Goal: Task Accomplishment & Management: Manage account settings

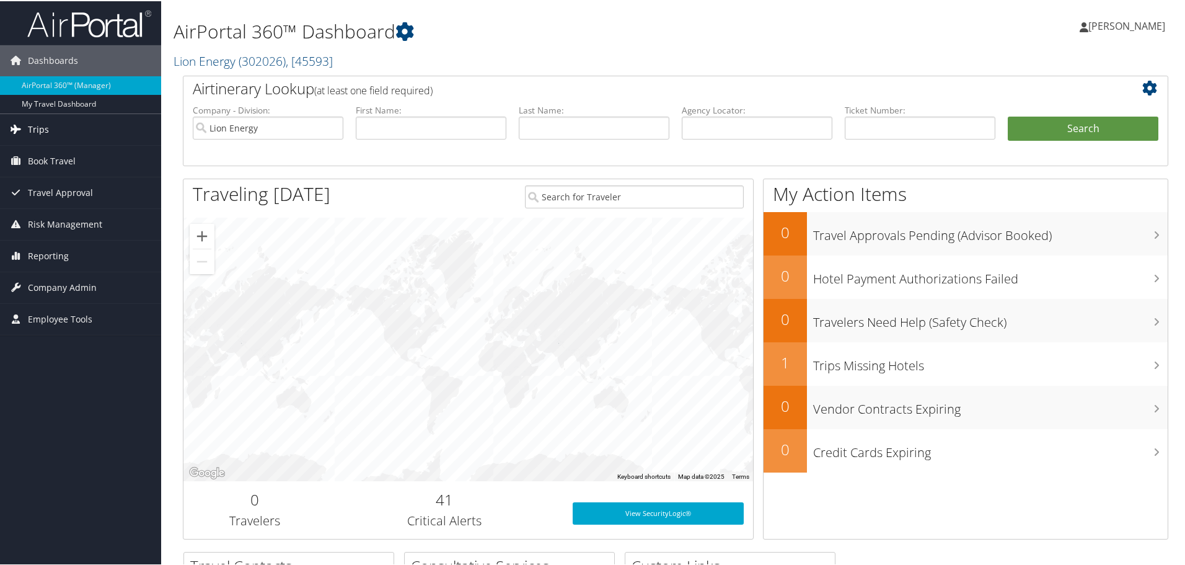
click at [41, 126] on span "Trips" at bounding box center [38, 128] width 21 height 31
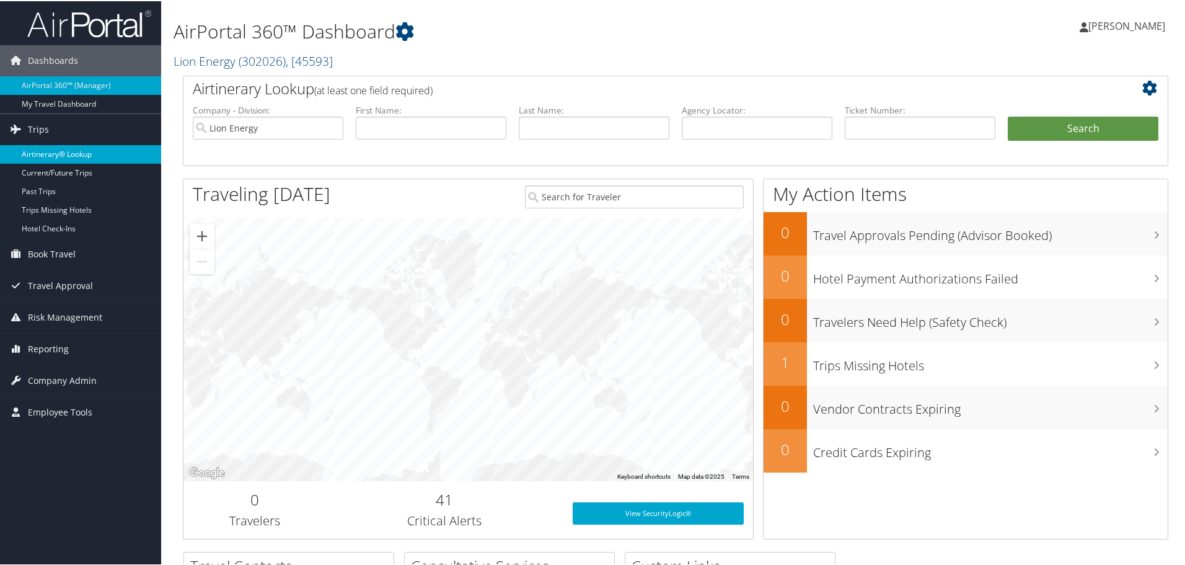
click at [41, 151] on link "Airtinerary® Lookup" at bounding box center [80, 153] width 161 height 19
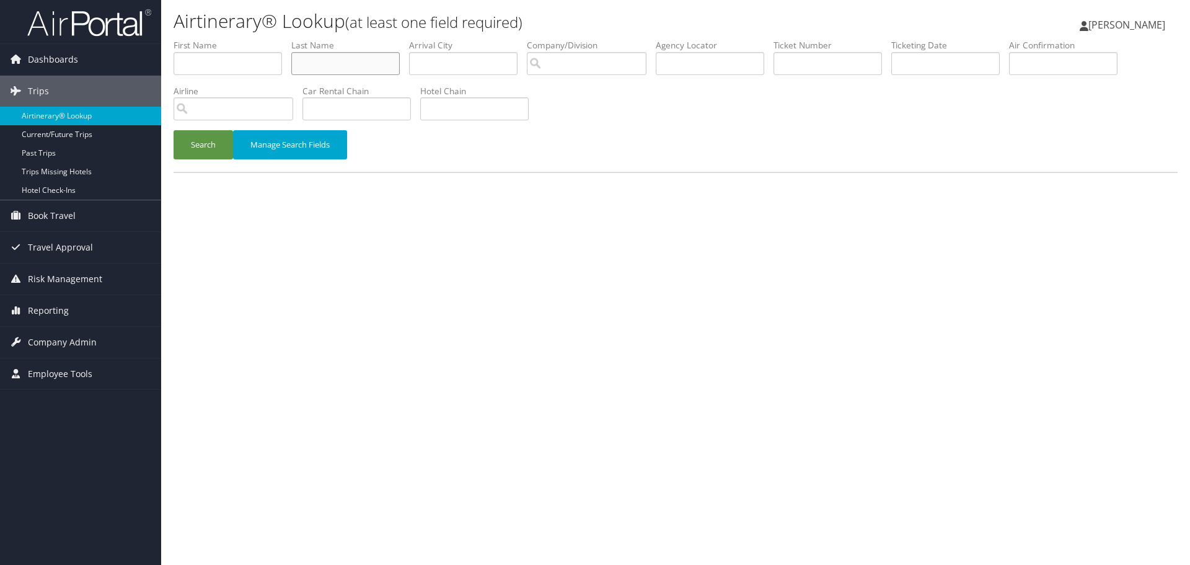
click at [360, 59] on input "text" at bounding box center [345, 63] width 108 height 23
type input "guillory"
click at [174, 130] on button "Search" at bounding box center [204, 144] width 60 height 29
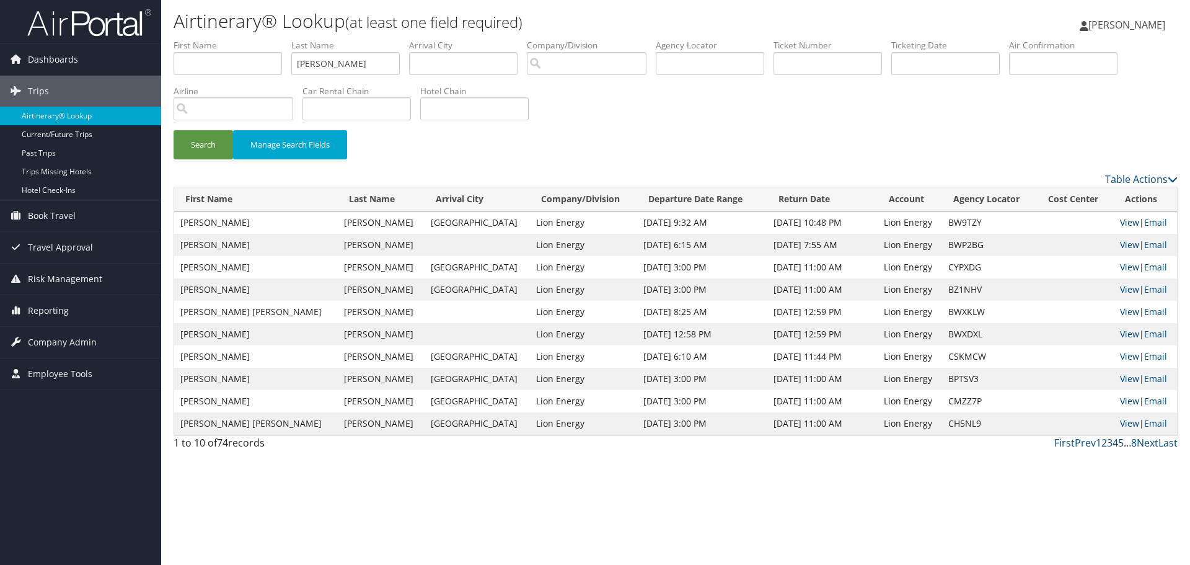
click at [1121, 220] on link "View" at bounding box center [1129, 222] width 19 height 12
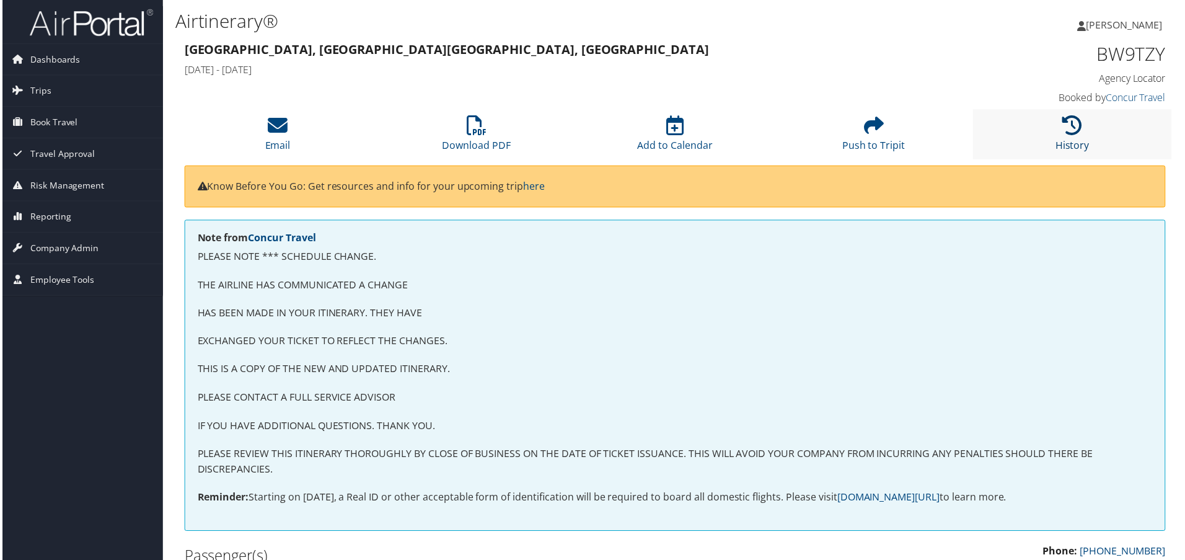
click at [1080, 151] on link "History" at bounding box center [1075, 138] width 34 height 30
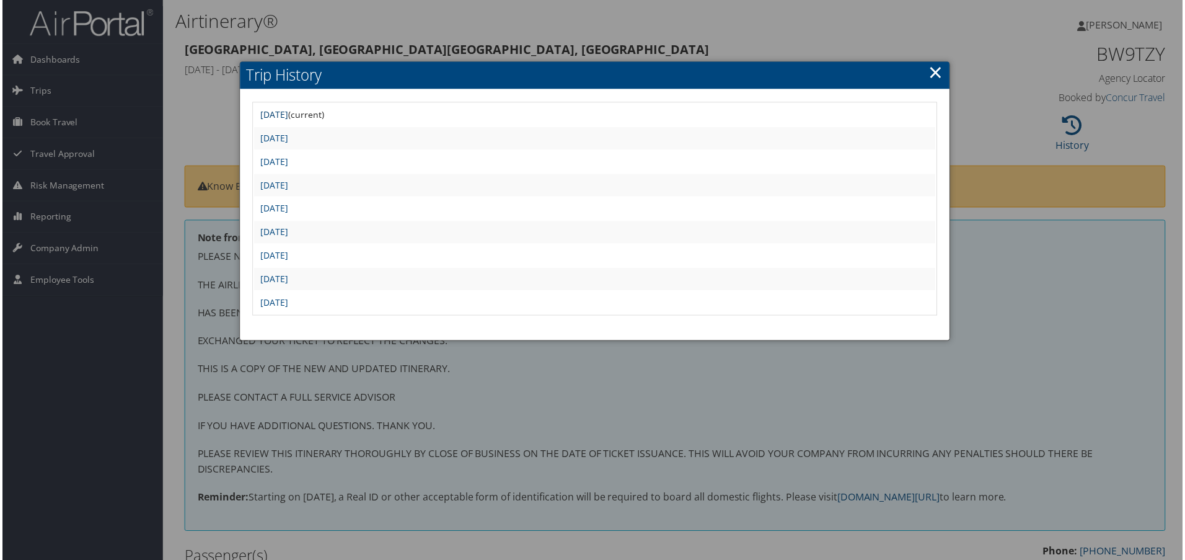
click at [287, 115] on link "Mon Oct 13 12:22:44 MDT 2025" at bounding box center [273, 115] width 28 height 12
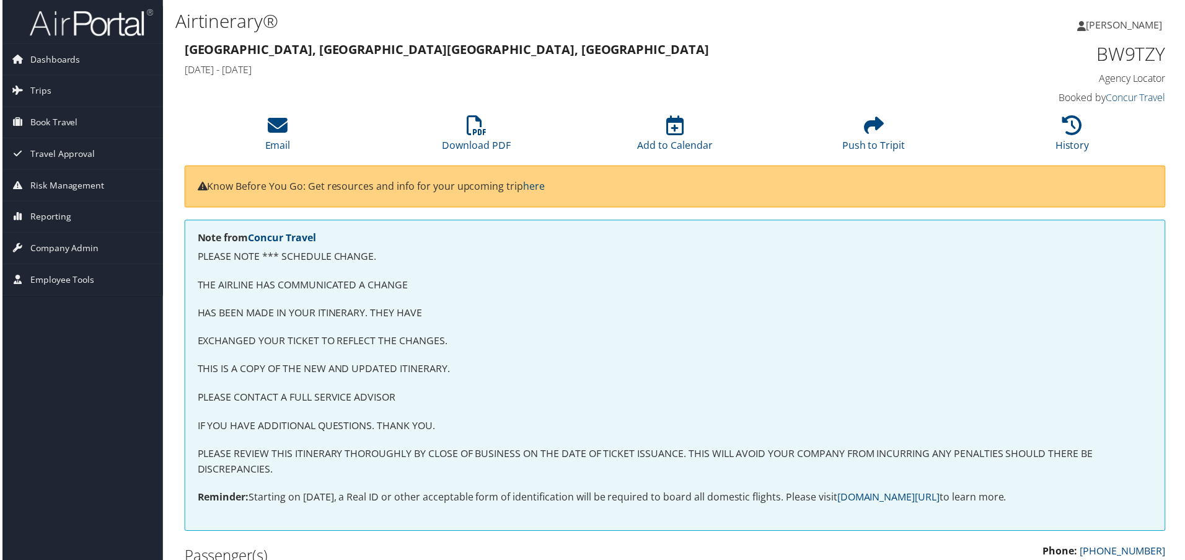
click at [518, 61] on div "New Orleans, LA Sacramento, CA Thu 18 Dec 2025 - Fri 26 Dec 2025" at bounding box center [550, 60] width 753 height 43
click at [291, 126] on li "Email" at bounding box center [277, 135] width 200 height 50
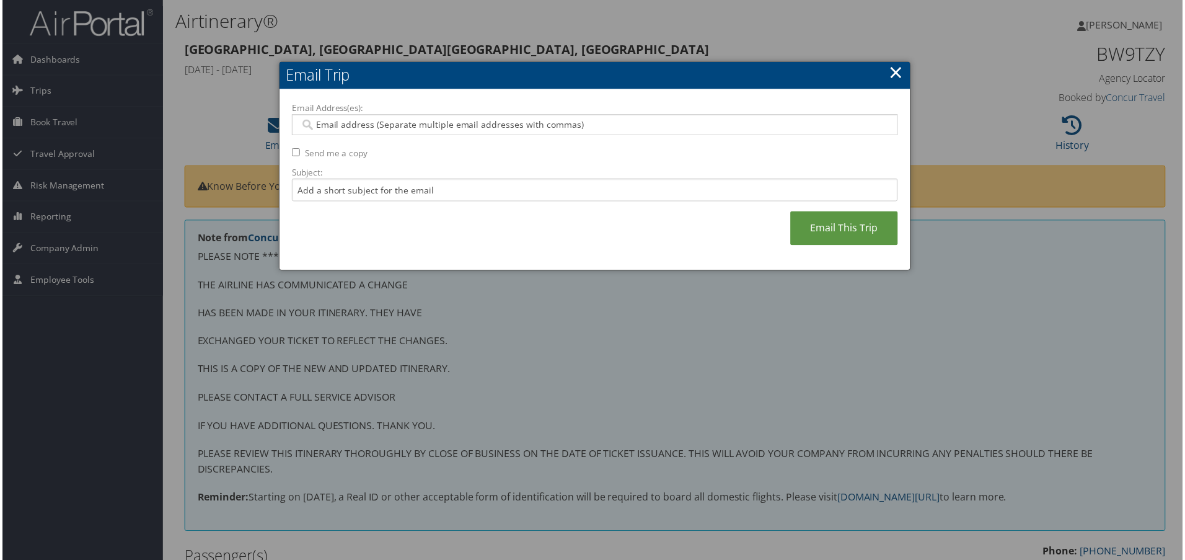
click at [454, 123] on input "Email Address(es):" at bounding box center [595, 125] width 592 height 12
click at [891, 74] on link "×" at bounding box center [898, 72] width 14 height 25
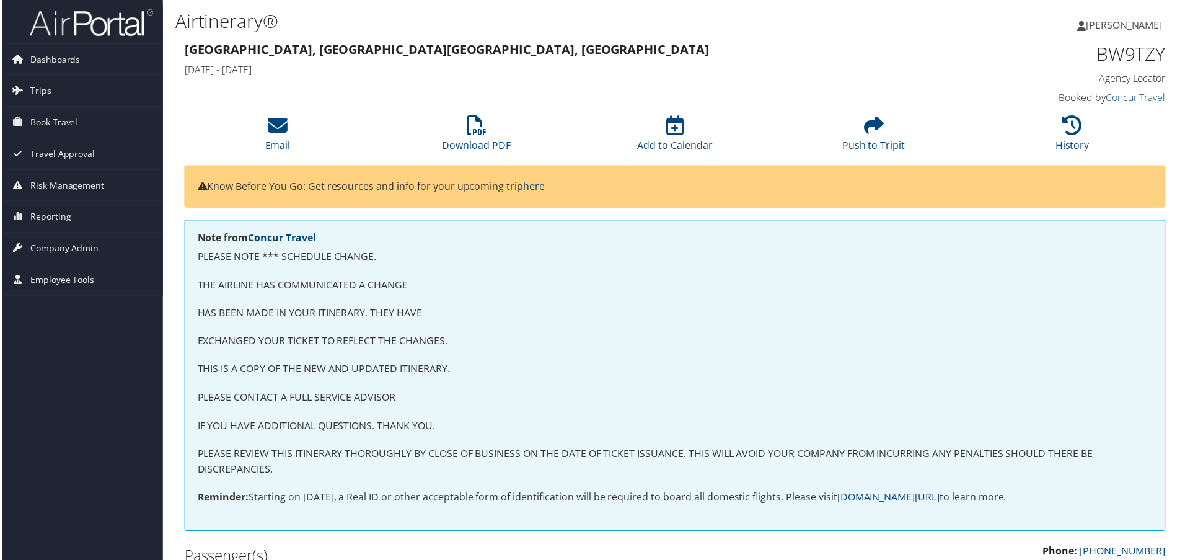
click at [685, 379] on div "Note from Concur Travel PLEASE NOTE *** SCHEDULE CHANGE. THE AIRLINE HAS COMMUN…" at bounding box center [676, 377] width 986 height 312
click at [468, 138] on li "Download PDF" at bounding box center [476, 135] width 200 height 50
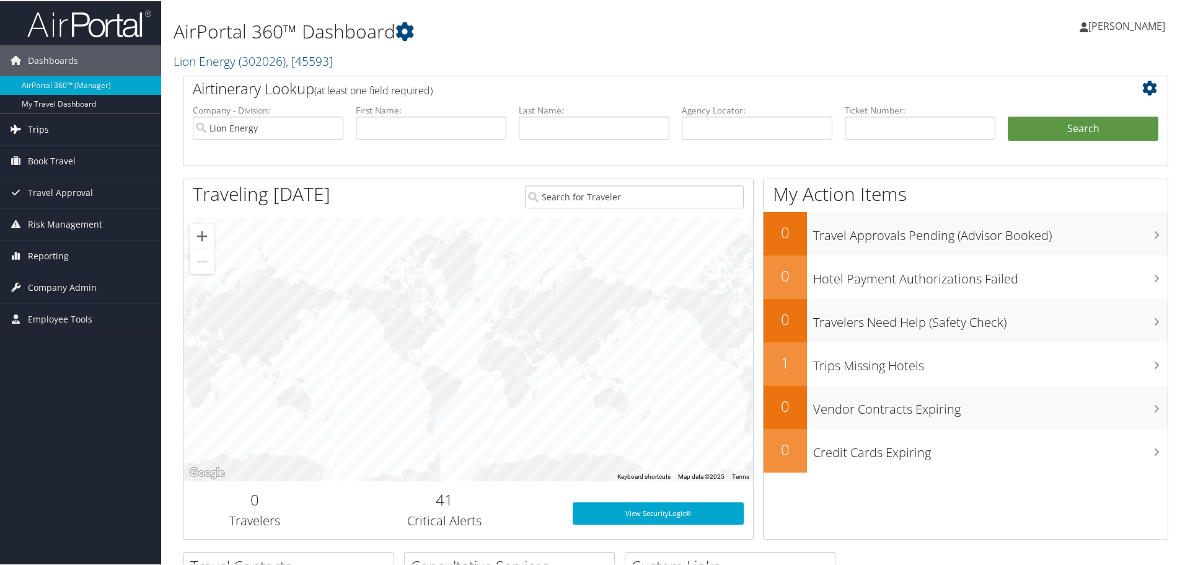
click at [50, 126] on link "Trips" at bounding box center [80, 128] width 161 height 31
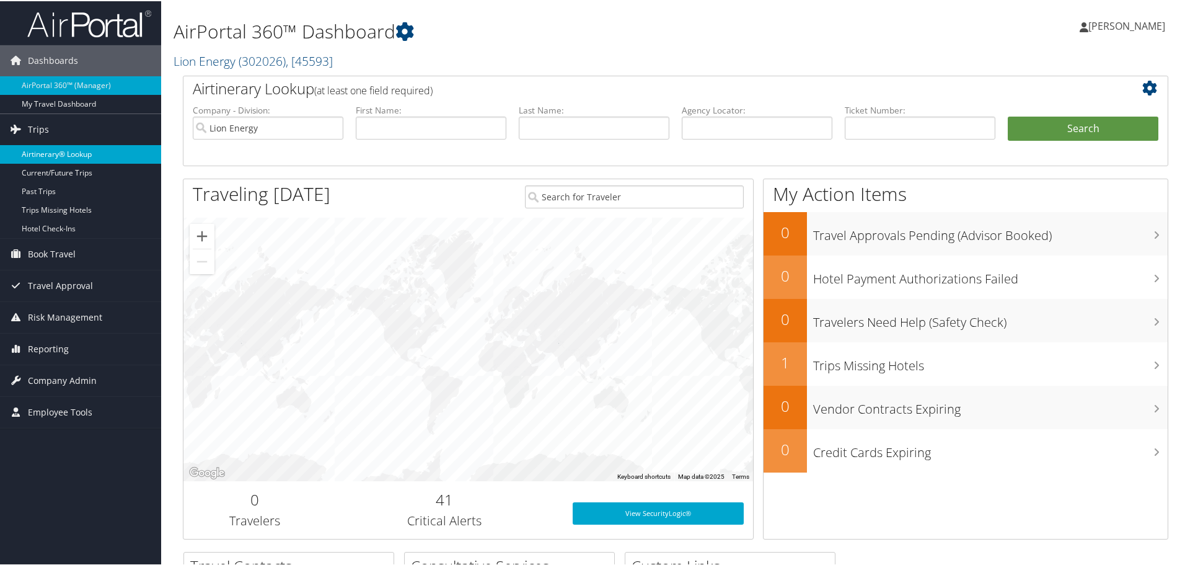
click at [56, 152] on link "Airtinerary® Lookup" at bounding box center [80, 153] width 161 height 19
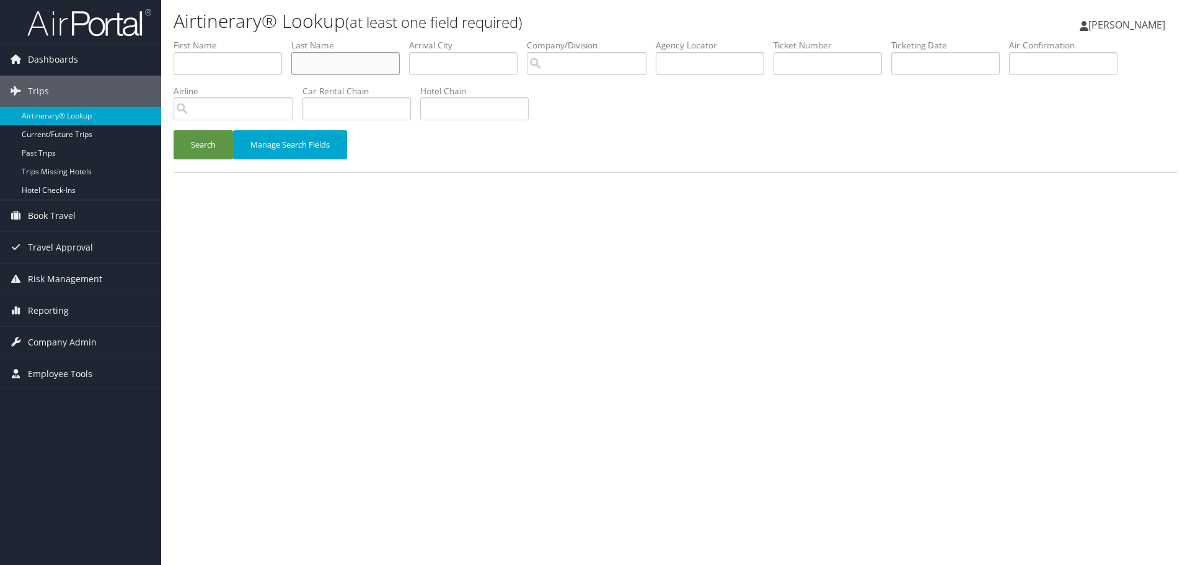
click at [361, 60] on input "text" at bounding box center [345, 63] width 108 height 23
type input "[PERSON_NAME]"
click at [174, 130] on button "Search" at bounding box center [204, 144] width 60 height 29
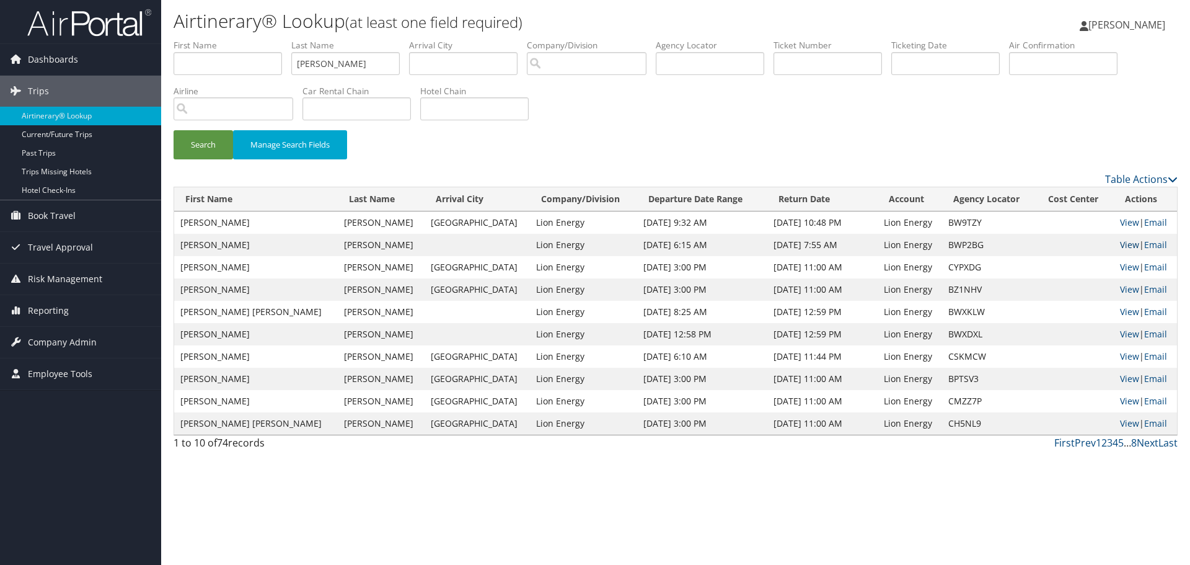
click at [1120, 245] on link "View" at bounding box center [1129, 245] width 19 height 12
click at [1120, 223] on link "View" at bounding box center [1129, 222] width 19 height 12
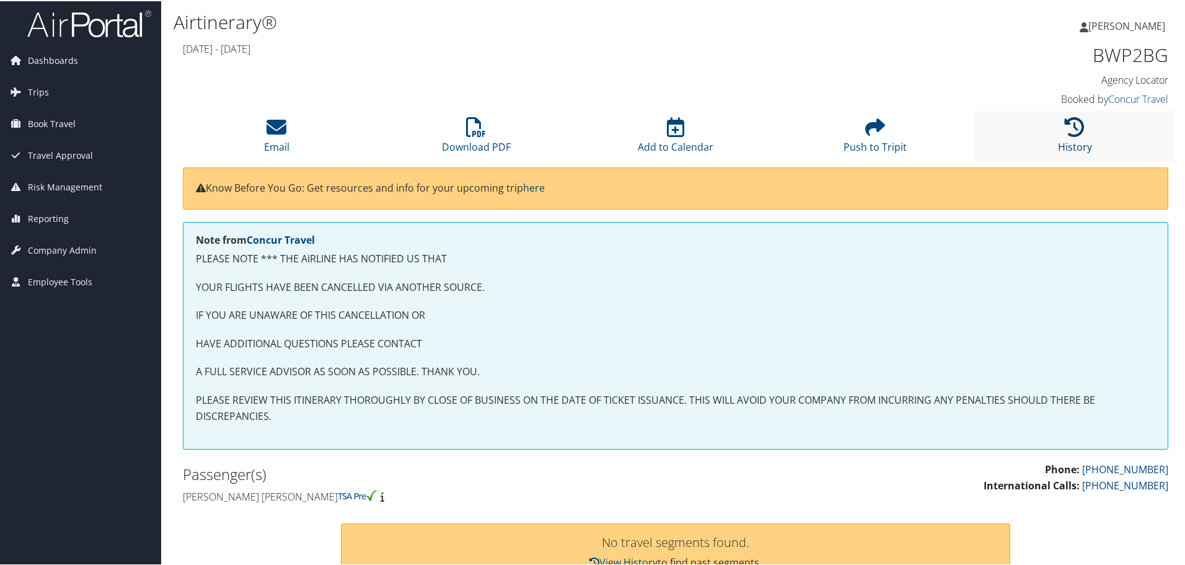
click at [1071, 116] on icon at bounding box center [1075, 126] width 20 height 20
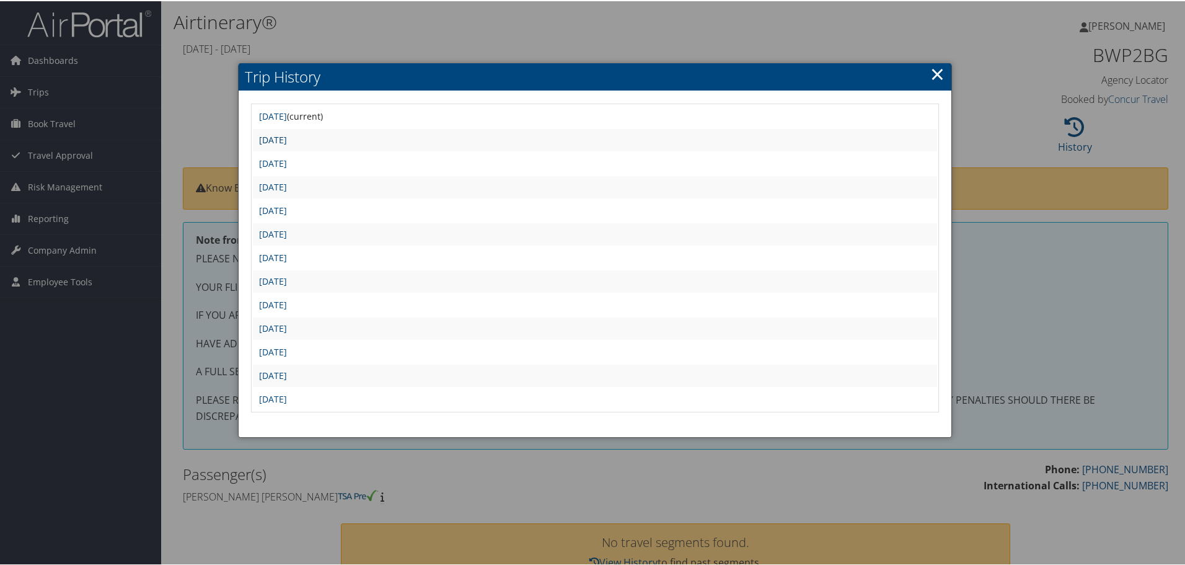
click at [287, 138] on link "Fri Jun 27 10:58:58 MDT 2025" at bounding box center [273, 139] width 28 height 12
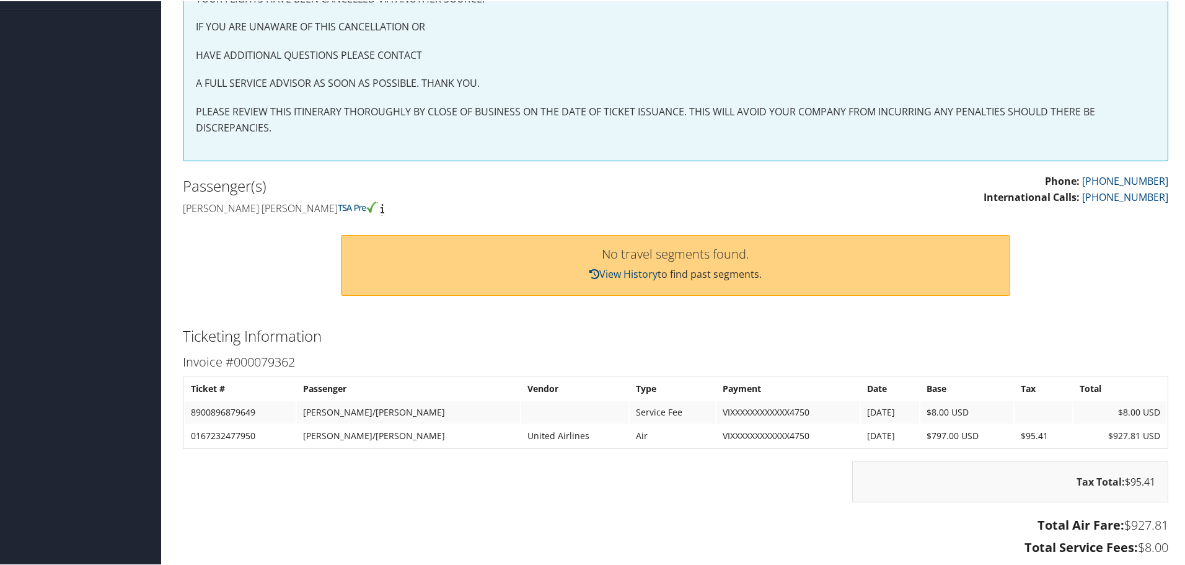
scroll to position [11, 0]
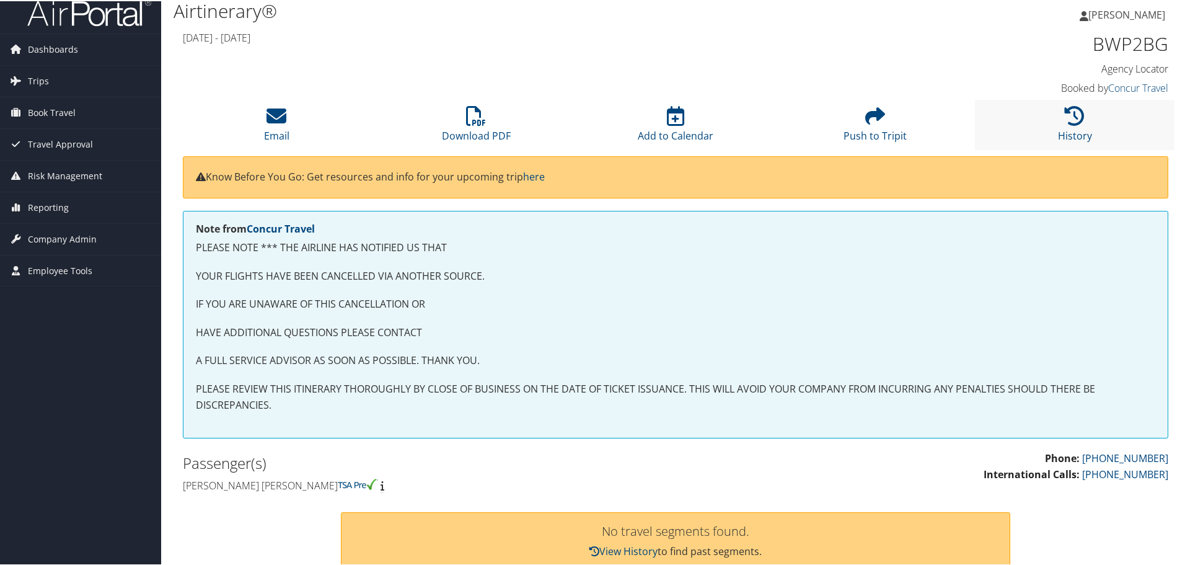
click at [1061, 100] on li "History" at bounding box center [1075, 124] width 200 height 50
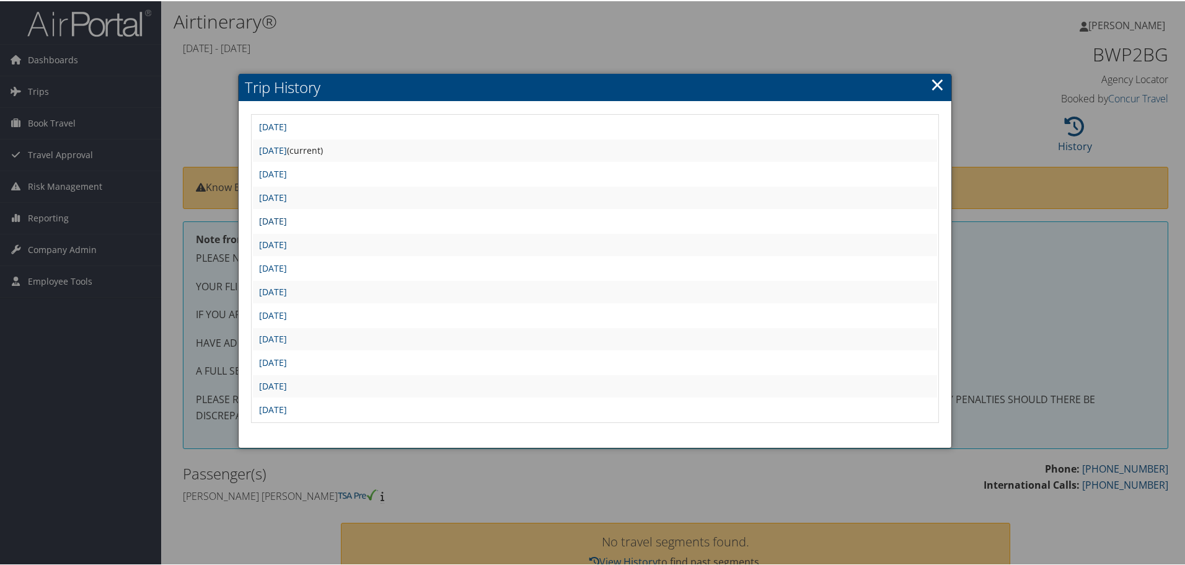
scroll to position [0, 0]
click at [287, 130] on link "[DATE]" at bounding box center [273, 126] width 28 height 12
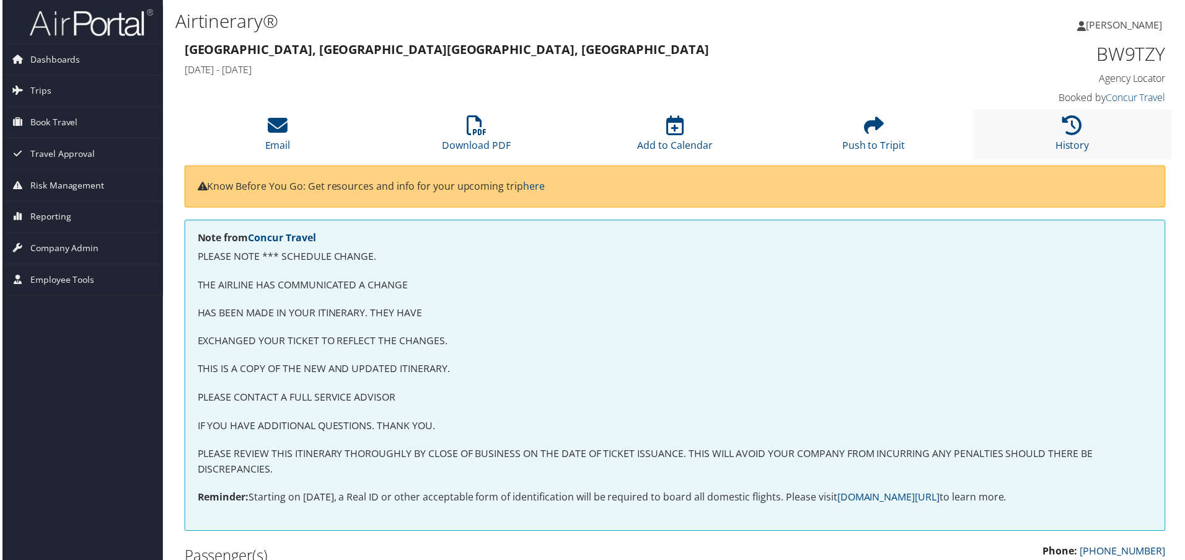
click at [1082, 136] on li "History" at bounding box center [1075, 135] width 200 height 50
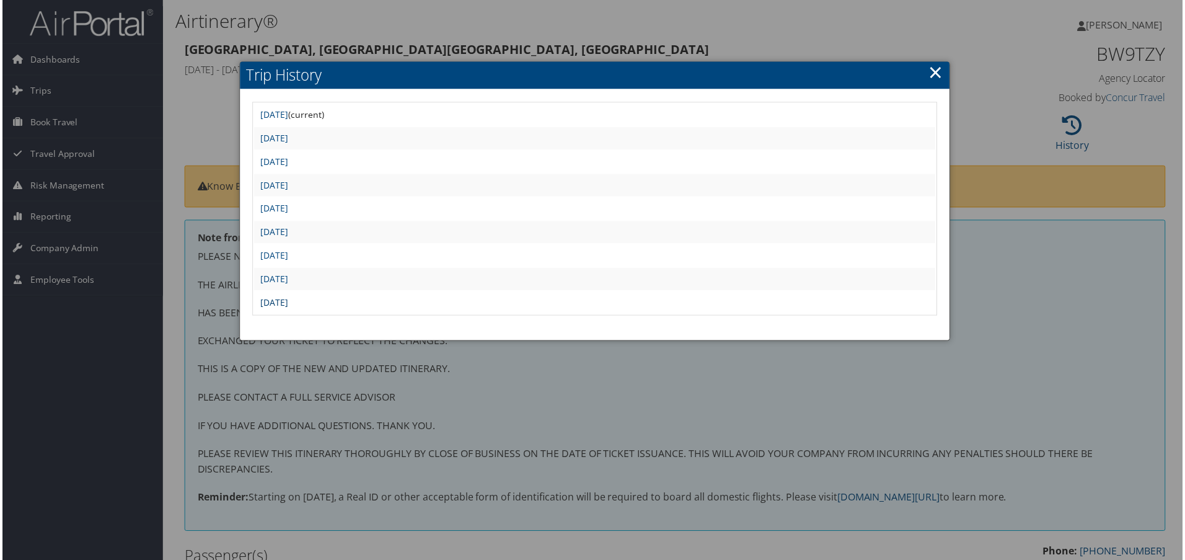
click at [287, 307] on link "Thu Apr 3 17:08:27 MDT 2025" at bounding box center [273, 304] width 28 height 12
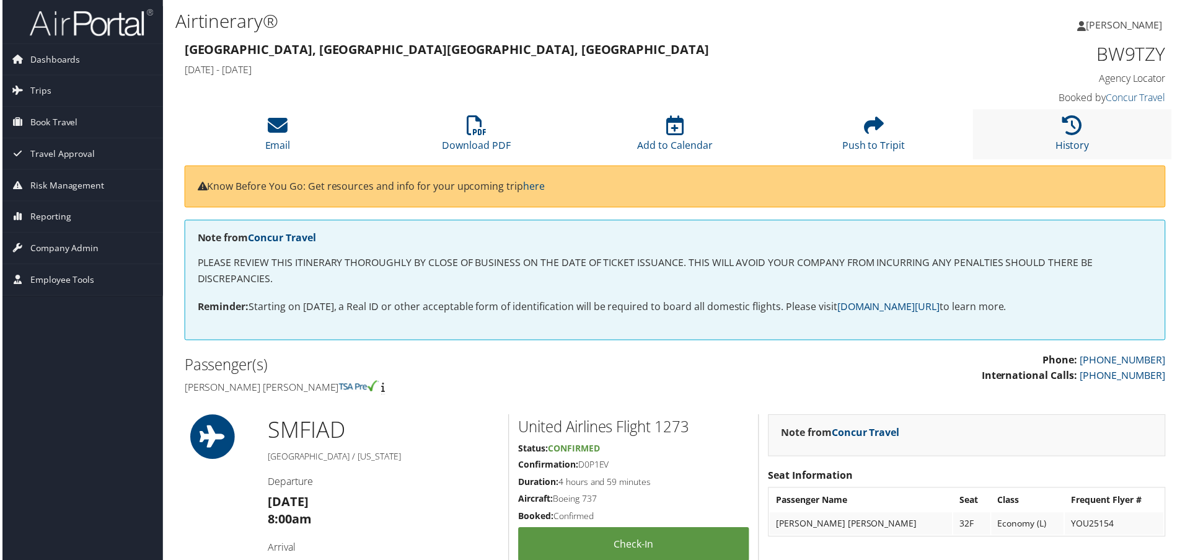
click at [1086, 128] on li "History" at bounding box center [1075, 135] width 200 height 50
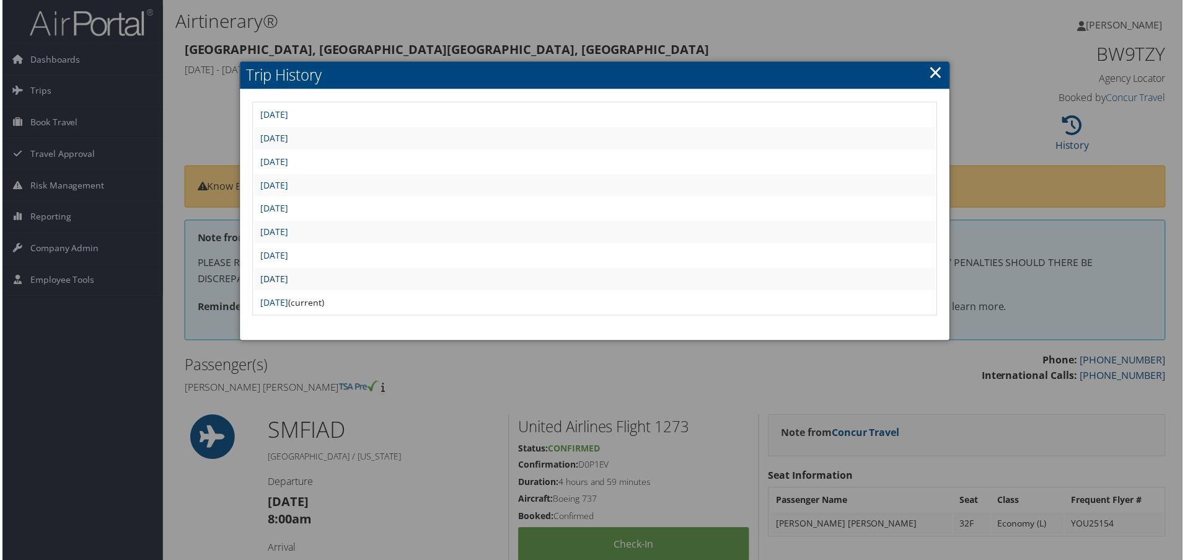
click at [287, 280] on link "Thu Apr 3 17:27:00 MDT 2025" at bounding box center [273, 280] width 28 height 12
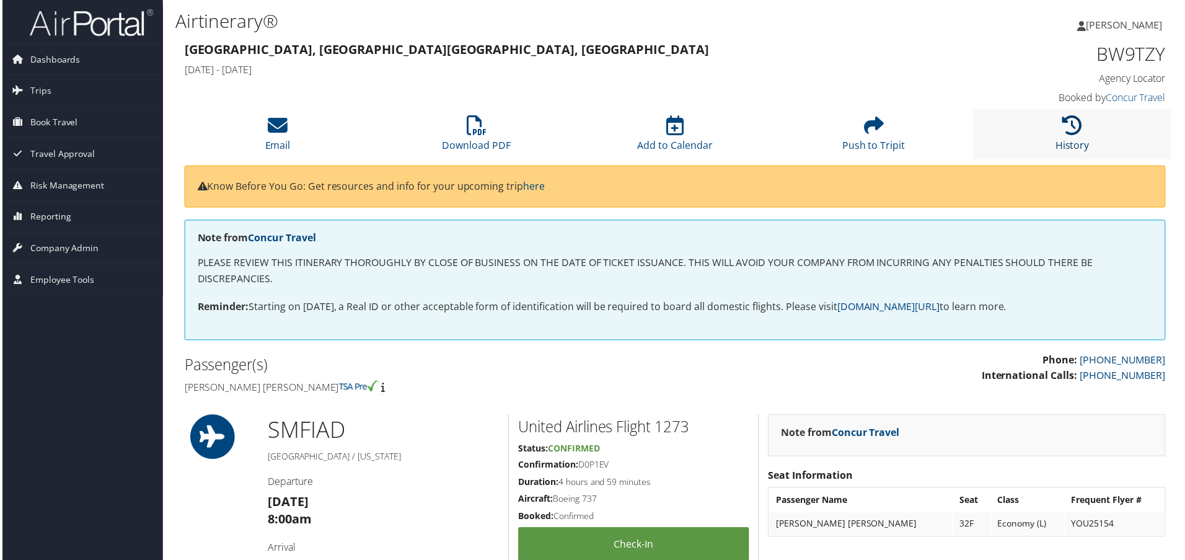
click at [1071, 128] on icon at bounding box center [1075, 126] width 20 height 20
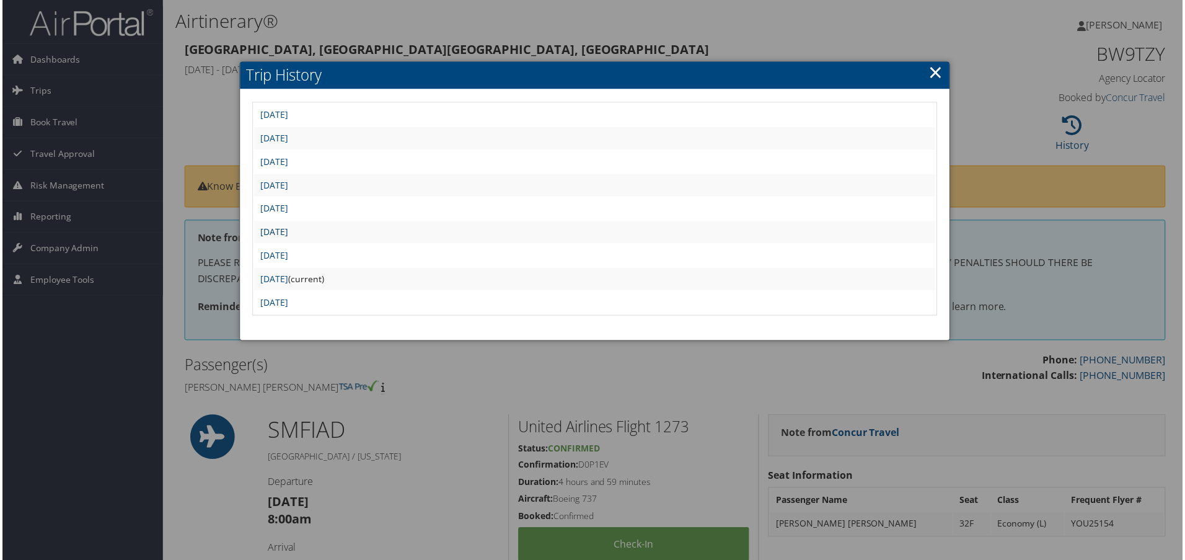
click at [287, 229] on link "[DATE]" at bounding box center [273, 233] width 28 height 12
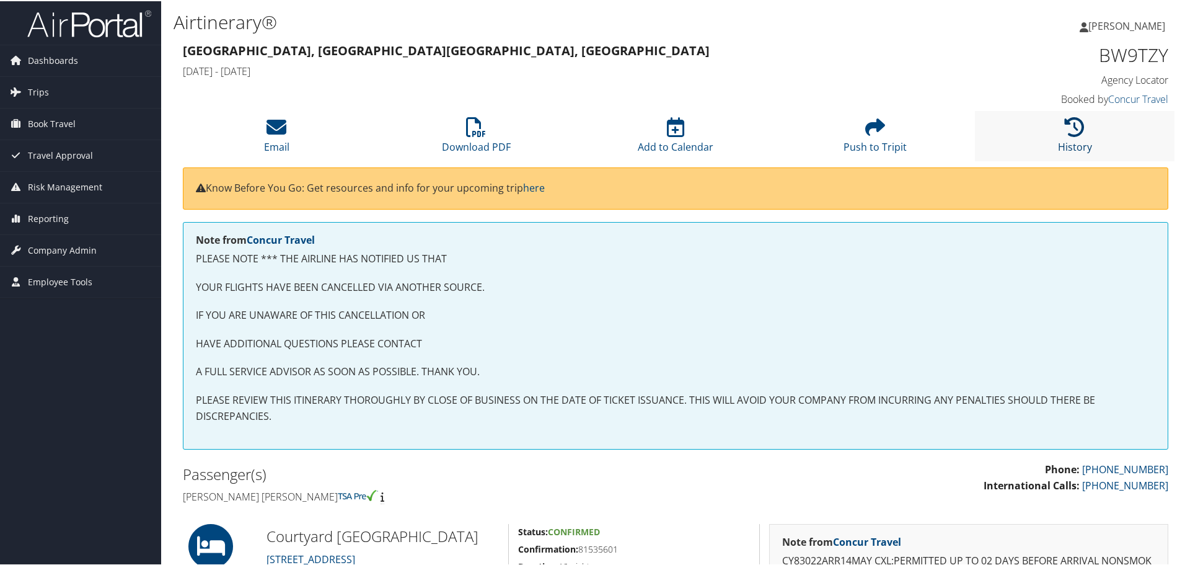
click at [1065, 123] on icon at bounding box center [1075, 126] width 20 height 20
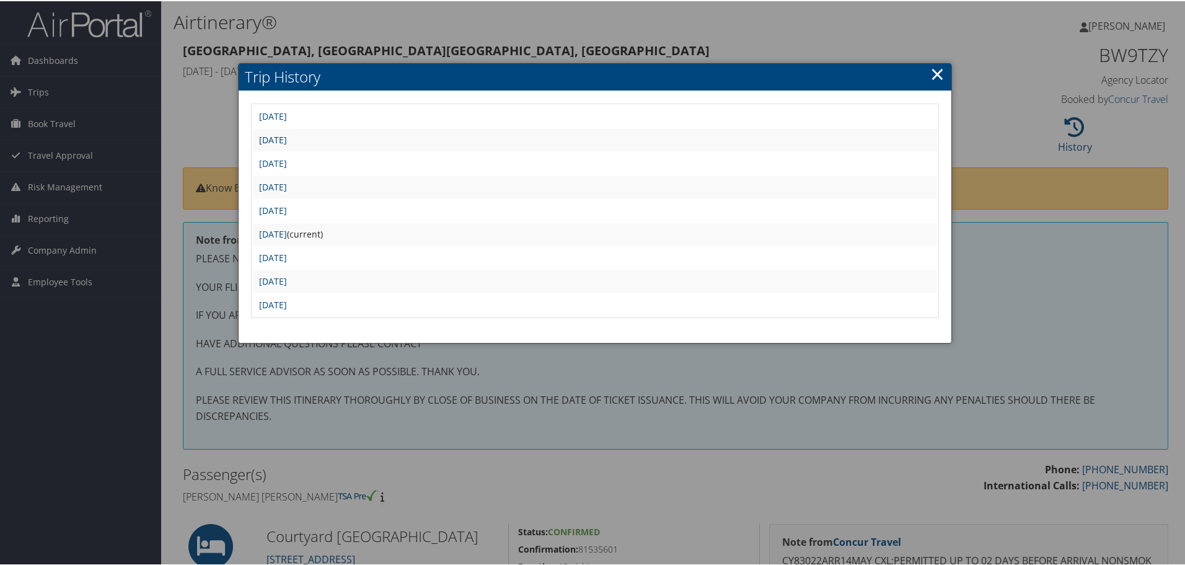
click at [287, 138] on link "[DATE]" at bounding box center [273, 139] width 28 height 12
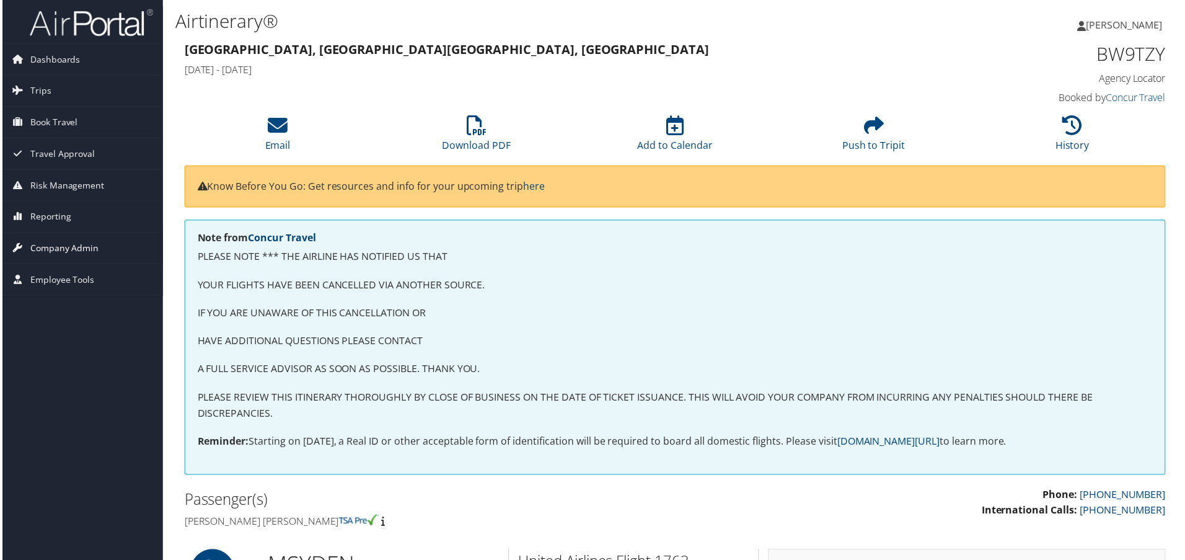
click at [68, 250] on span "Company Admin" at bounding box center [62, 249] width 69 height 31
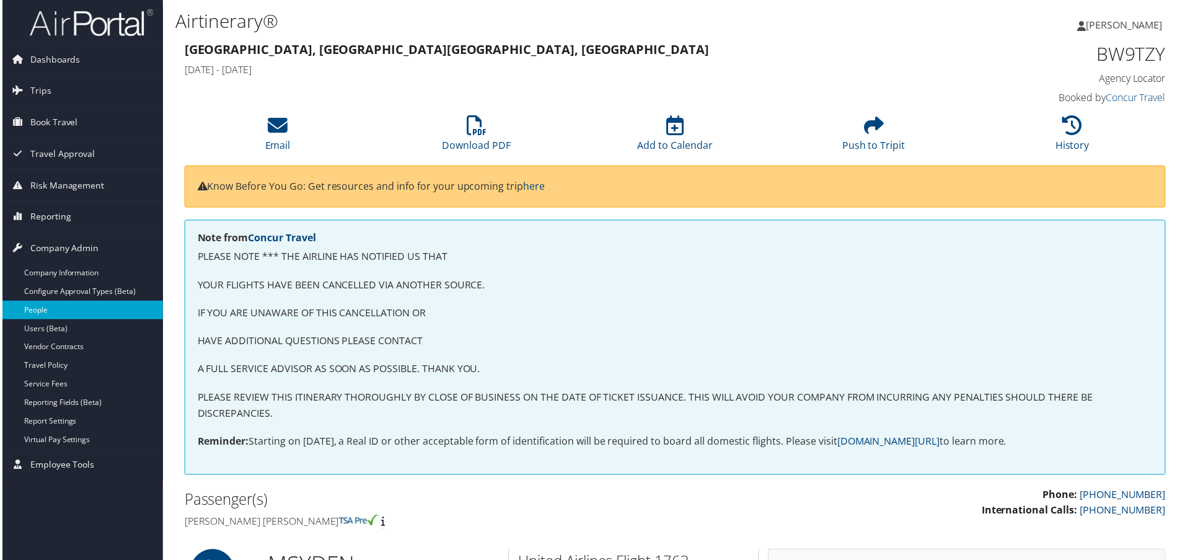
click at [38, 312] on link "People" at bounding box center [80, 311] width 161 height 19
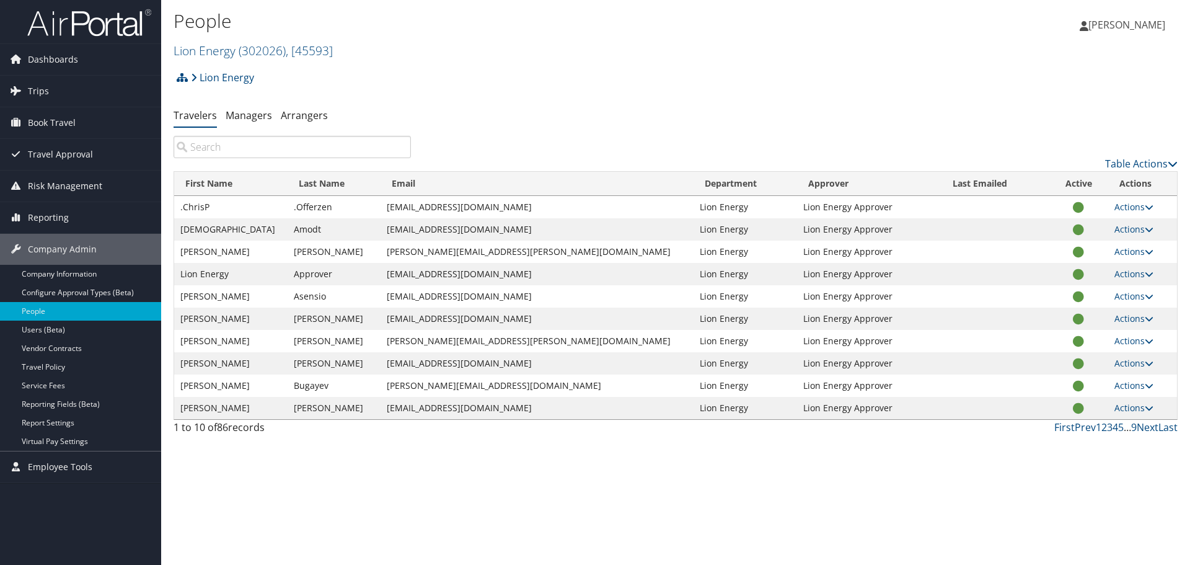
click at [278, 140] on input "search" at bounding box center [292, 147] width 237 height 22
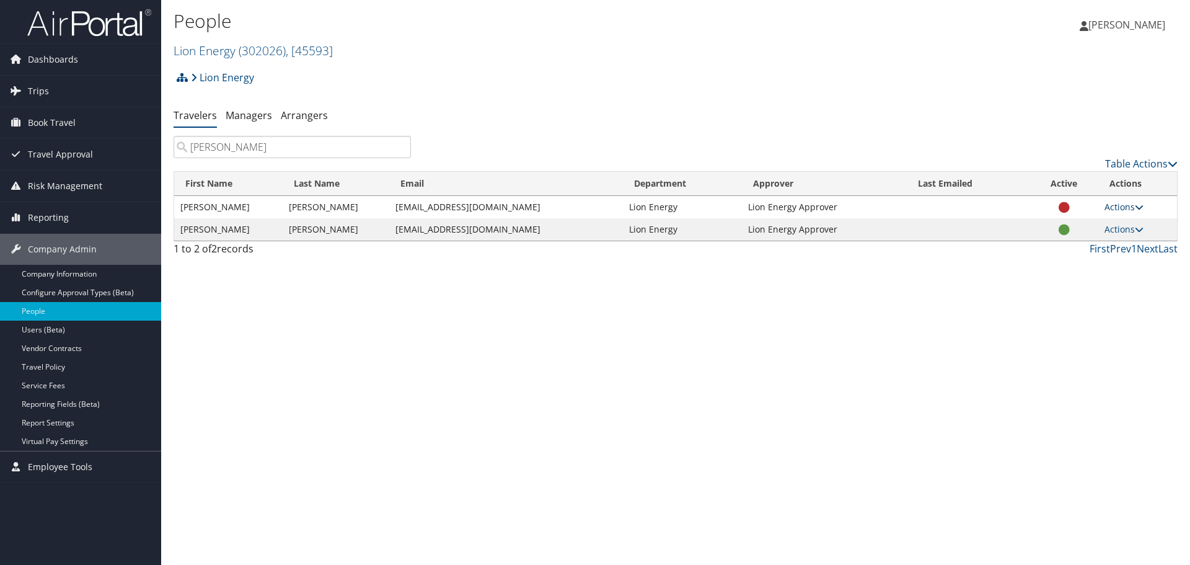
type input "guillory"
click at [1131, 205] on link "Actions" at bounding box center [1124, 207] width 39 height 12
click at [1119, 389] on div "People Lion Energy ( 302026 ) , [ 45593 ] Lion Energy Lion Energy, [45593] Jaso…" at bounding box center [675, 282] width 1029 height 565
click at [1138, 231] on icon at bounding box center [1139, 229] width 9 height 9
click at [1100, 312] on link "Reset User's Password" at bounding box center [1084, 310] width 114 height 21
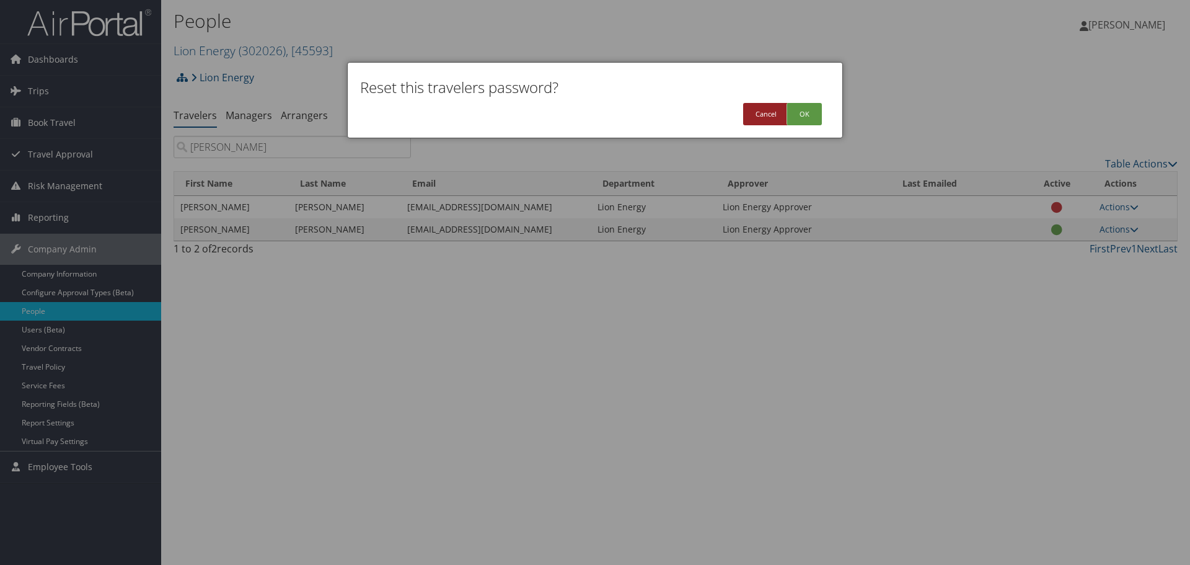
click at [756, 116] on button "Cancel" at bounding box center [766, 114] width 46 height 22
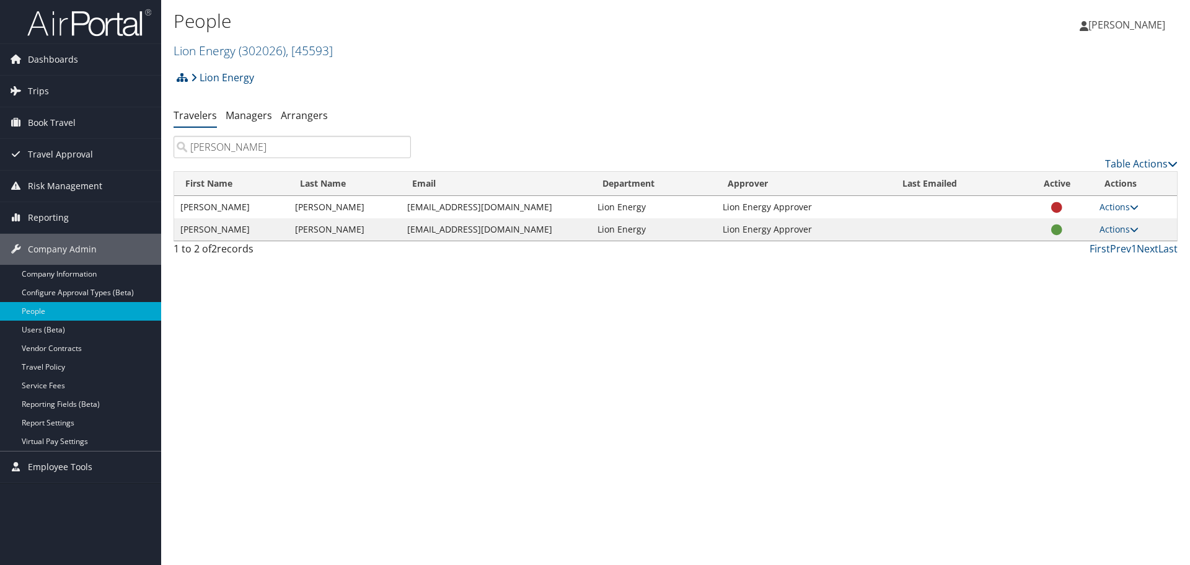
click at [237, 231] on td "Valerie" at bounding box center [231, 229] width 115 height 22
click at [1119, 228] on link "Actions" at bounding box center [1119, 229] width 39 height 12
click at [1090, 249] on link "User Settings" at bounding box center [1079, 247] width 114 height 21
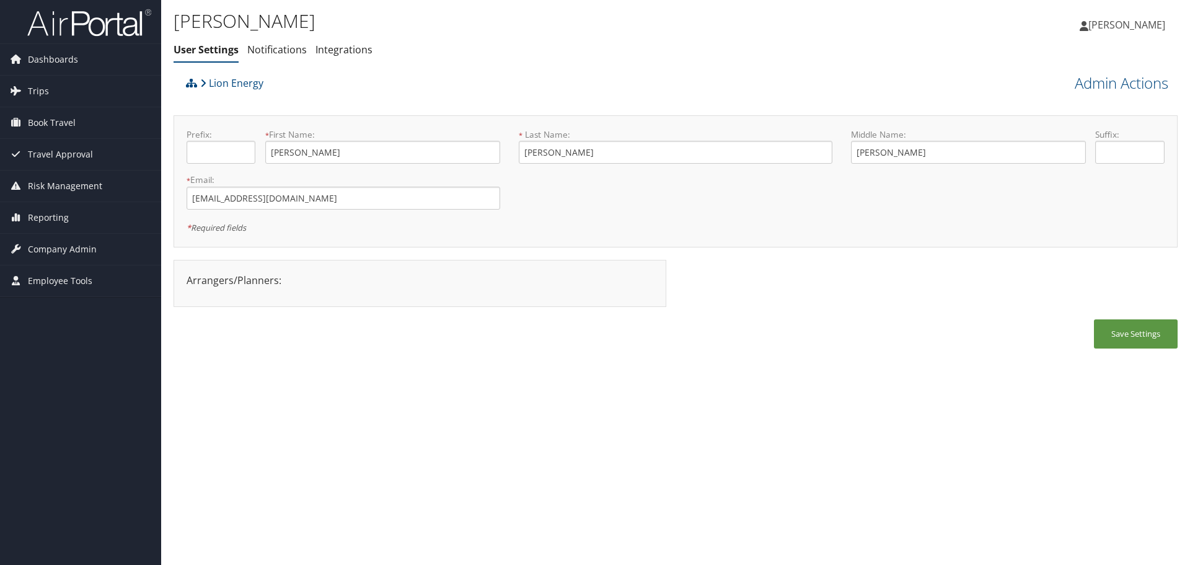
click at [873, 409] on div "Valerie Guillory User Settings Notifications Integrations User Settings Notific…" at bounding box center [675, 282] width 1029 height 565
click at [1139, 86] on link "Admin Actions" at bounding box center [1122, 83] width 94 height 21
click at [1055, 182] on link "Manage Travelers" at bounding box center [1086, 180] width 163 height 21
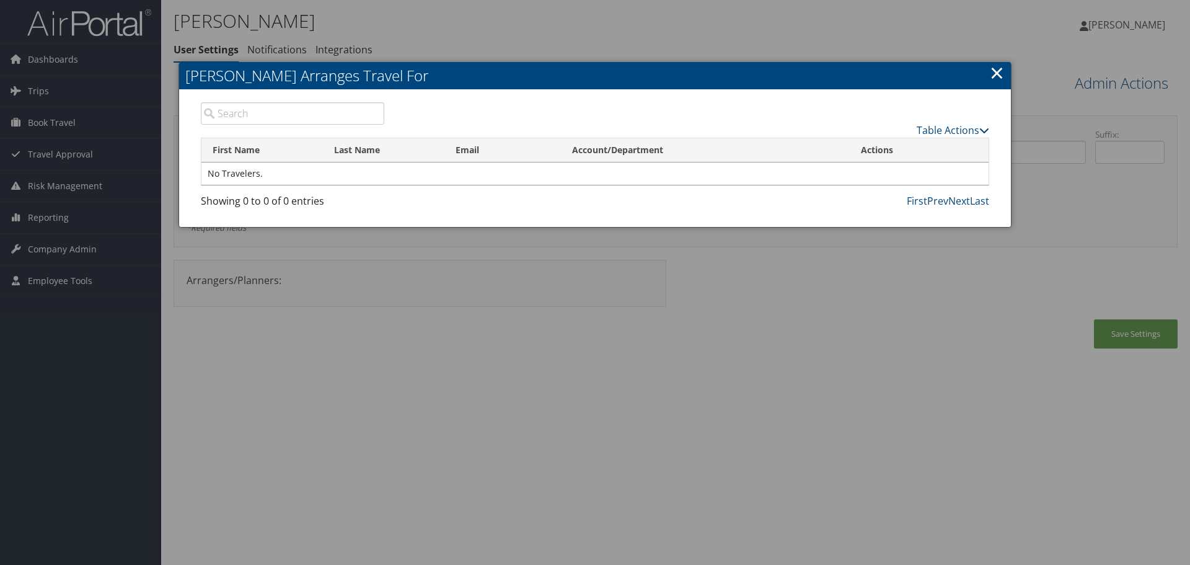
click at [994, 76] on link "×" at bounding box center [997, 72] width 14 height 25
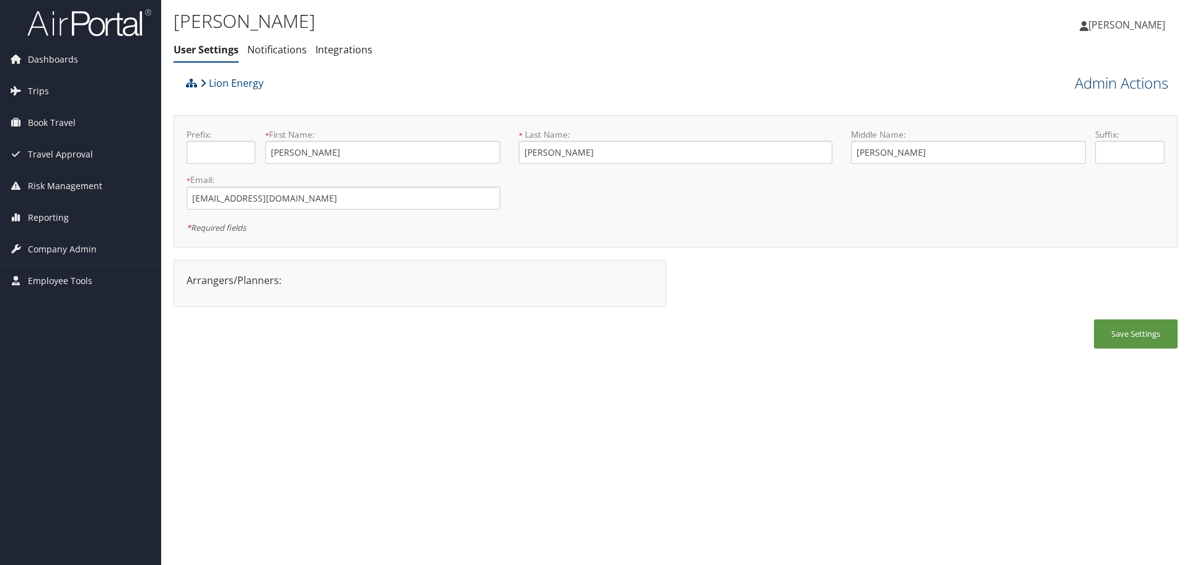
click at [1097, 76] on link "Admin Actions" at bounding box center [1122, 83] width 94 height 21
click at [1047, 159] on link "Change User's Account/Department" at bounding box center [1086, 154] width 163 height 32
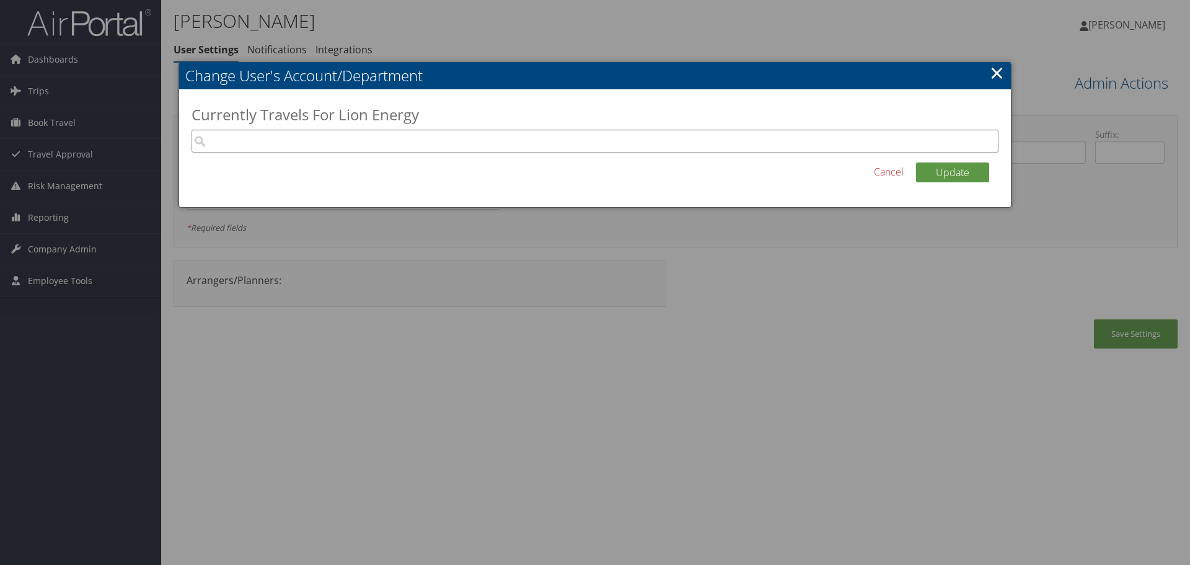
click at [465, 133] on input "search" at bounding box center [595, 141] width 807 height 23
click at [586, 141] on input "search" at bounding box center [595, 141] width 807 height 23
click at [870, 145] on input "search" at bounding box center [595, 141] width 807 height 23
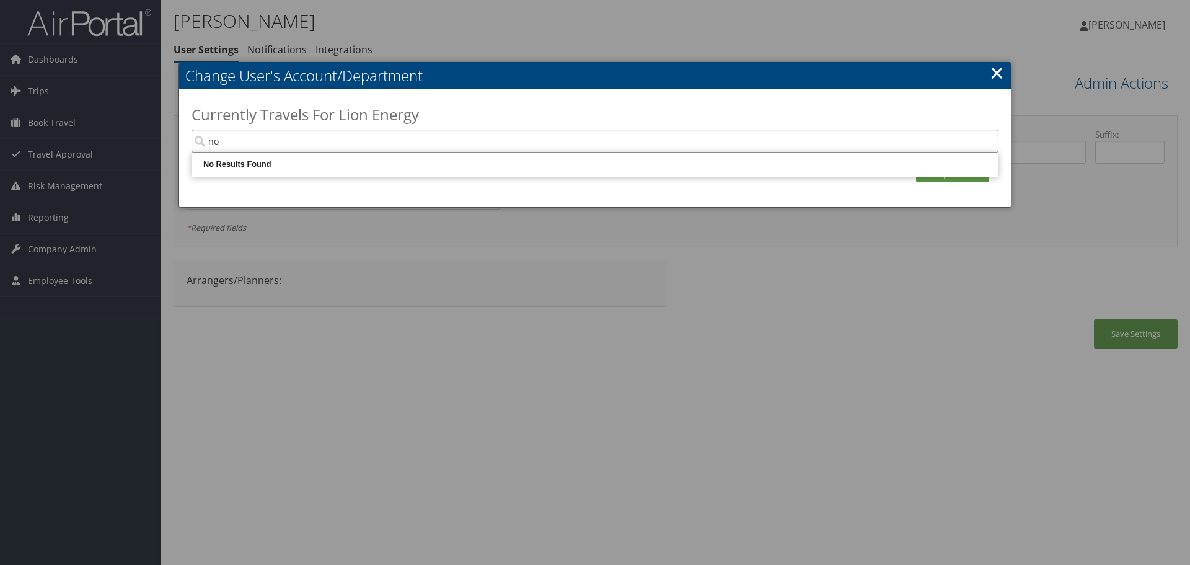
type input "n"
type input "guil"
click at [1001, 73] on link "×" at bounding box center [997, 72] width 14 height 25
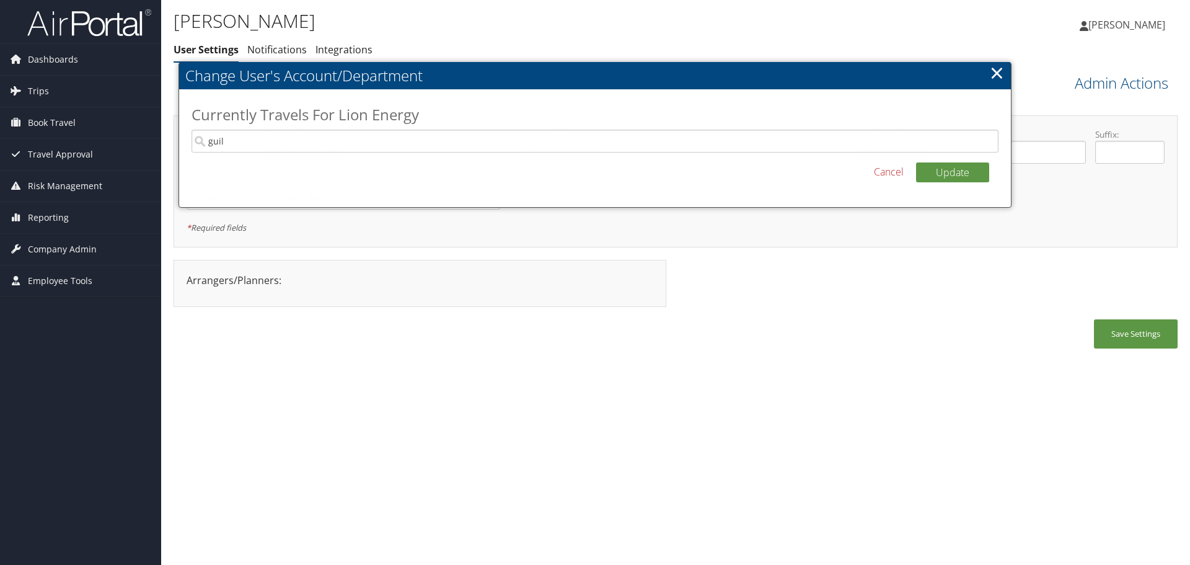
click at [1027, 37] on div "Jason Hogan Jason Hogan My Settings Travel Agency Contacts View Travel Profile …" at bounding box center [992, 30] width 397 height 48
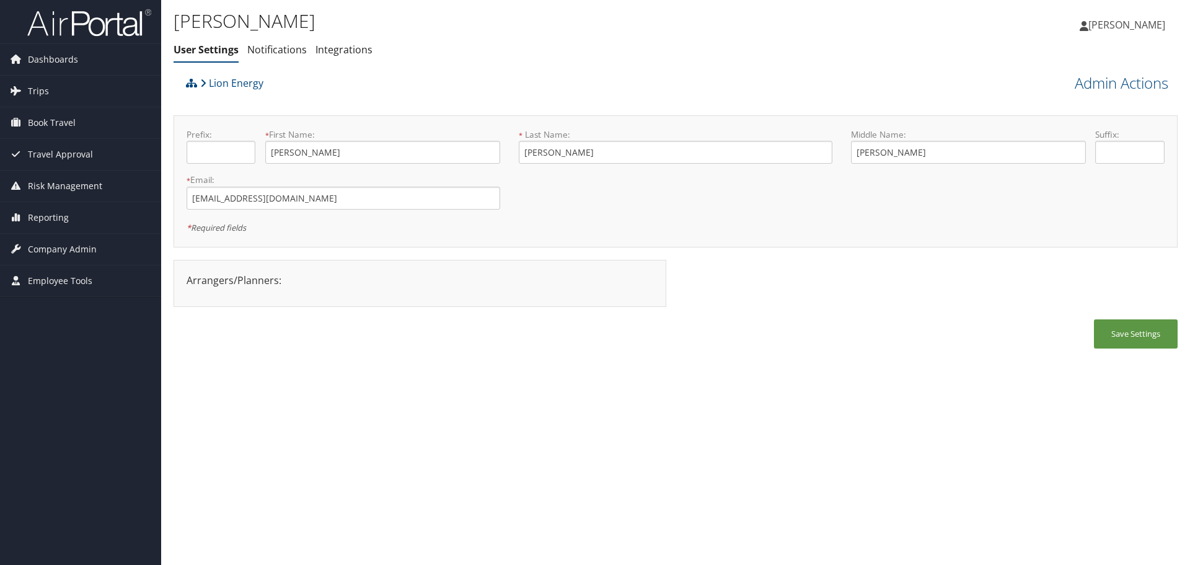
click at [854, 293] on div "Arrangers/Planners: Edit Arrangers & Planners Dominick Norris Jason Hogan Joshu…" at bounding box center [676, 290] width 1004 height 60
click at [159, 329] on div "Dashboards AirPortal 360™ (Manager) My Travel Dashboard Trips Airtinerary® Look…" at bounding box center [595, 282] width 1190 height 565
click at [73, 251] on span "Company Admin" at bounding box center [62, 249] width 69 height 31
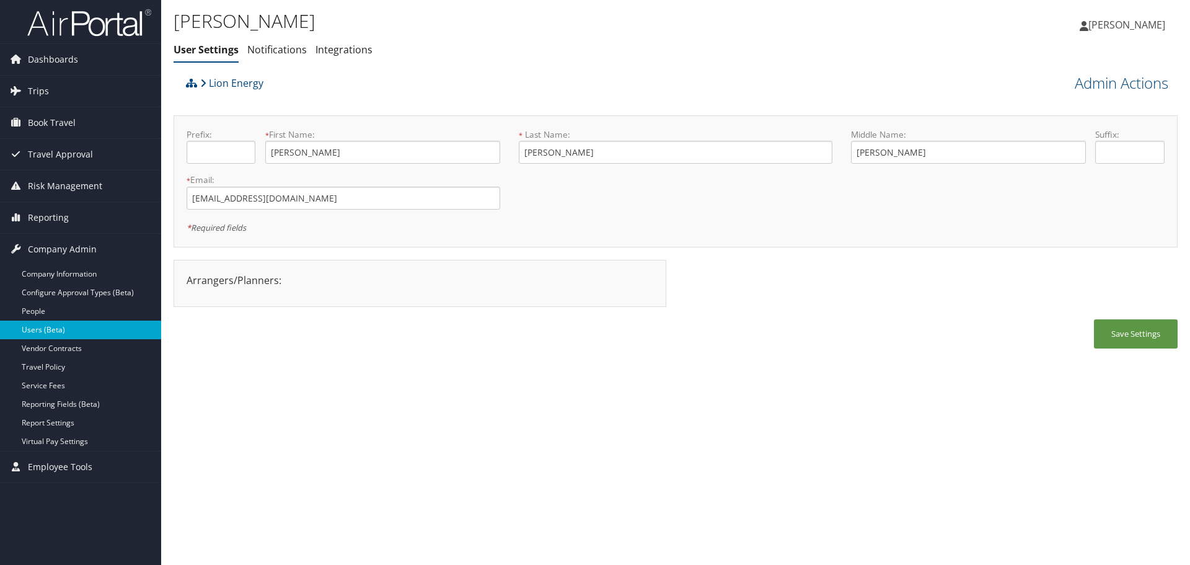
click at [53, 330] on link "Users (Beta)" at bounding box center [80, 330] width 161 height 19
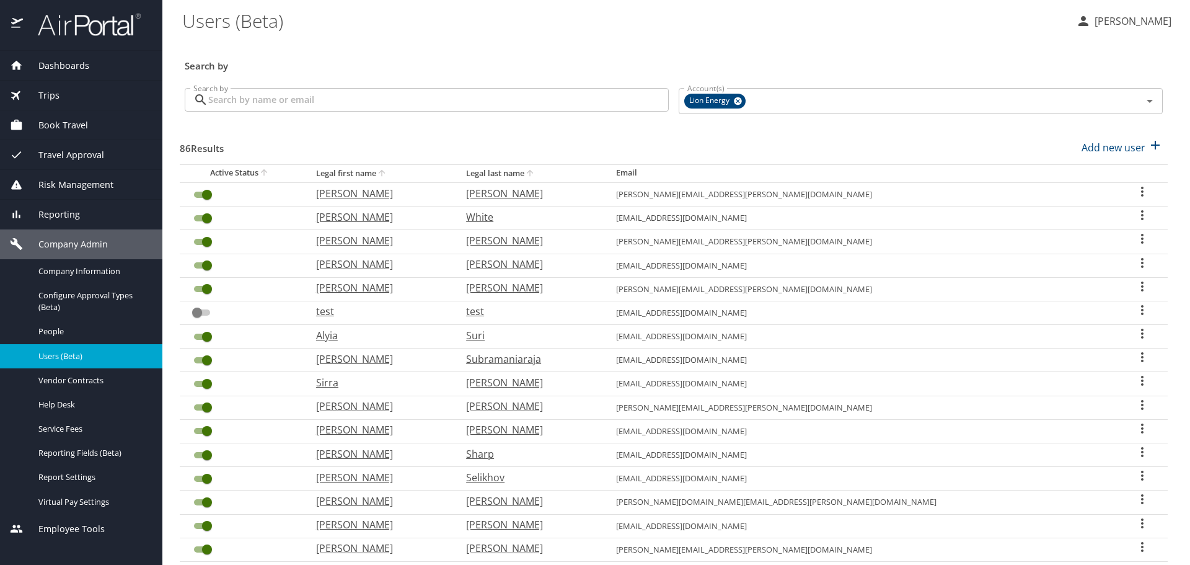
click at [479, 96] on input "Search by" at bounding box center [438, 100] width 461 height 24
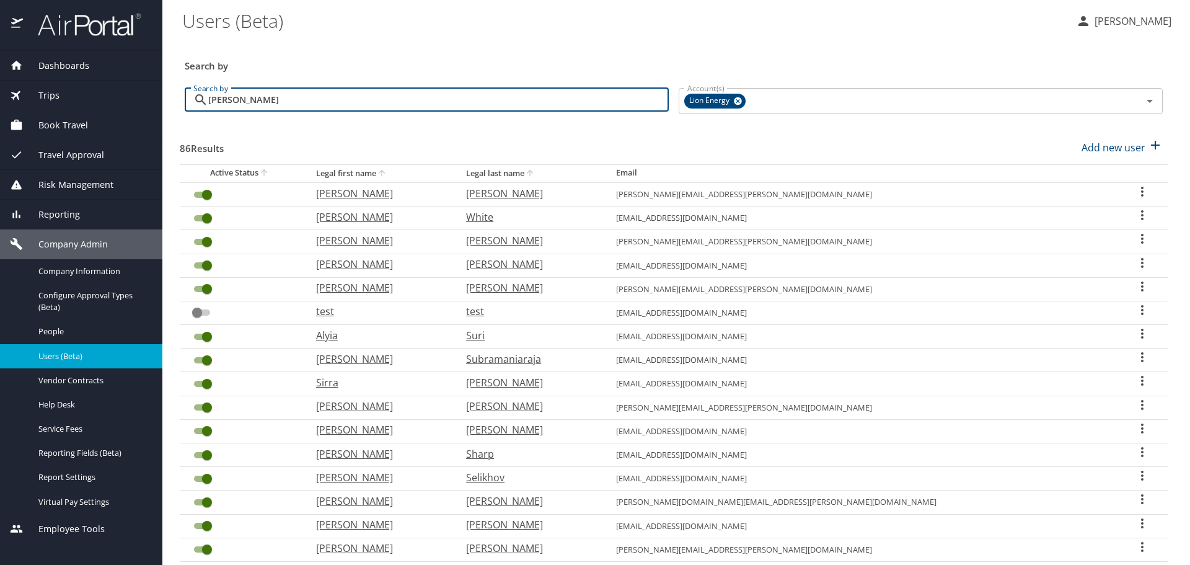
type input "[PERSON_NAME]"
checkbox input "false"
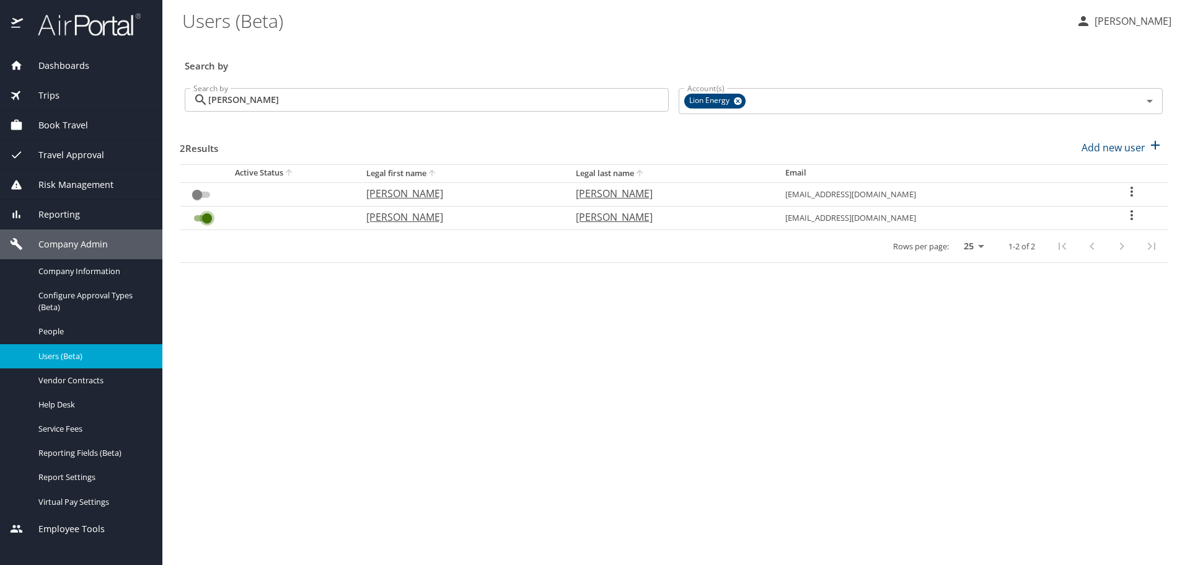
click at [205, 214] on input "User Search Table" at bounding box center [207, 218] width 45 height 15
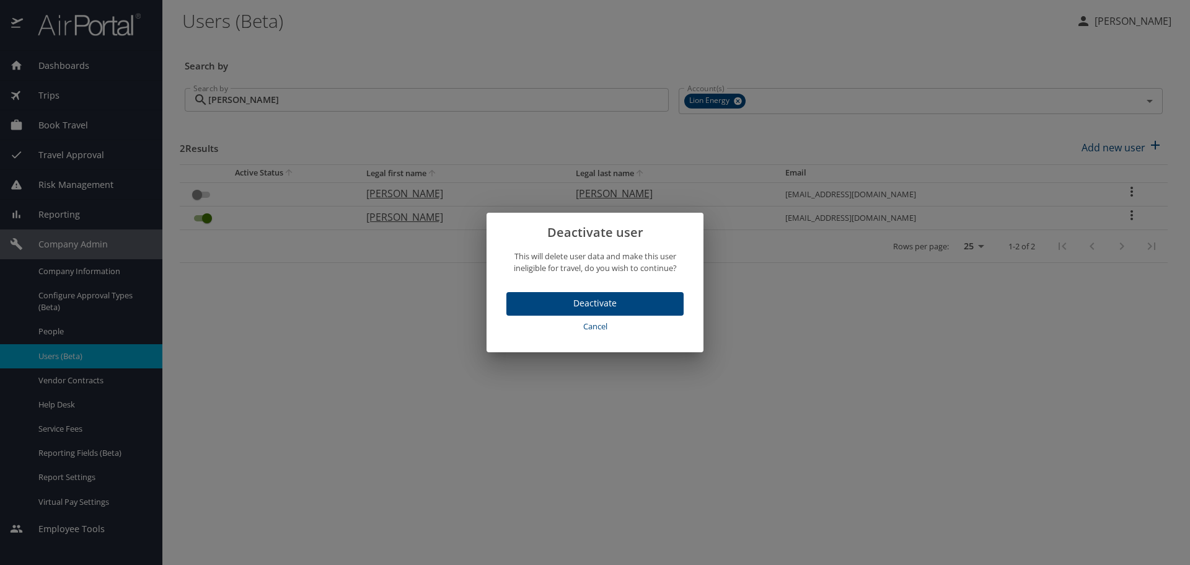
click at [624, 303] on span "Deactivate" at bounding box center [594, 303] width 157 height 15
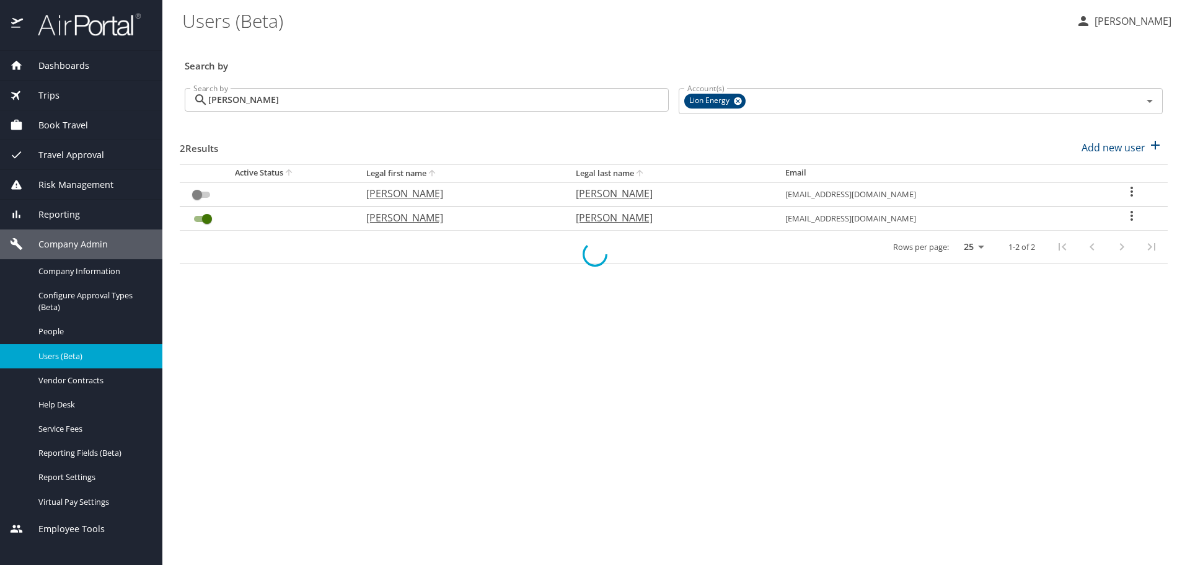
checkbox input "false"
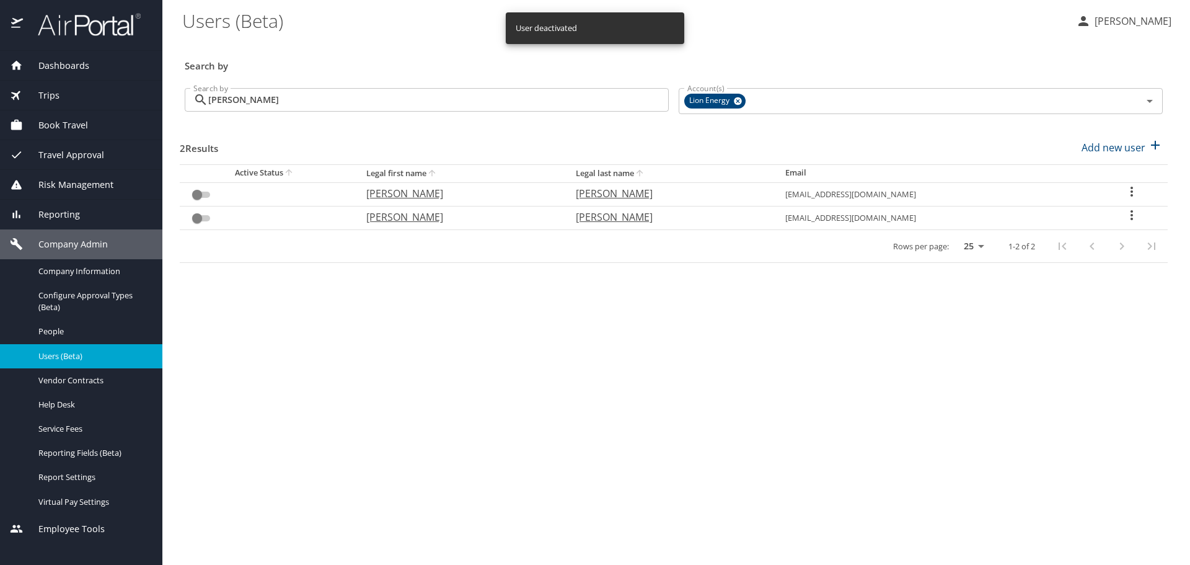
click at [1130, 194] on icon "User Search Table" at bounding box center [1132, 191] width 15 height 15
click at [1086, 378] on div at bounding box center [595, 282] width 1190 height 565
click at [452, 381] on main "Users (Beta) [PERSON_NAME] Search by Search by [PERSON_NAME] Search by Account(…" at bounding box center [676, 282] width 1028 height 565
click at [378, 105] on input "[PERSON_NAME]" at bounding box center [438, 100] width 461 height 24
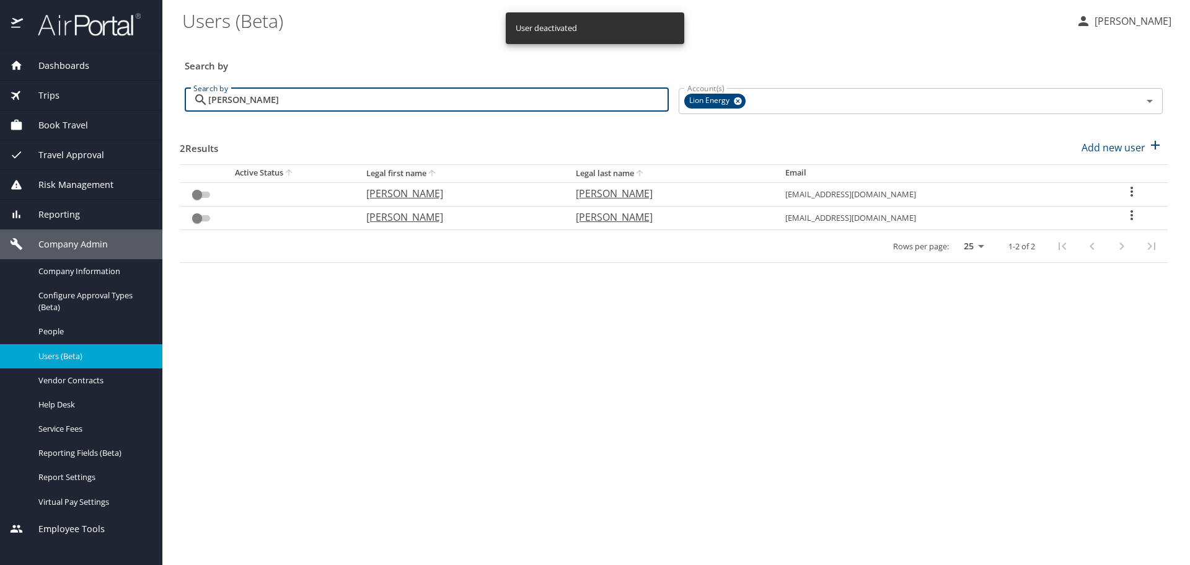
click at [378, 105] on input "[PERSON_NAME]" at bounding box center [438, 100] width 461 height 24
checkbox input "true"
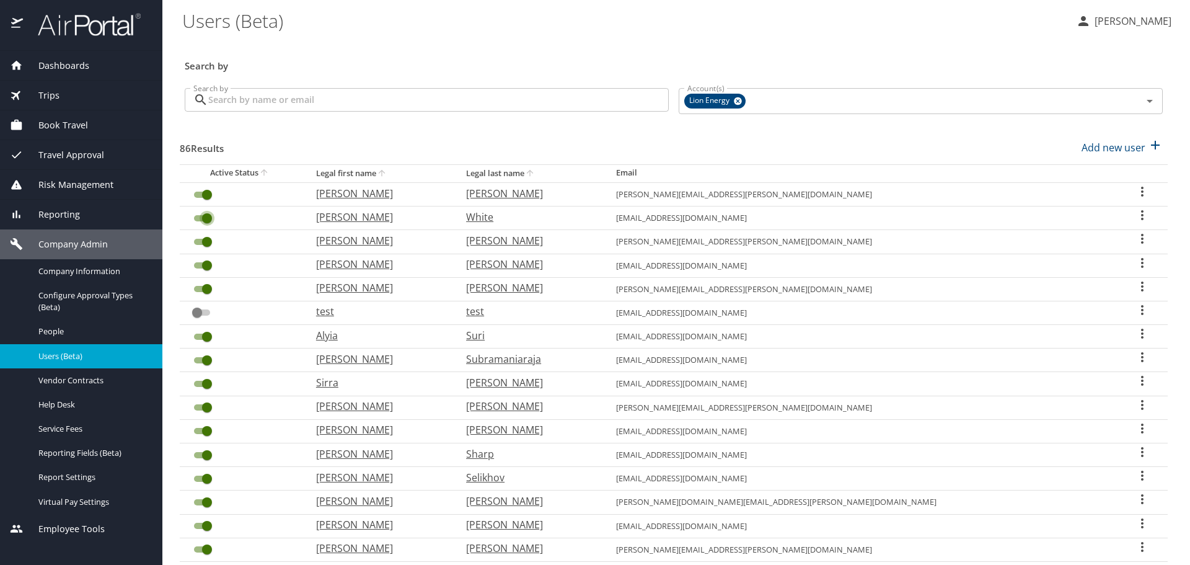
click at [198, 220] on input "User Search Table" at bounding box center [207, 218] width 45 height 15
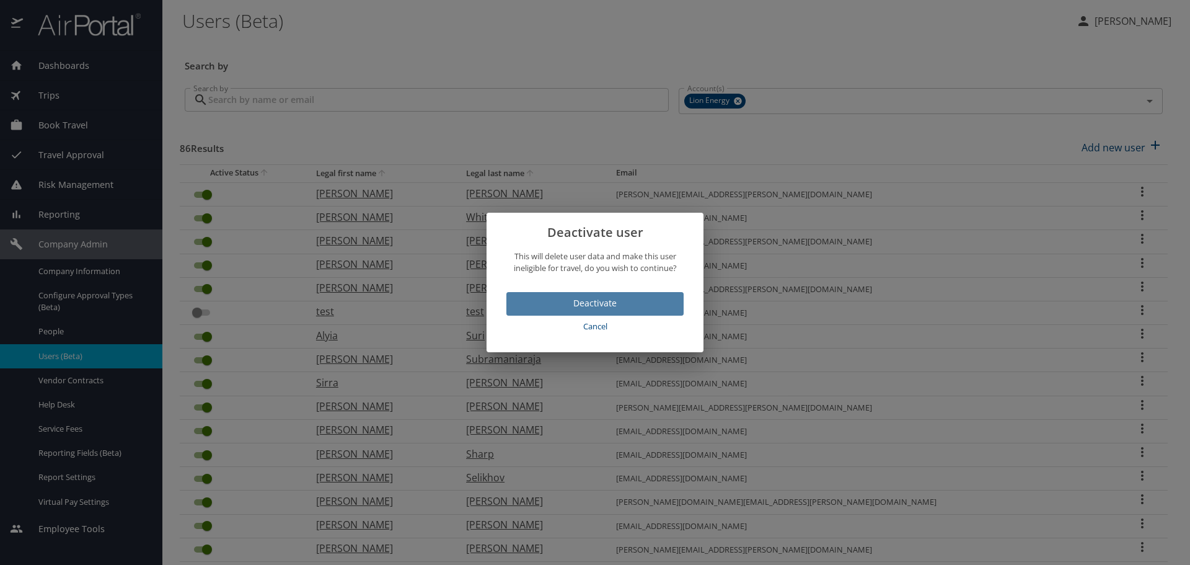
click at [649, 301] on span "Deactivate" at bounding box center [594, 303] width 157 height 15
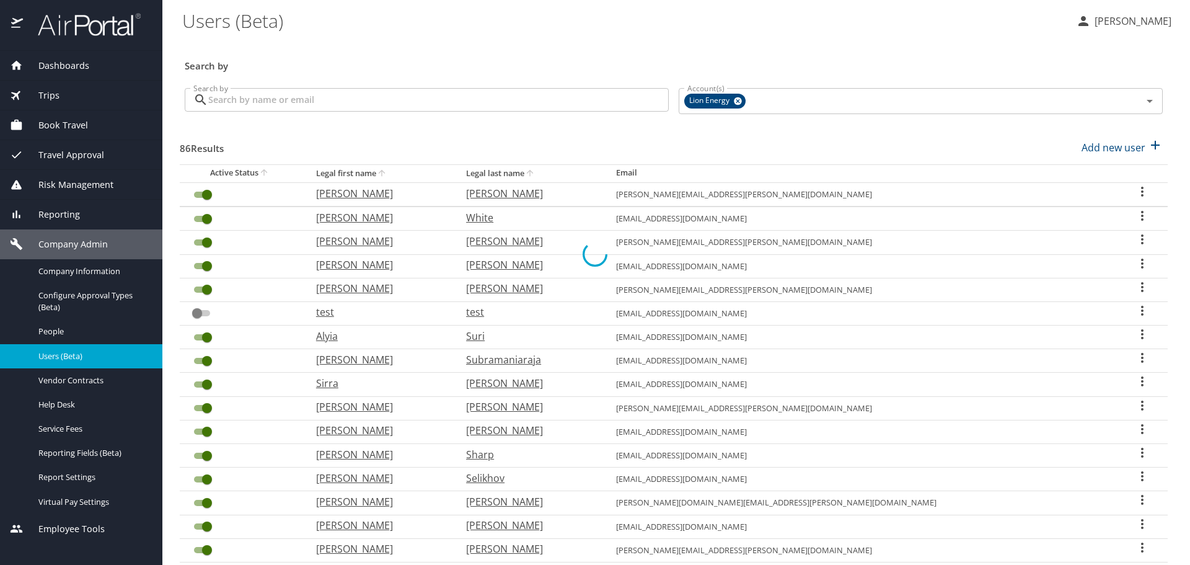
checkbox input "false"
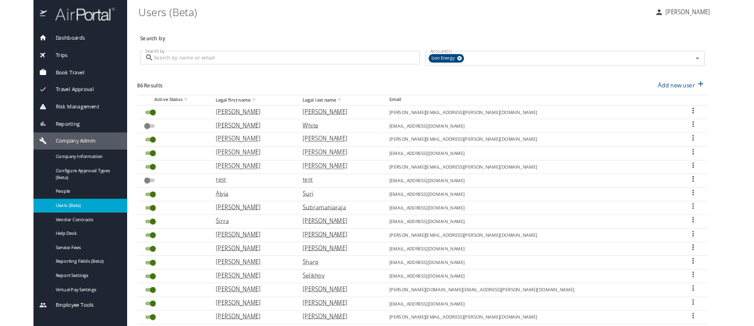
scroll to position [62, 0]
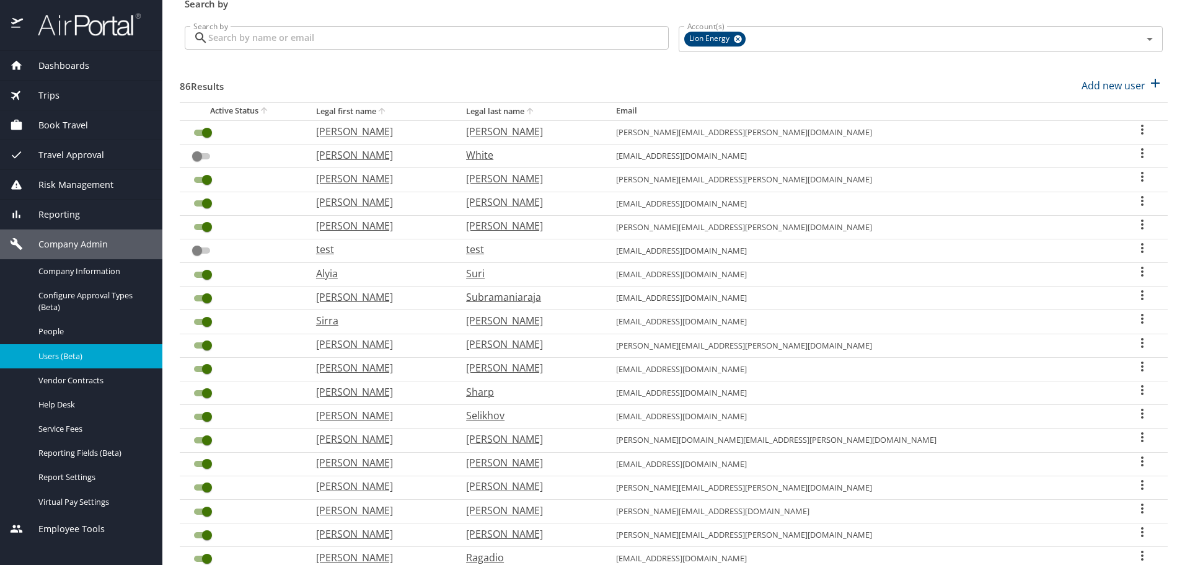
click at [197, 276] on input "User Search Table" at bounding box center [207, 274] width 45 height 15
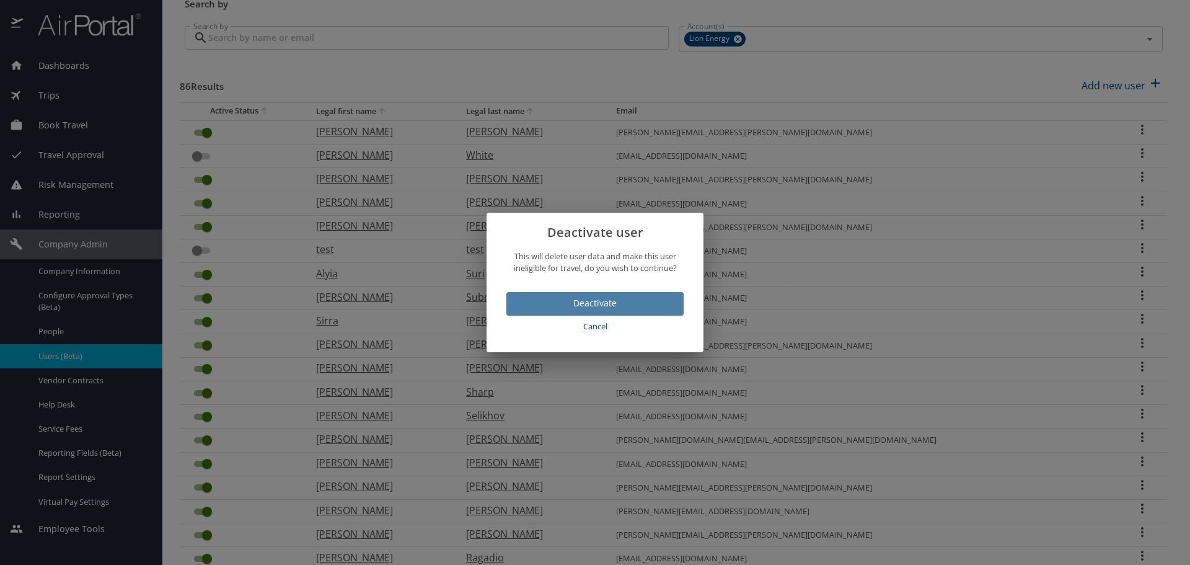
click at [560, 301] on span "Deactivate" at bounding box center [594, 303] width 157 height 15
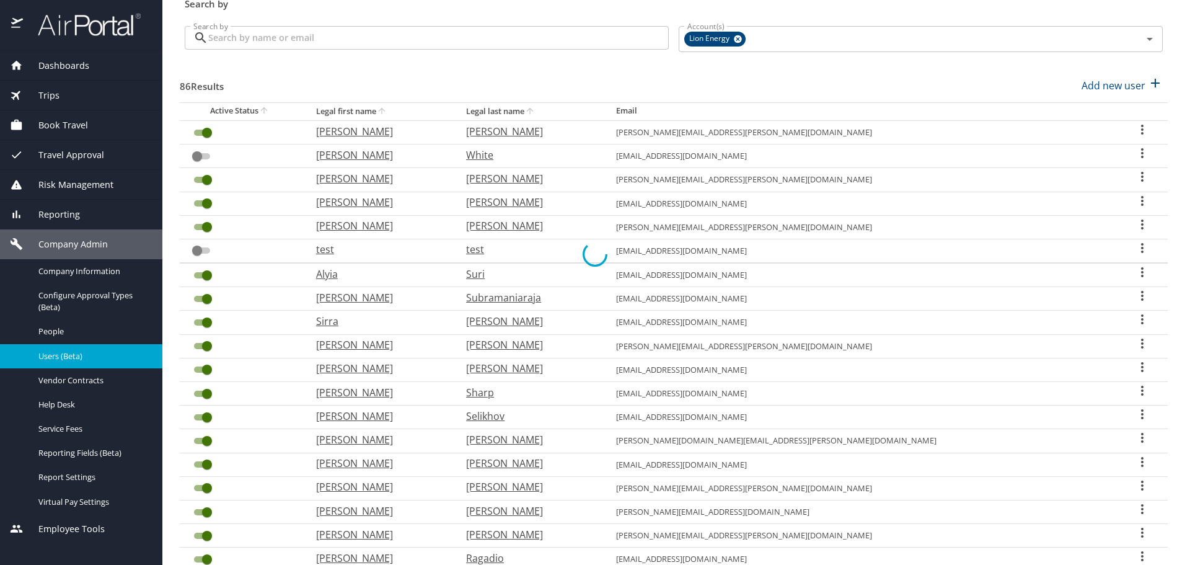
checkbox input "false"
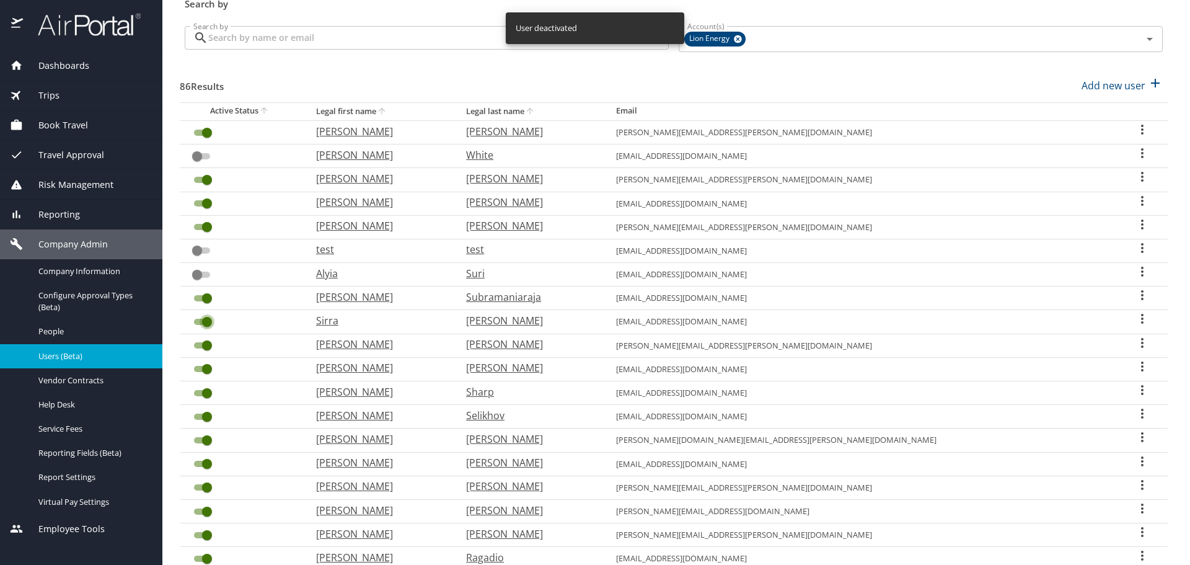
click at [198, 321] on input "User Search Table" at bounding box center [207, 321] width 45 height 15
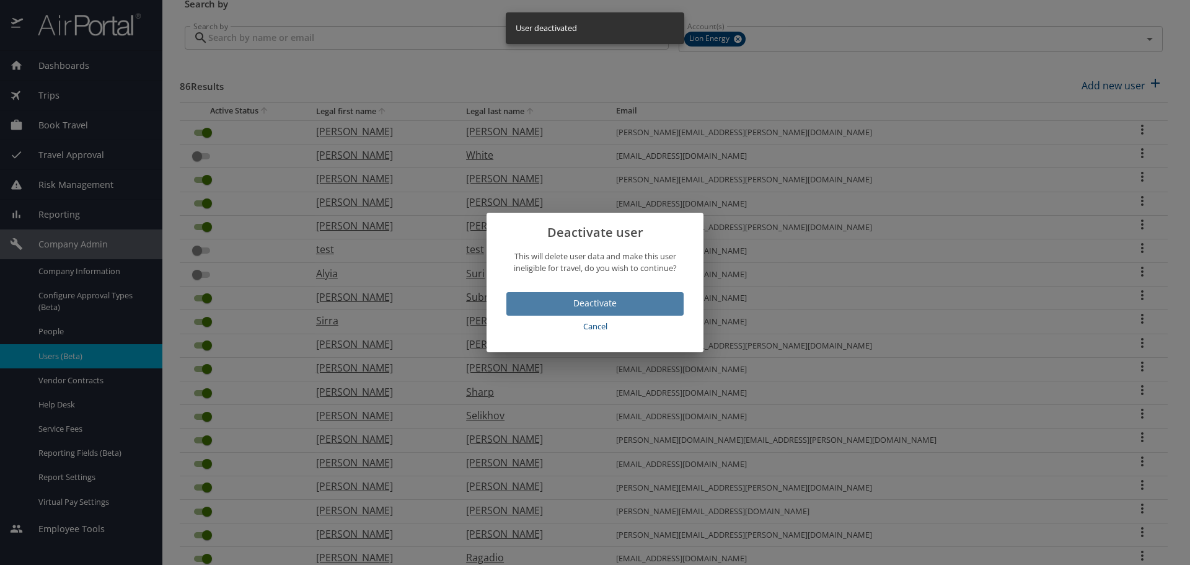
click at [533, 296] on span "Deactivate" at bounding box center [594, 303] width 157 height 15
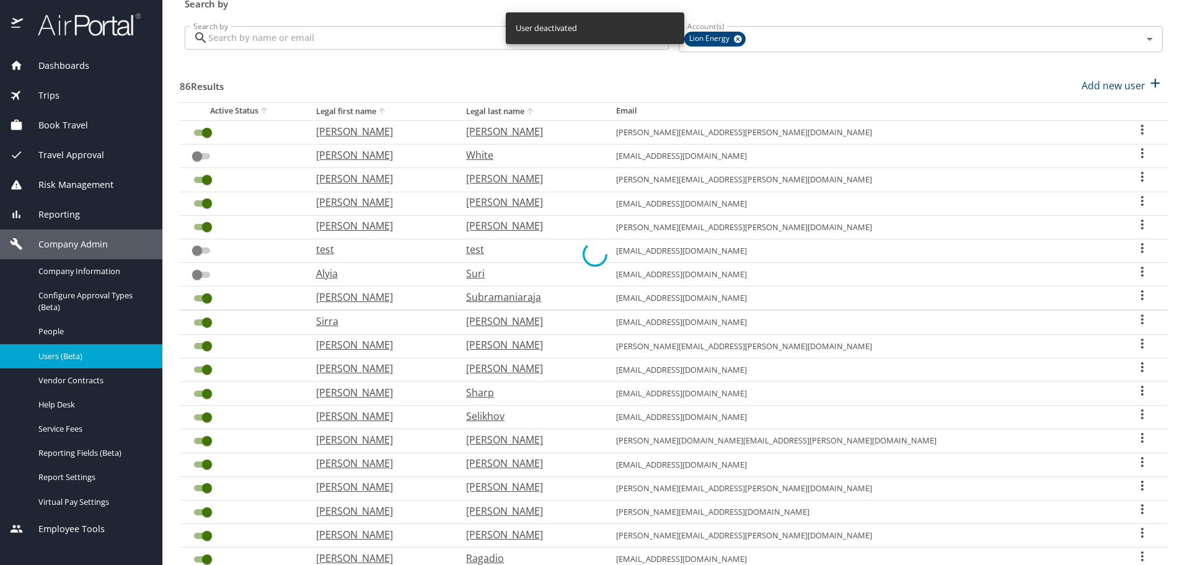
checkbox input "false"
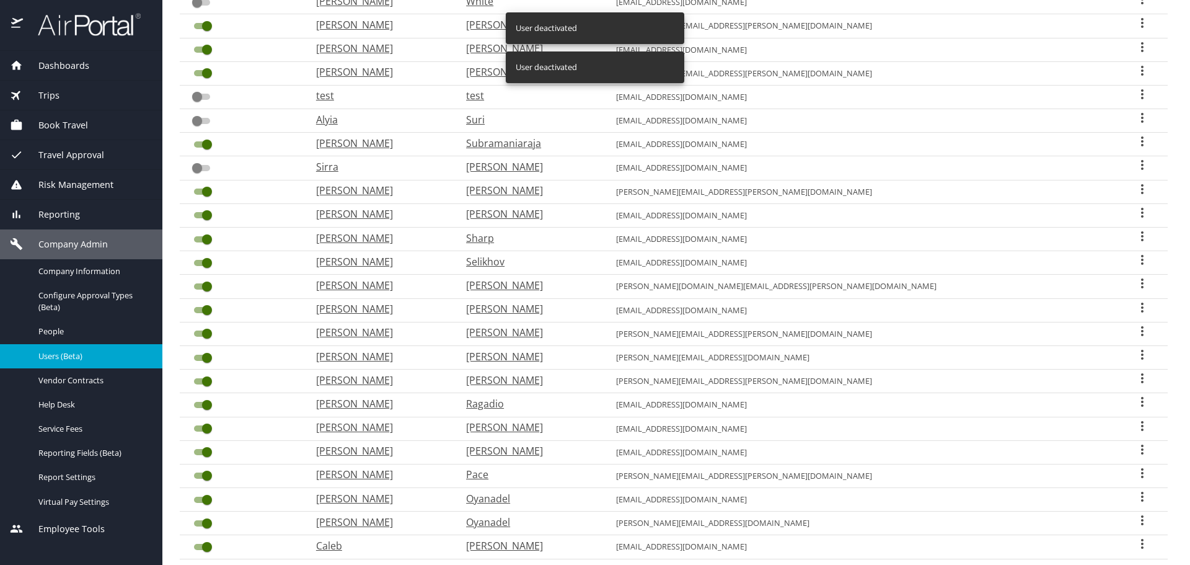
scroll to position [274, 0]
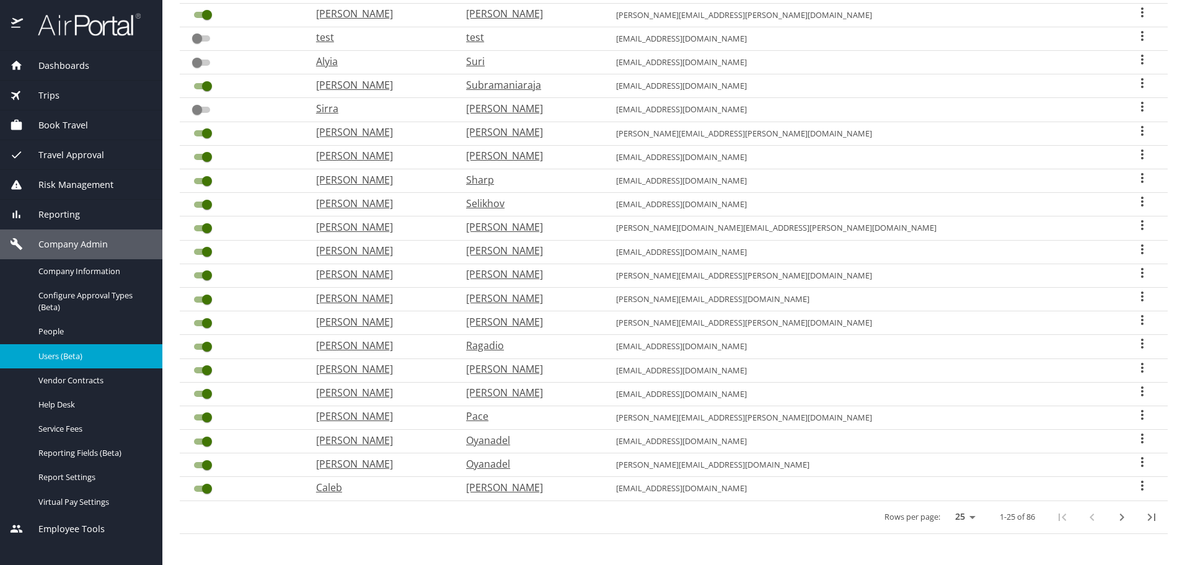
click at [201, 372] on input "User Search Table" at bounding box center [207, 370] width 45 height 15
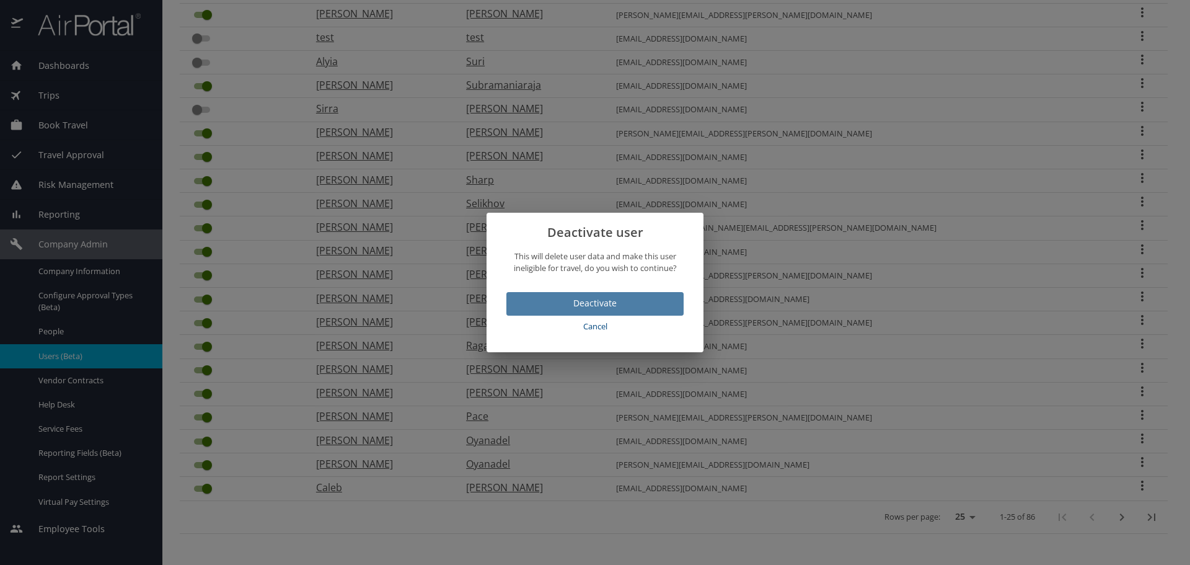
click at [575, 303] on span "Deactivate" at bounding box center [594, 303] width 157 height 15
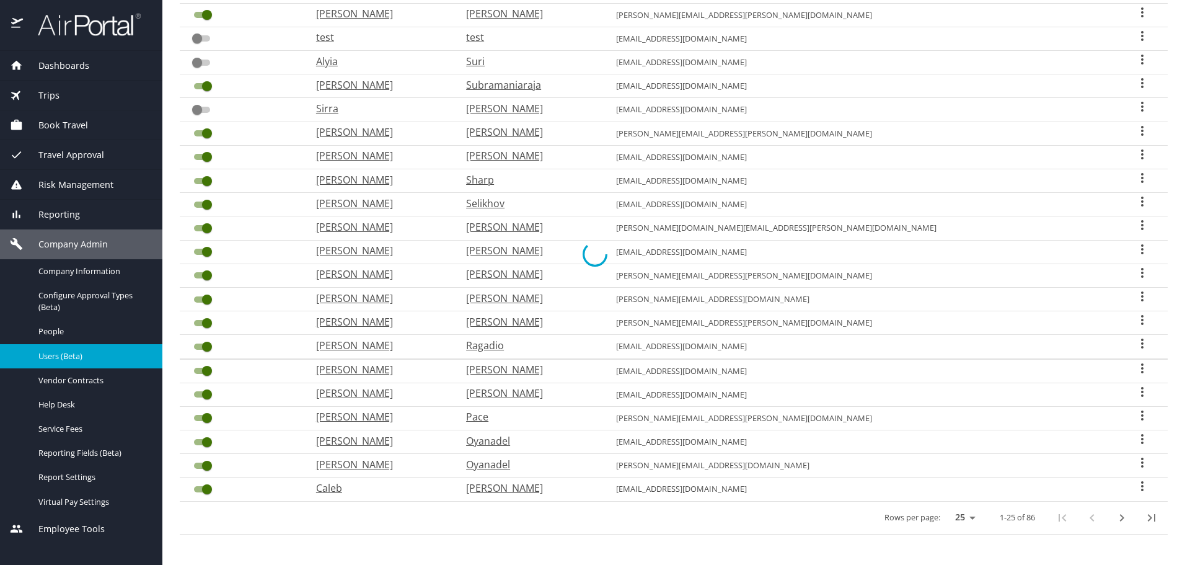
checkbox input "false"
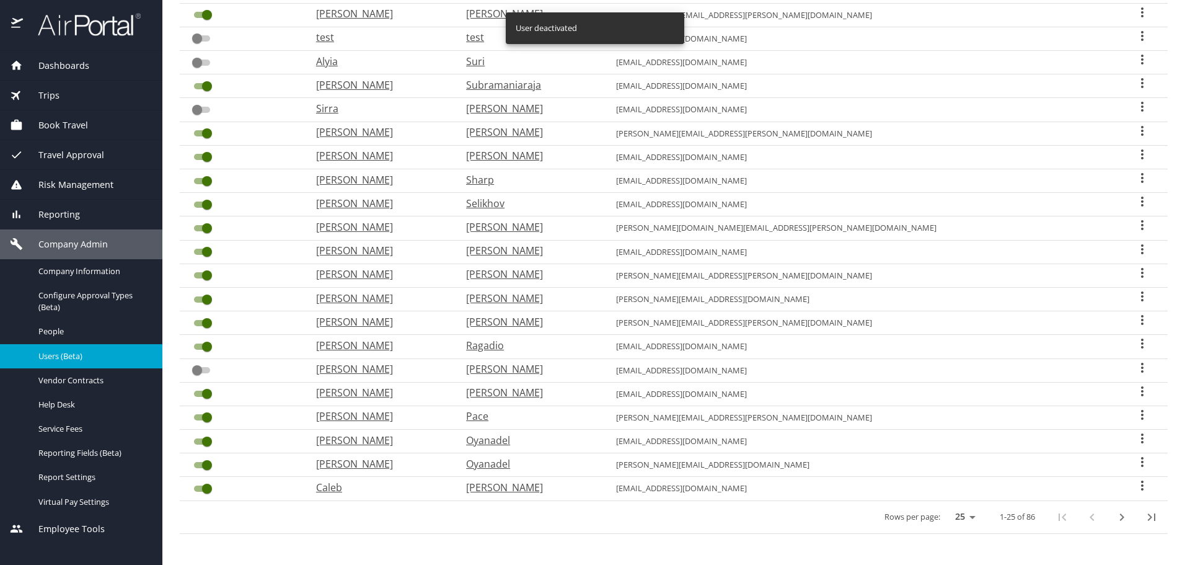
click at [198, 488] on input "User Search Table" at bounding box center [207, 488] width 45 height 15
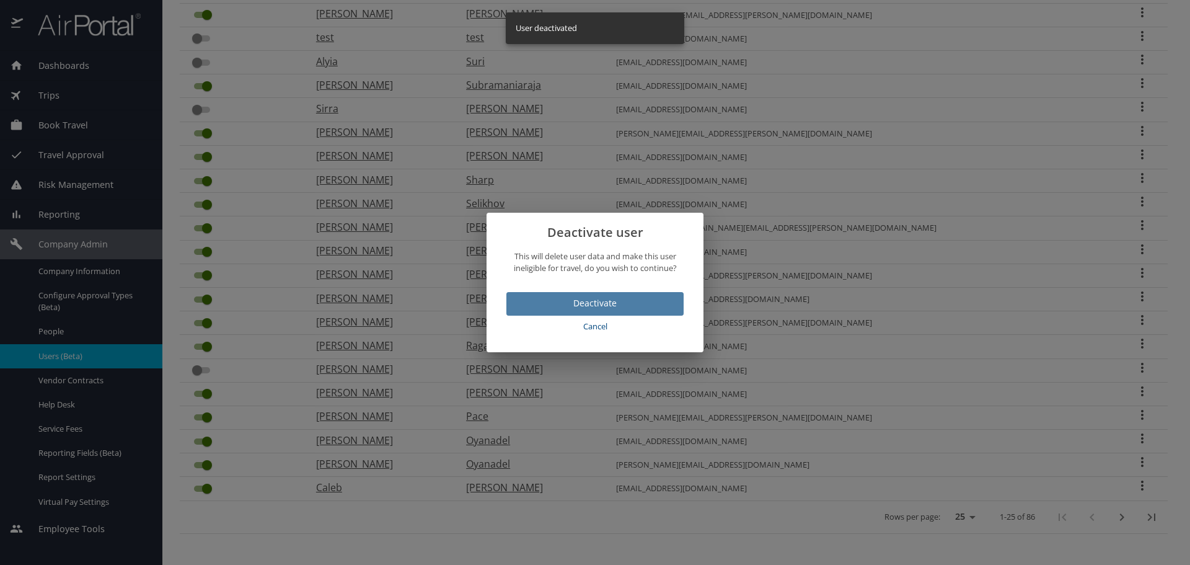
click at [618, 303] on span "Deactivate" at bounding box center [594, 303] width 157 height 15
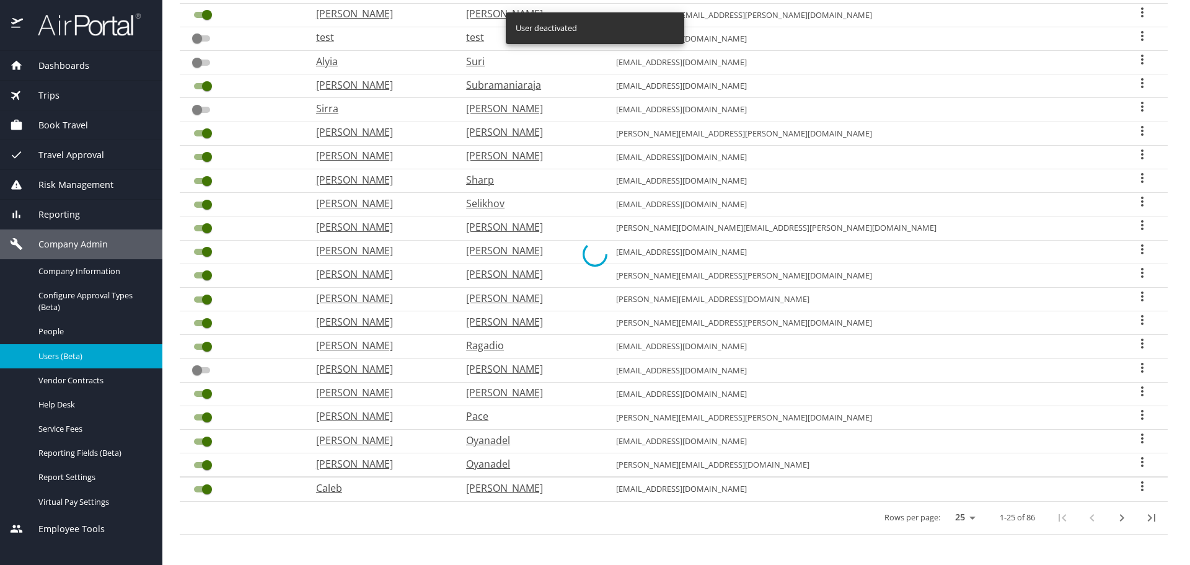
checkbox input "false"
click at [201, 301] on input "User Search Table" at bounding box center [207, 299] width 45 height 15
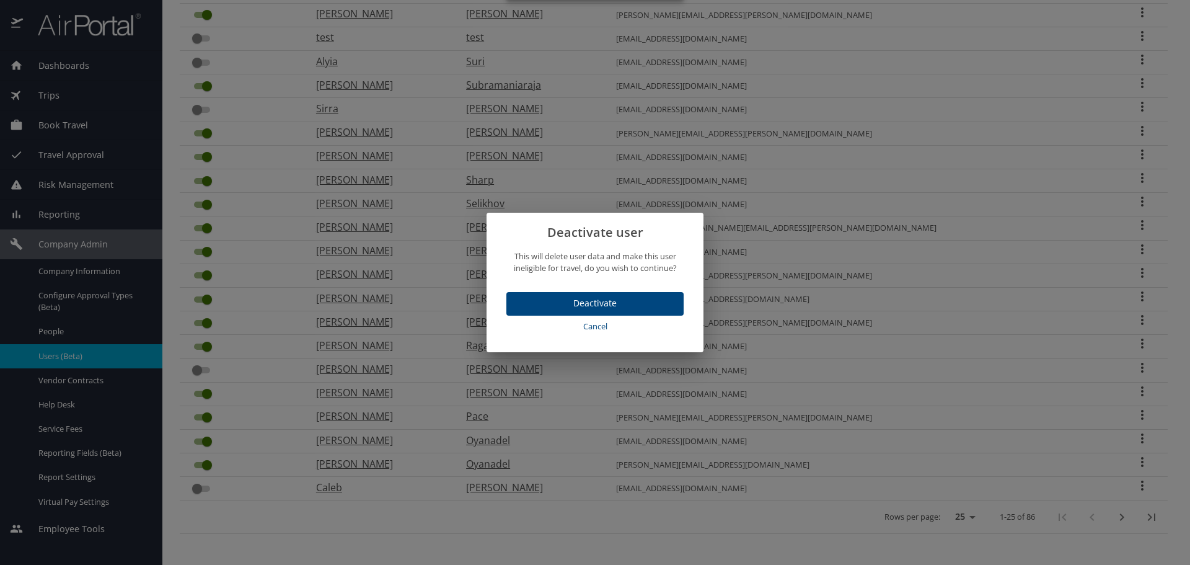
click at [586, 296] on span "Deactivate" at bounding box center [594, 303] width 157 height 15
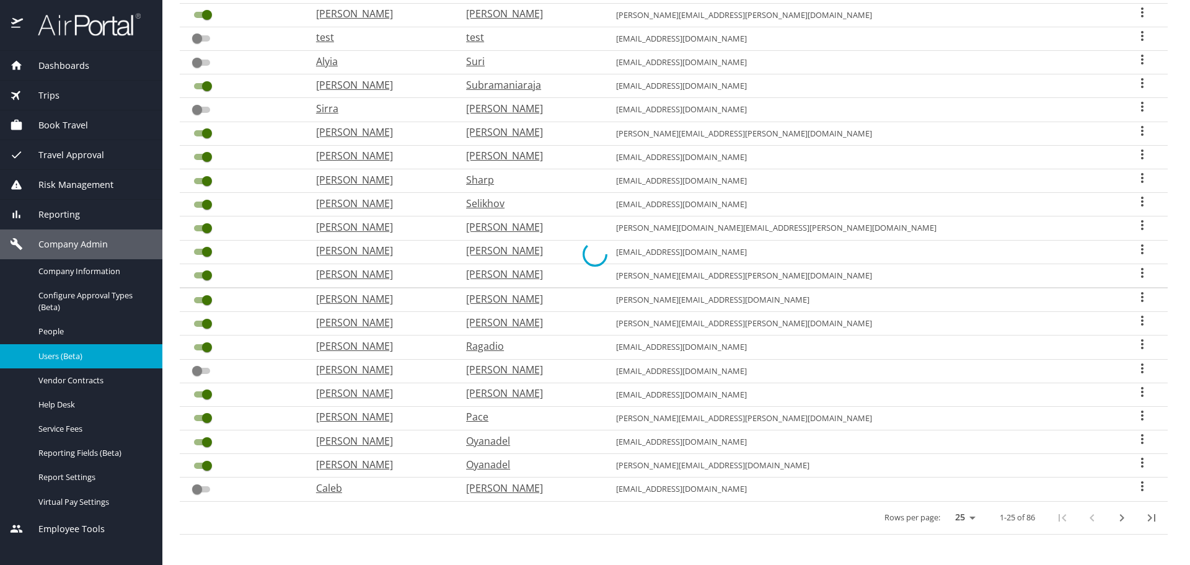
checkbox input "false"
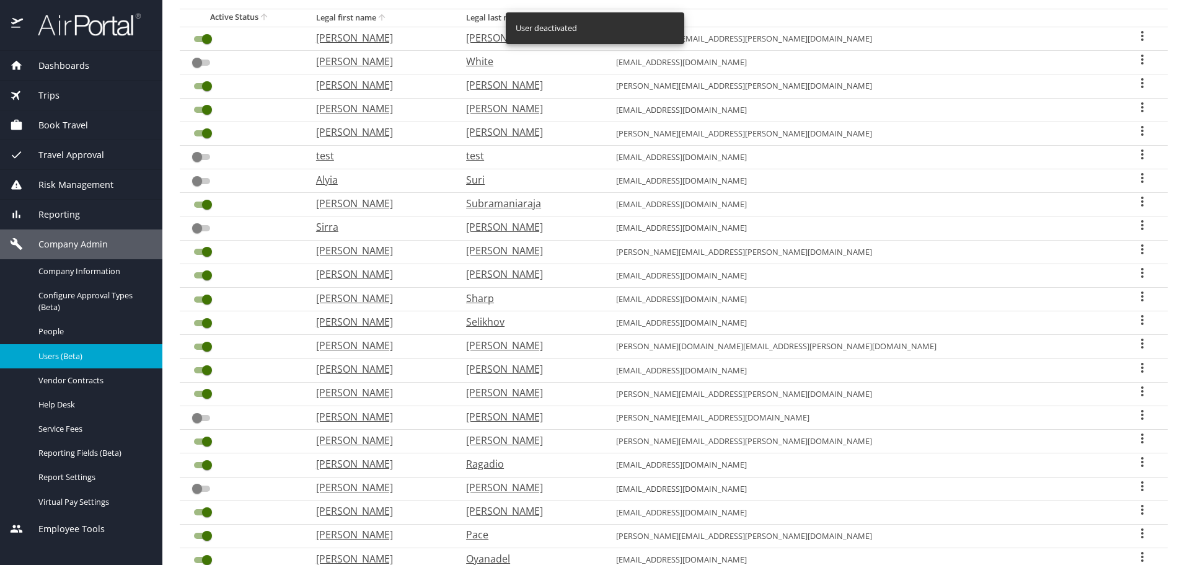
scroll to position [150, 0]
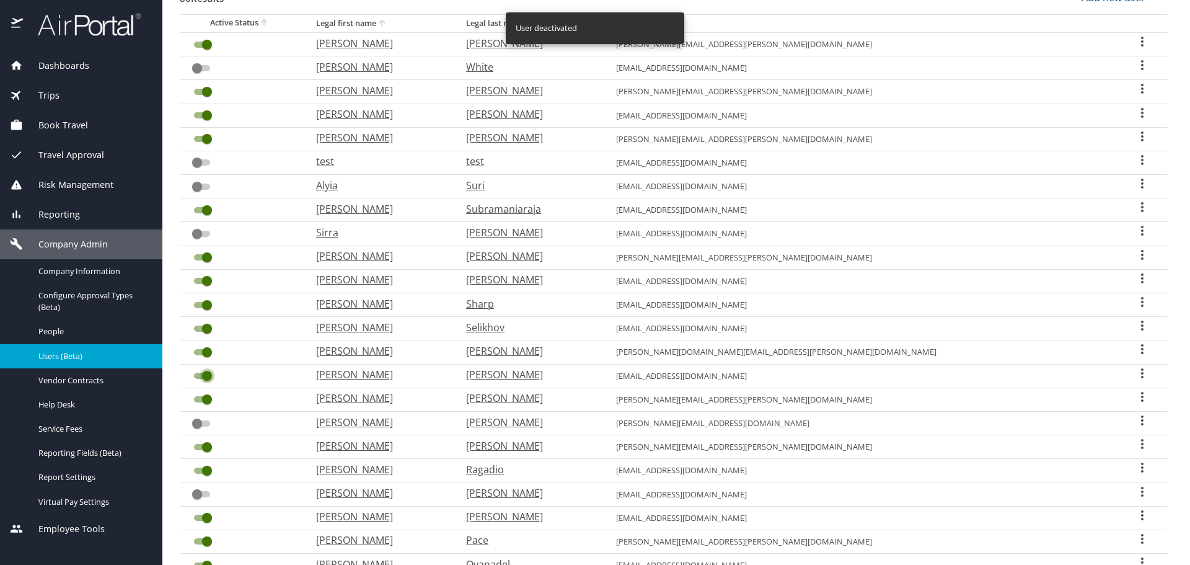
click at [199, 374] on input "User Search Table" at bounding box center [207, 375] width 45 height 15
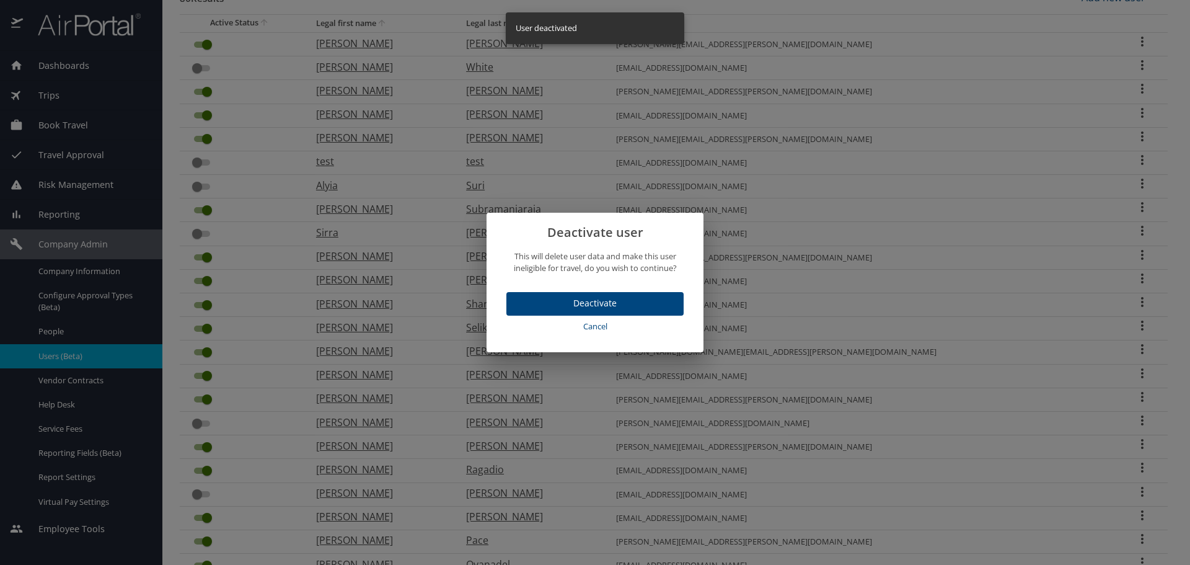
click at [573, 298] on span "Deactivate" at bounding box center [594, 303] width 157 height 15
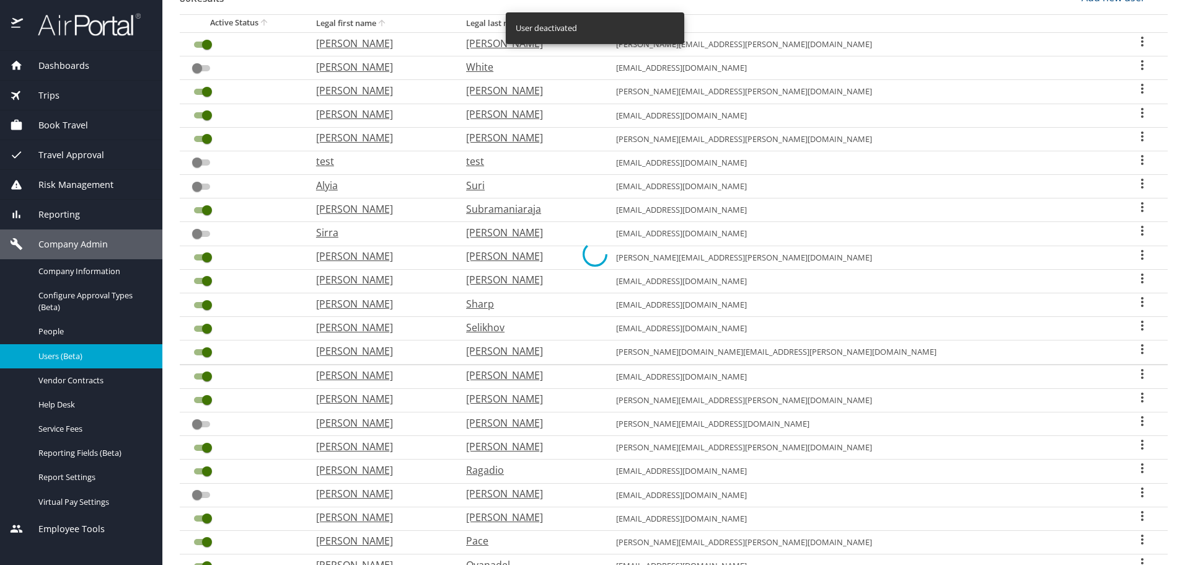
checkbox input "false"
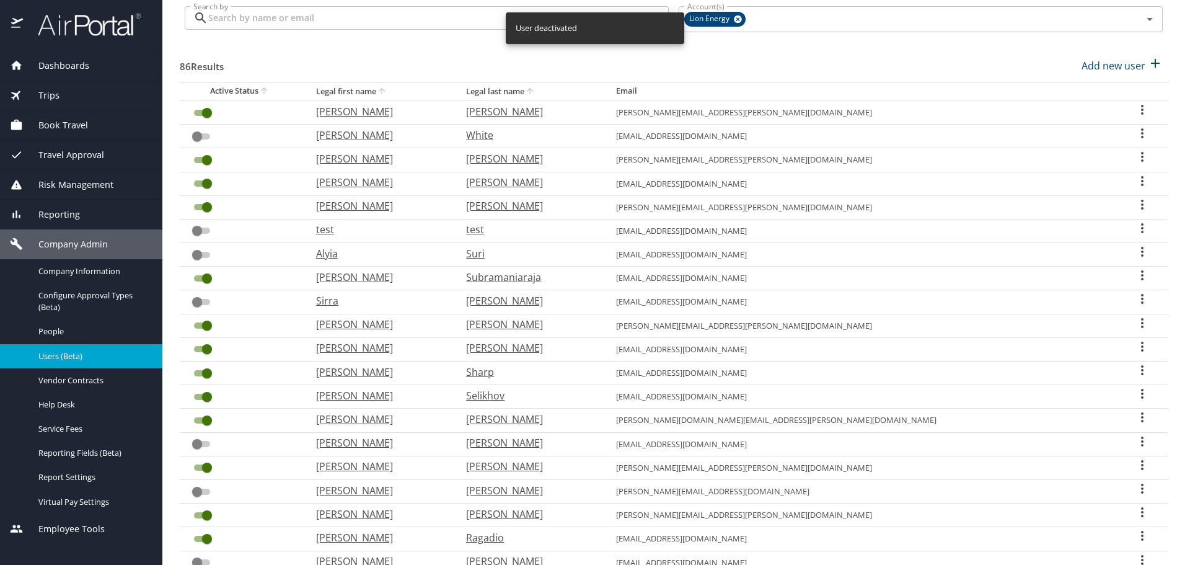
scroll to position [0, 0]
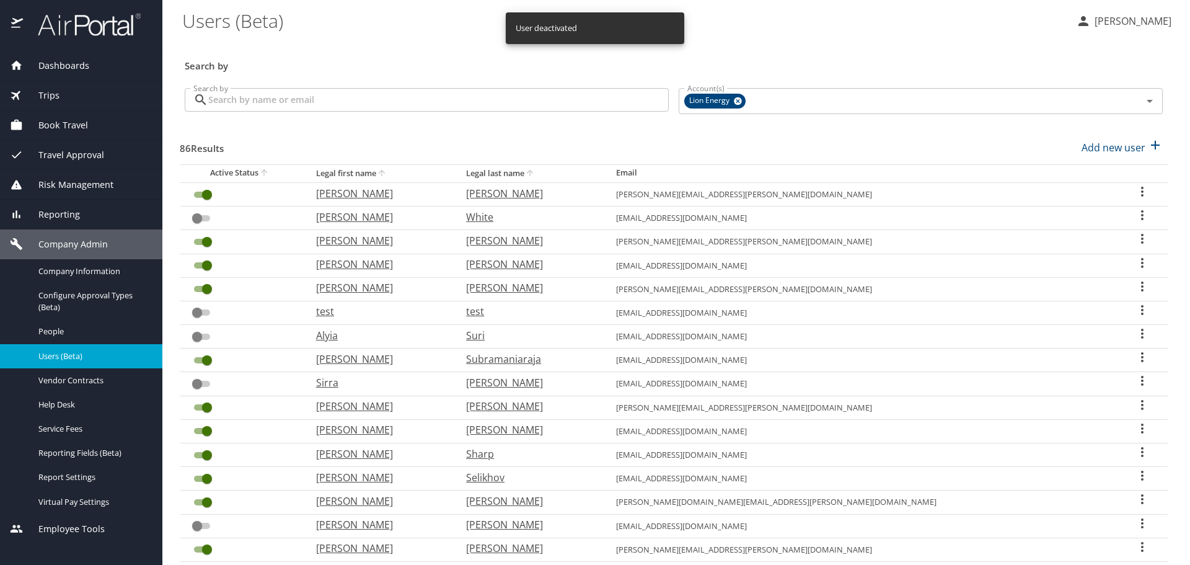
click at [543, 118] on div "Search by Search by" at bounding box center [427, 101] width 494 height 46
click at [417, 175] on th "Legal first name" at bounding box center [381, 173] width 150 height 18
checkbox input "true"
checkbox input "false"
checkbox input "true"
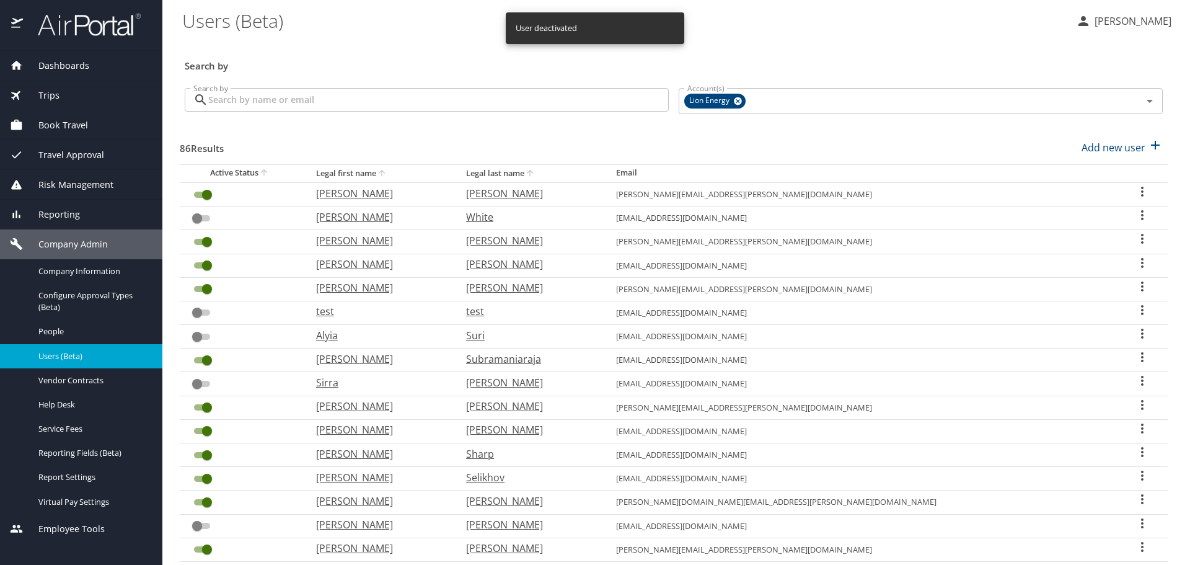
checkbox input "true"
checkbox input "false"
checkbox input "true"
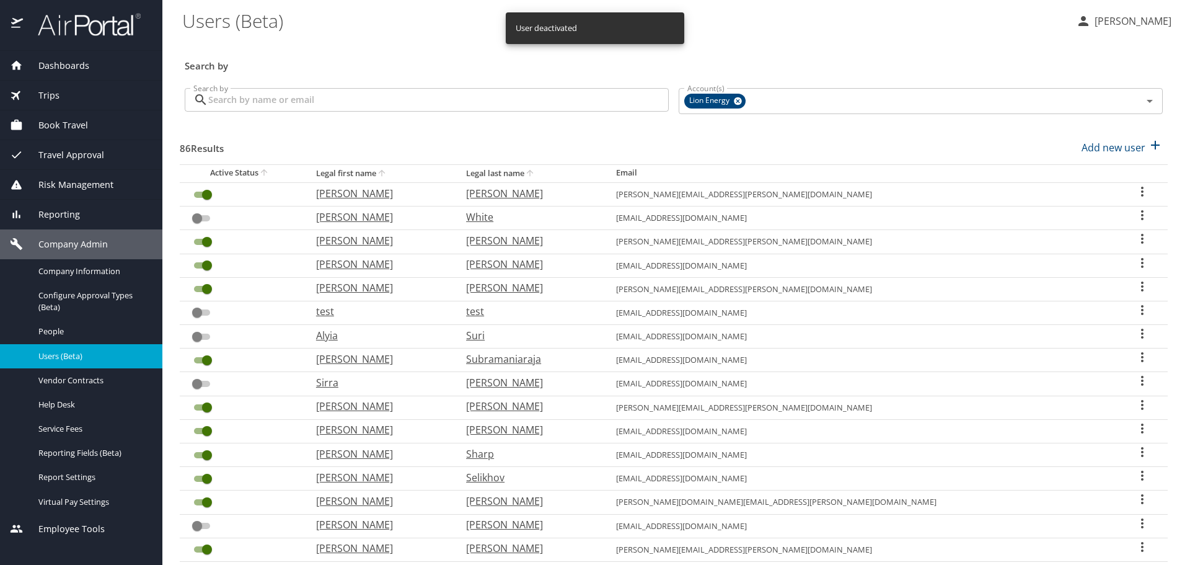
checkbox input "true"
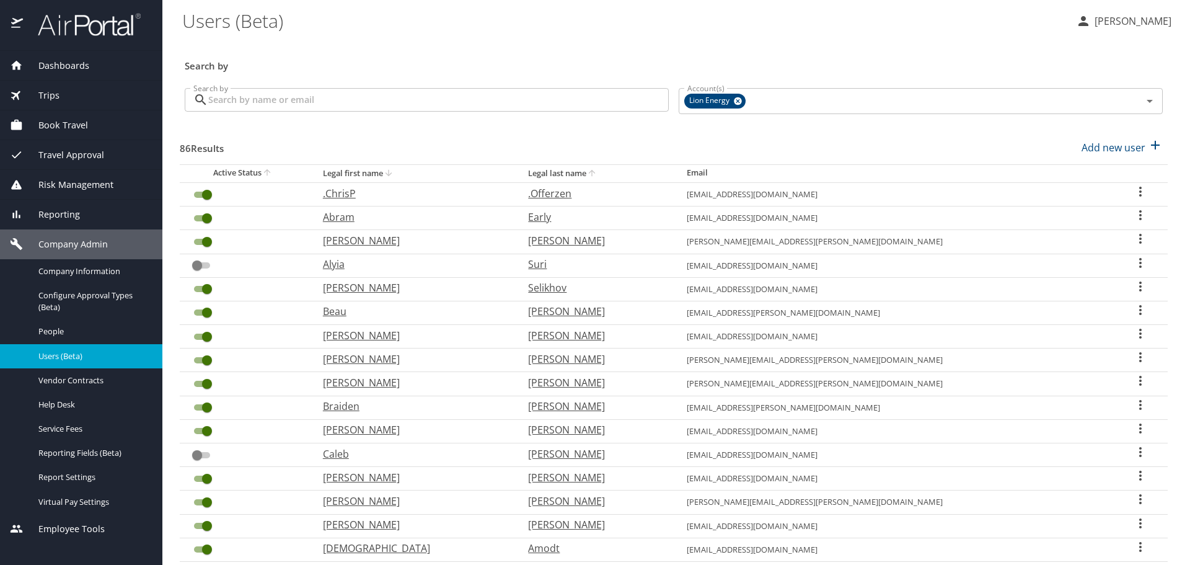
click at [629, 172] on th "Legal last name" at bounding box center [597, 173] width 158 height 18
checkbox input "true"
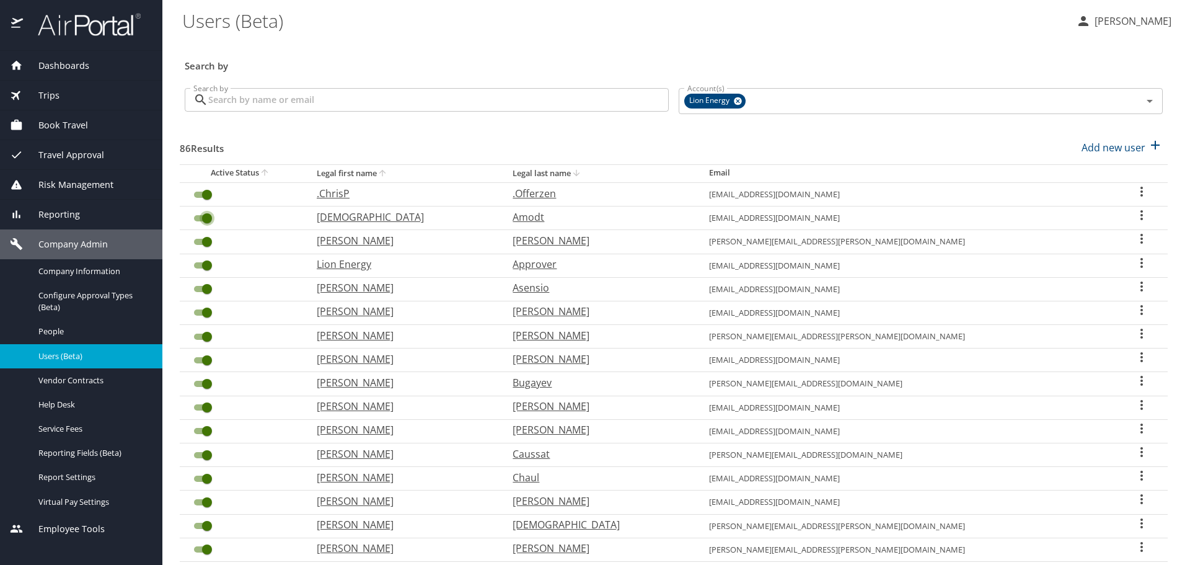
click at [197, 217] on input "User Search Table" at bounding box center [207, 218] width 45 height 15
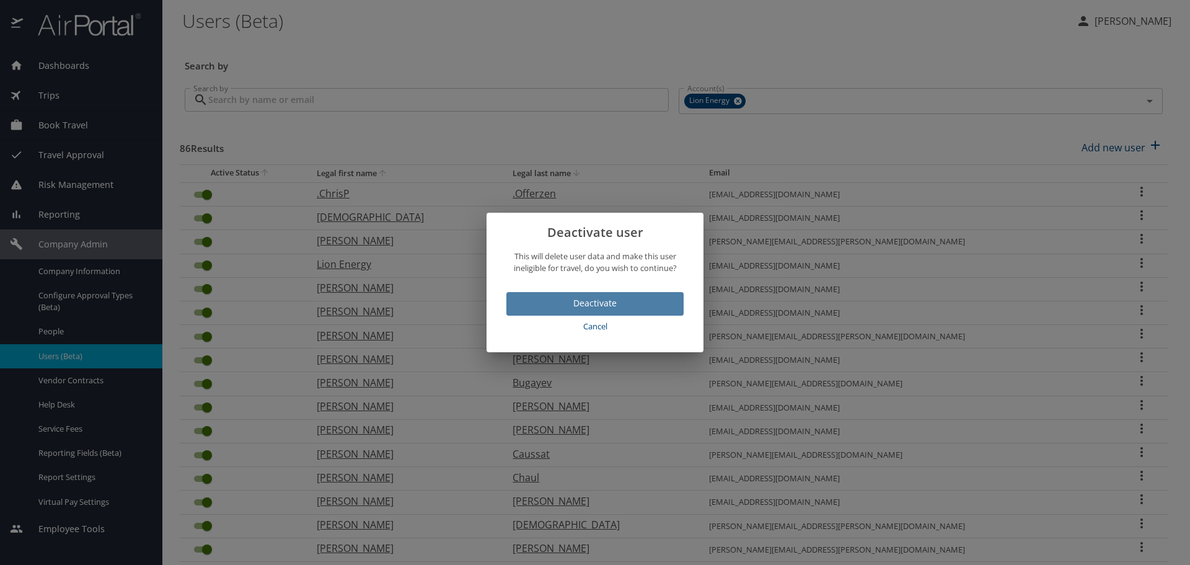
click at [568, 302] on span "Deactivate" at bounding box center [594, 303] width 157 height 15
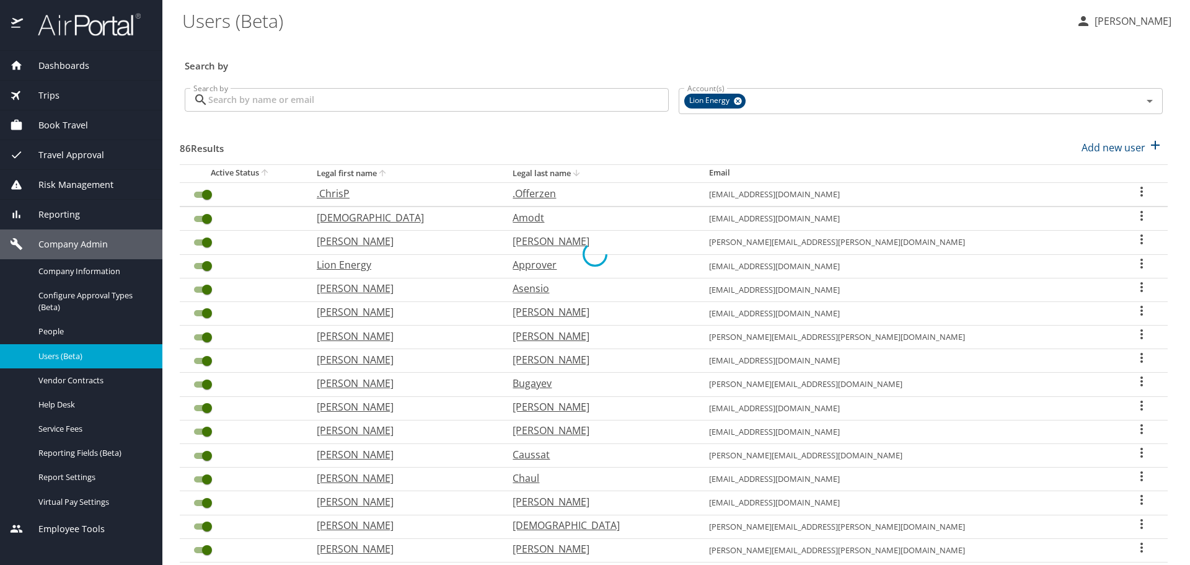
checkbox input "false"
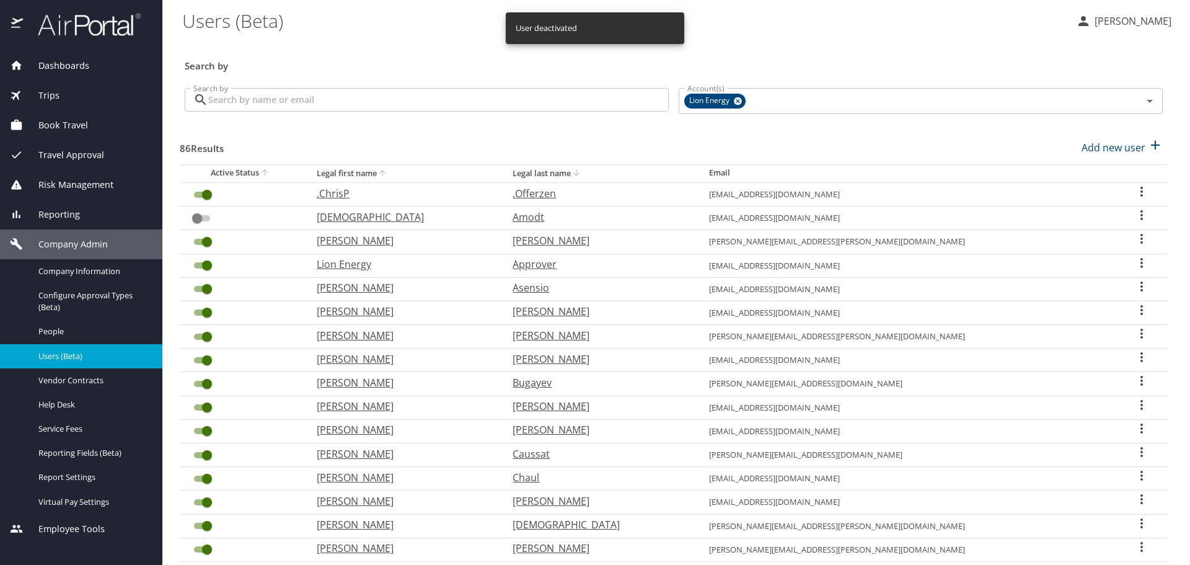
click at [197, 286] on input "User Search Table" at bounding box center [207, 288] width 45 height 15
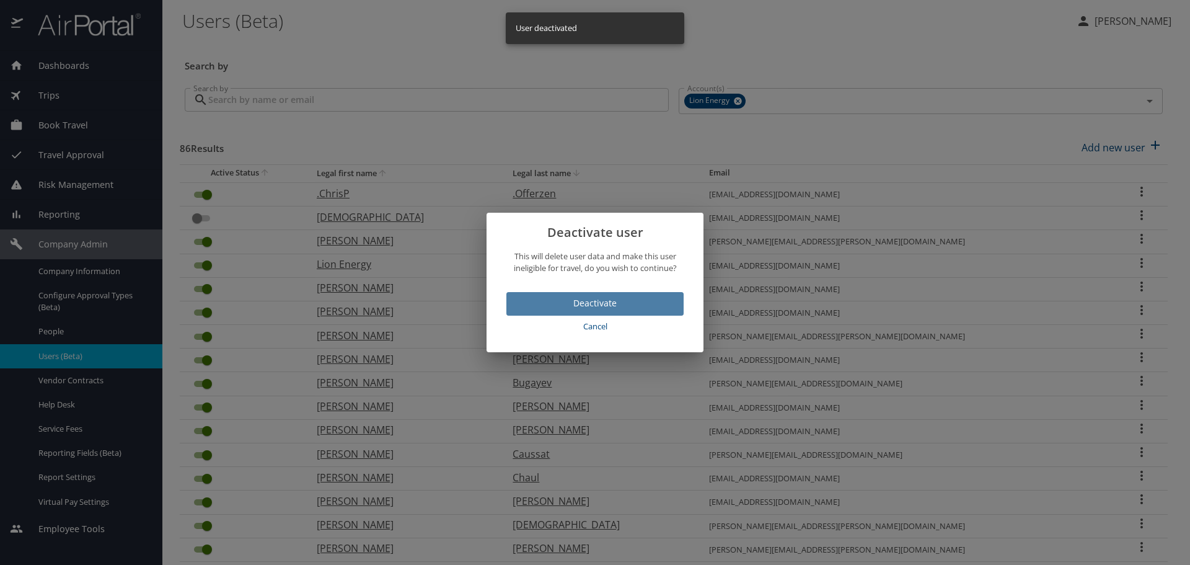
click at [588, 299] on span "Deactivate" at bounding box center [594, 303] width 157 height 15
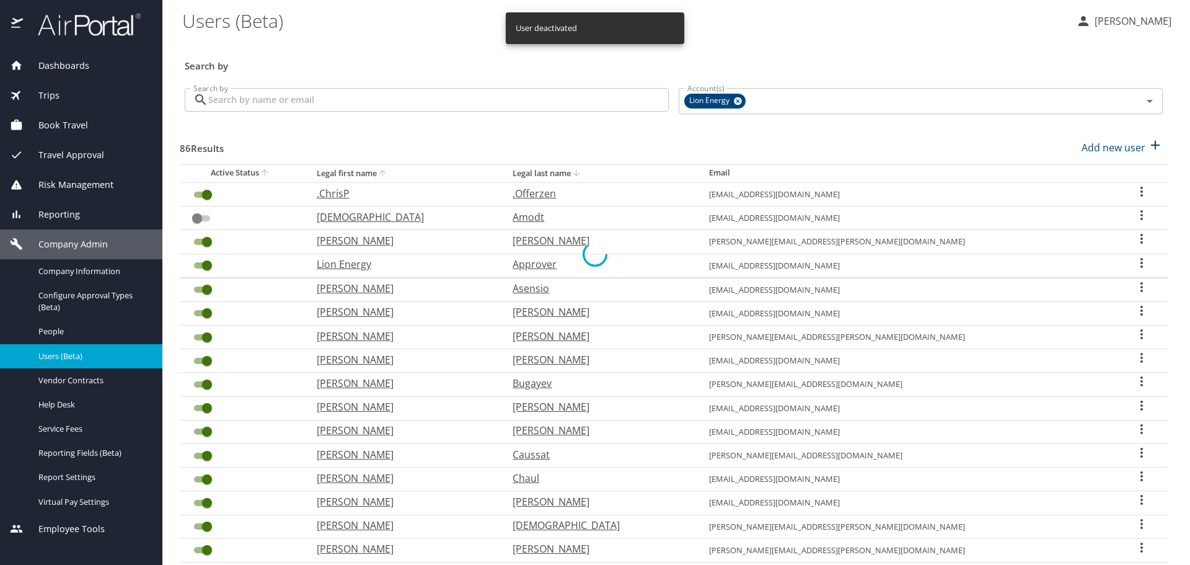
checkbox input "false"
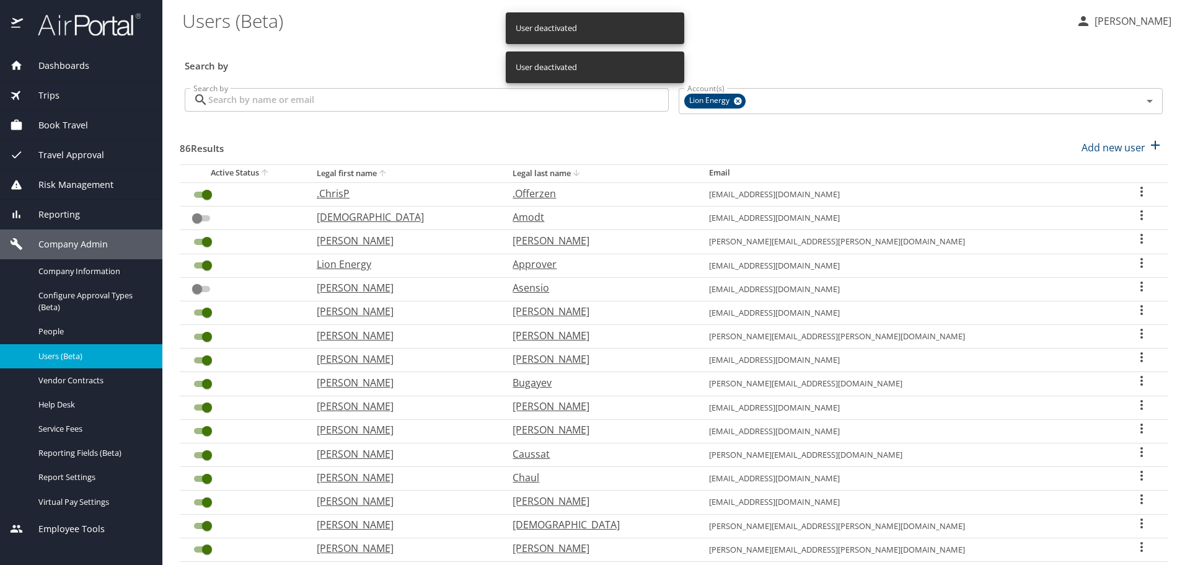
click at [200, 312] on input "User Search Table" at bounding box center [207, 312] width 45 height 15
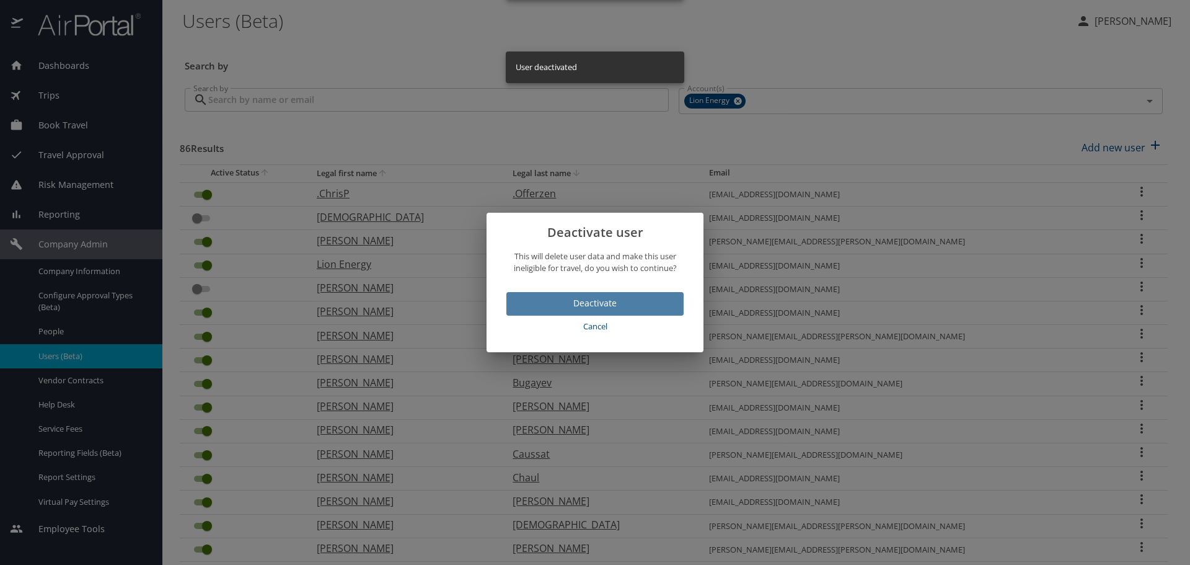
click at [587, 298] on span "Deactivate" at bounding box center [594, 303] width 157 height 15
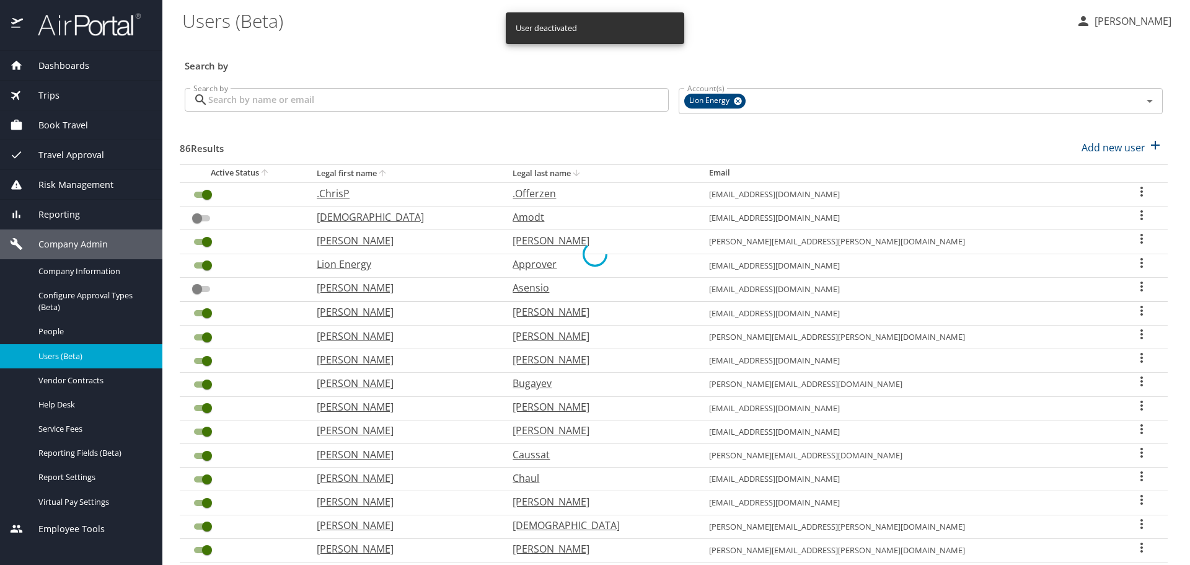
checkbox input "false"
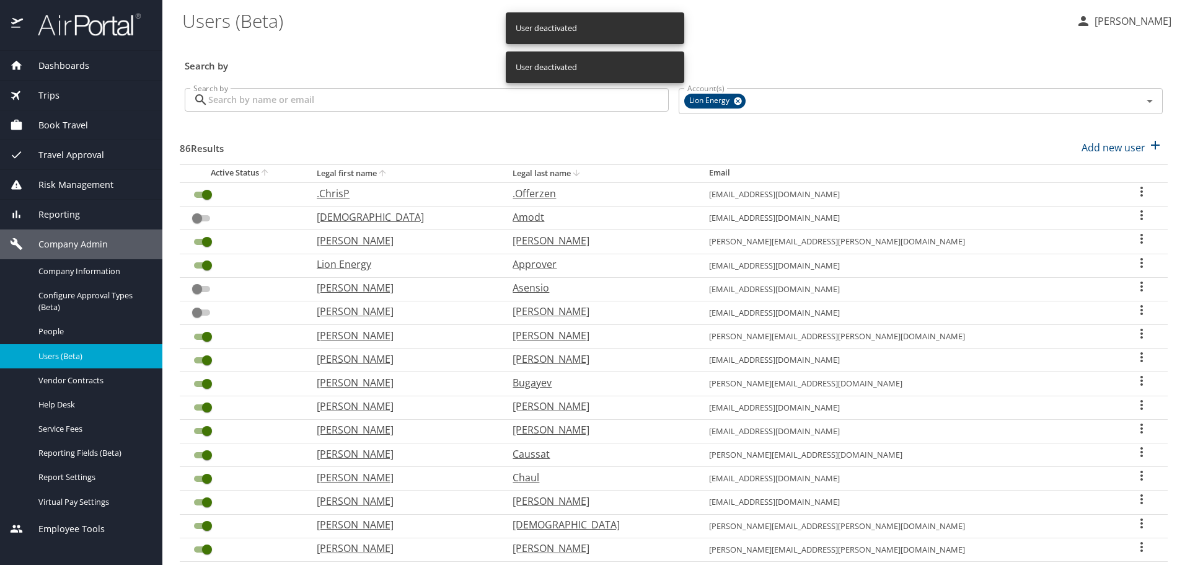
click at [205, 335] on input "User Search Table" at bounding box center [207, 336] width 45 height 15
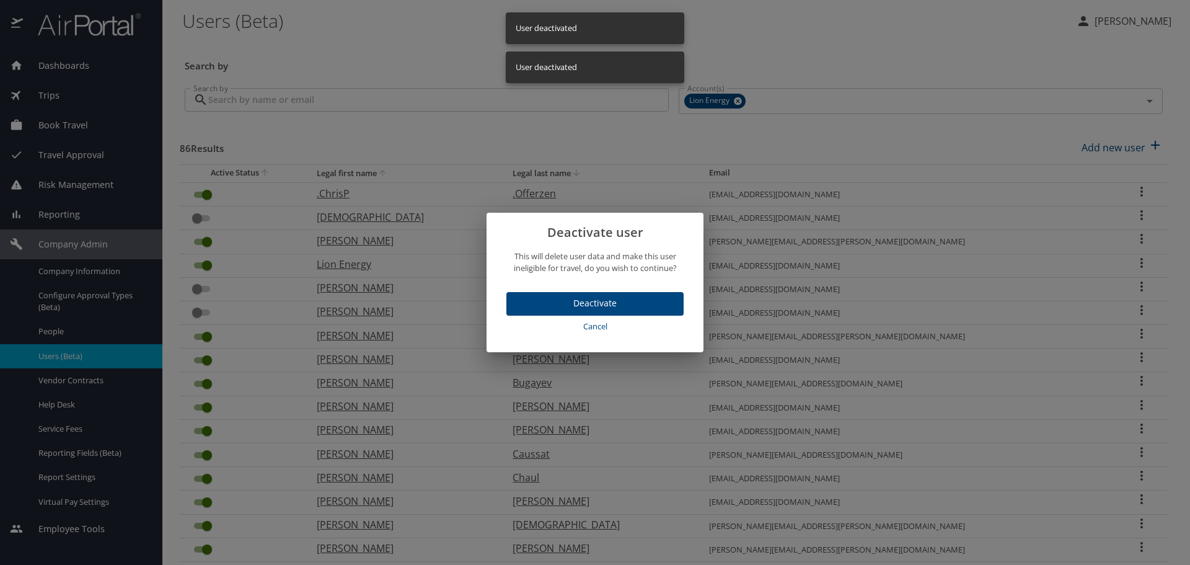
click at [592, 299] on span "Deactivate" at bounding box center [594, 303] width 157 height 15
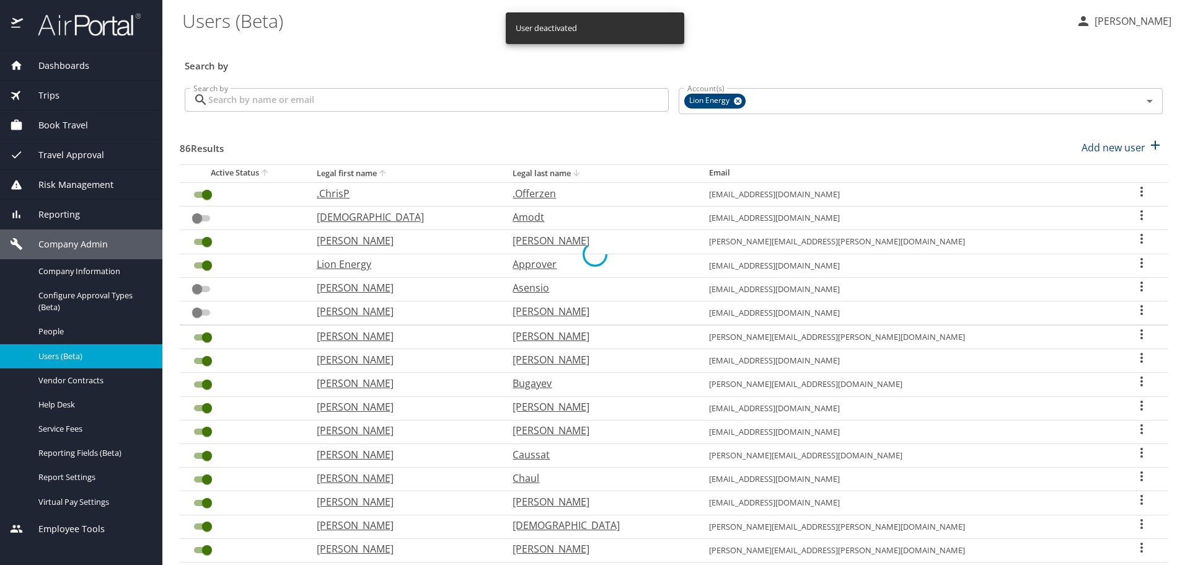
checkbox input "false"
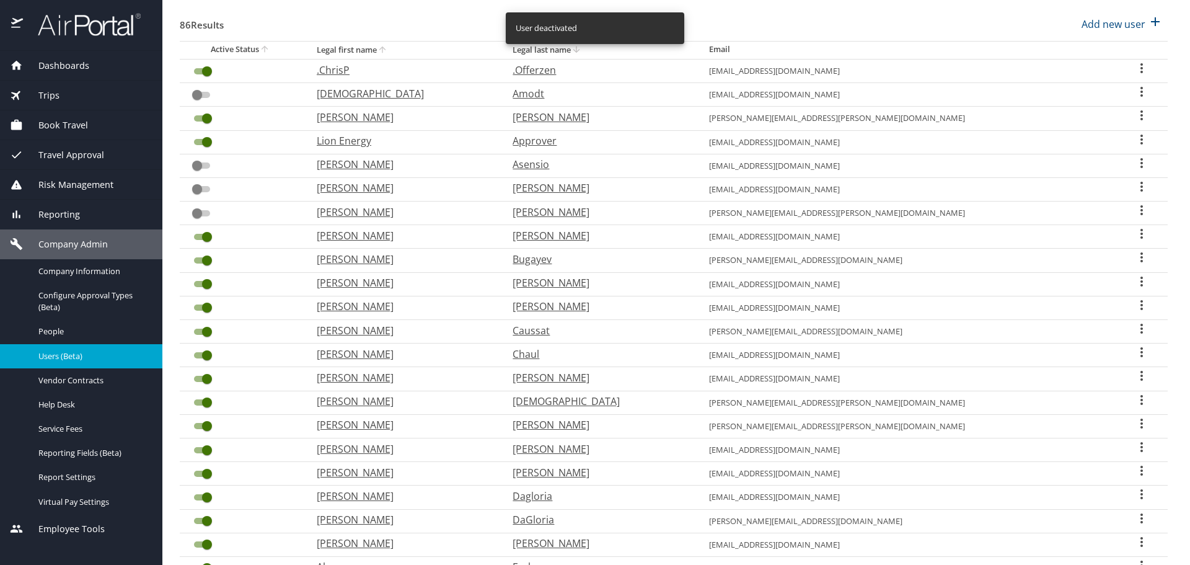
scroll to position [124, 0]
click at [198, 281] on input "User Search Table" at bounding box center [207, 283] width 45 height 15
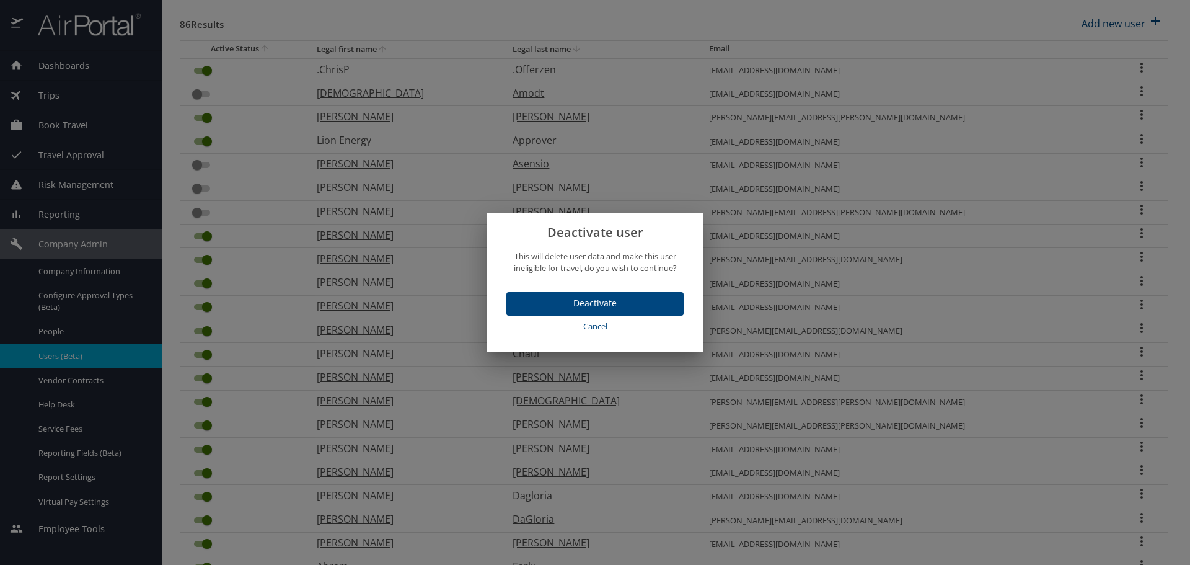
click at [574, 299] on span "Deactivate" at bounding box center [594, 303] width 157 height 15
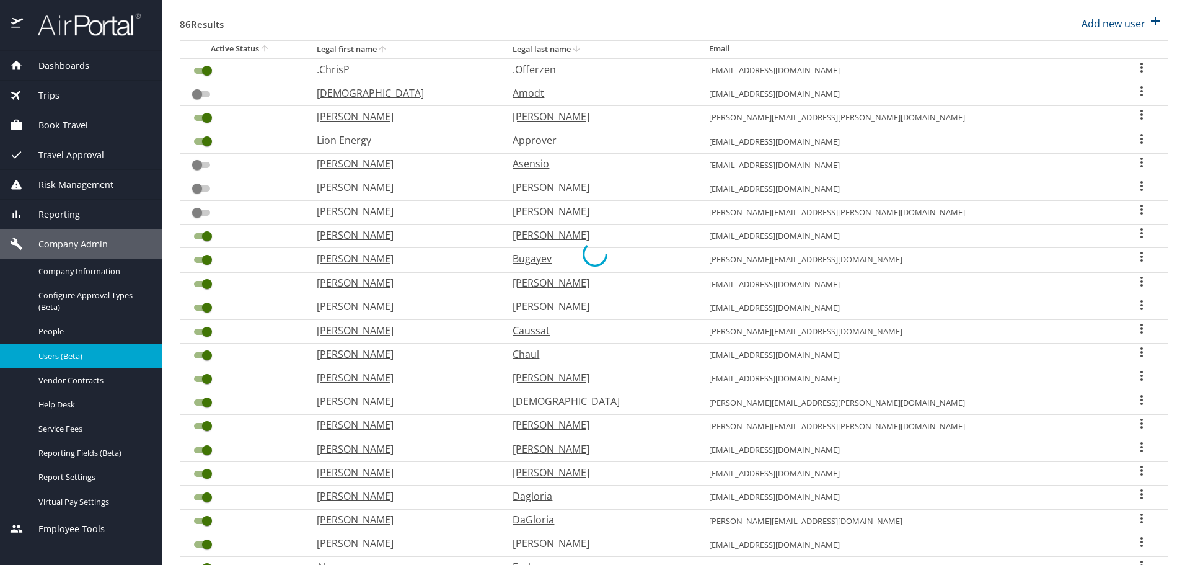
checkbox input "false"
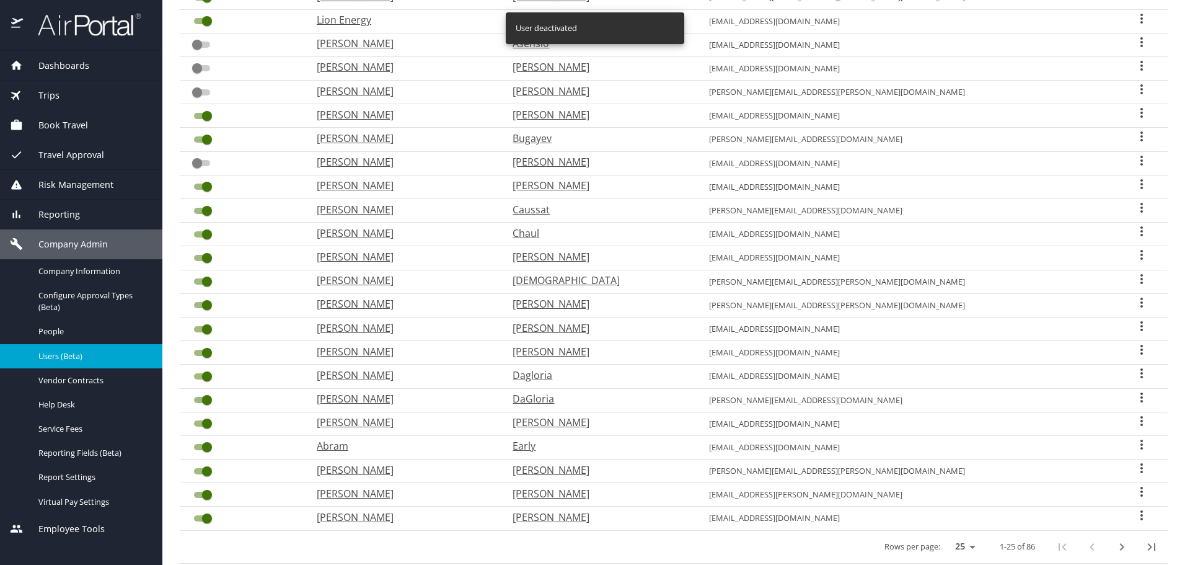
scroll to position [248, 0]
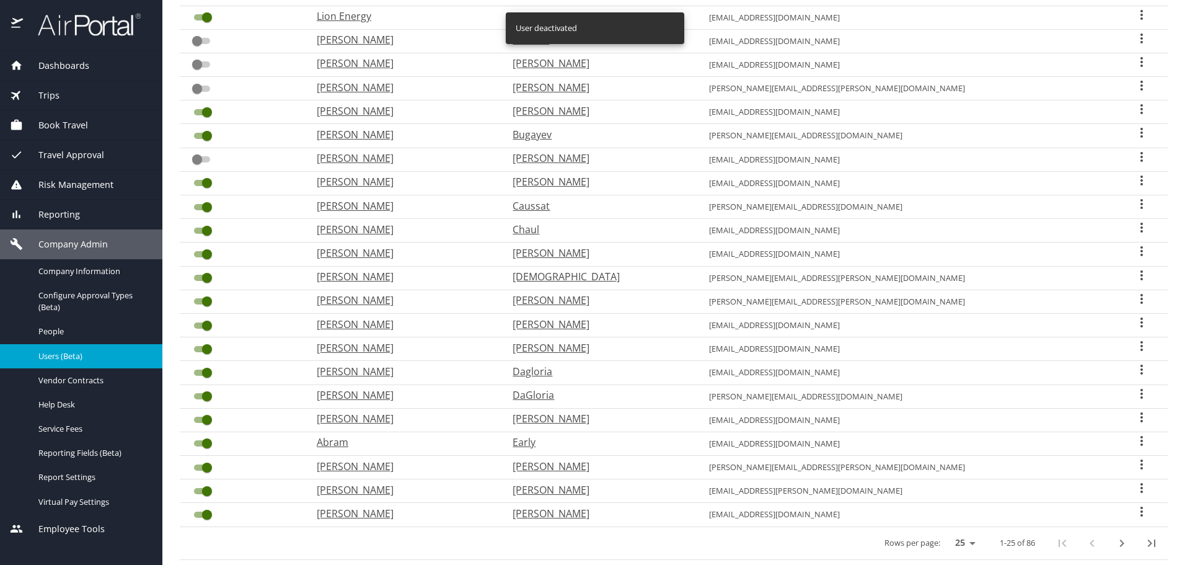
click at [196, 227] on input "User Search Table" at bounding box center [207, 230] width 45 height 15
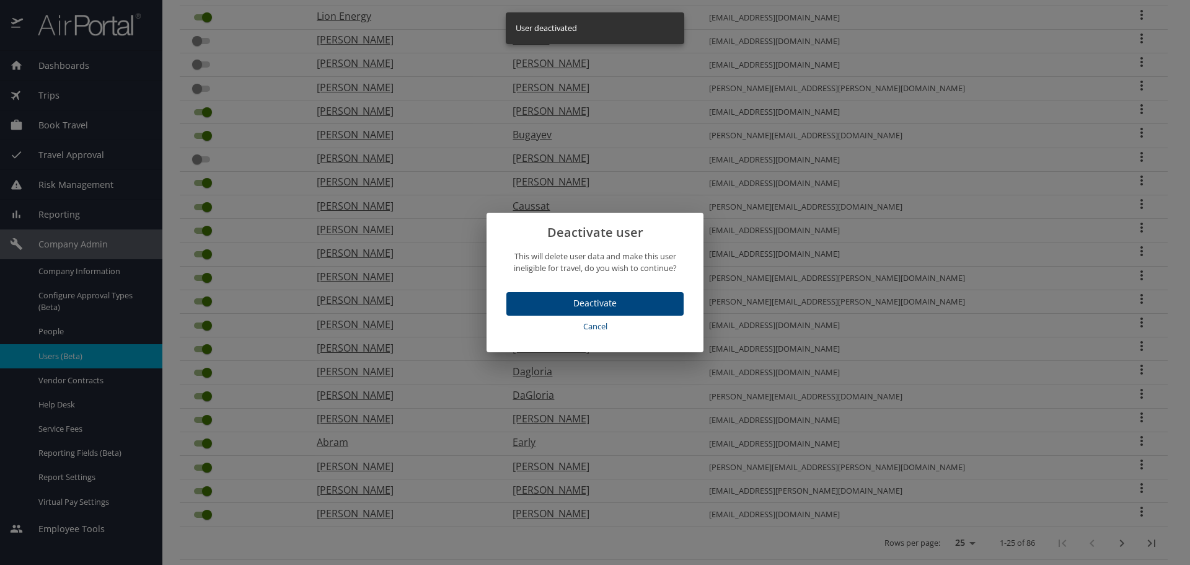
click at [603, 297] on span "Deactivate" at bounding box center [594, 303] width 157 height 15
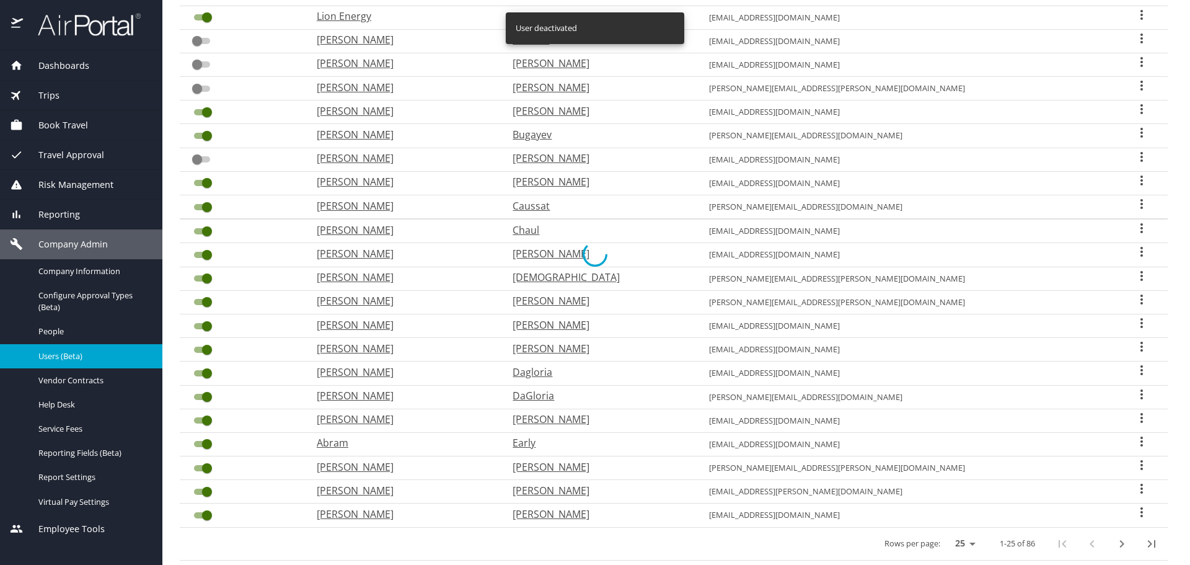
checkbox input "false"
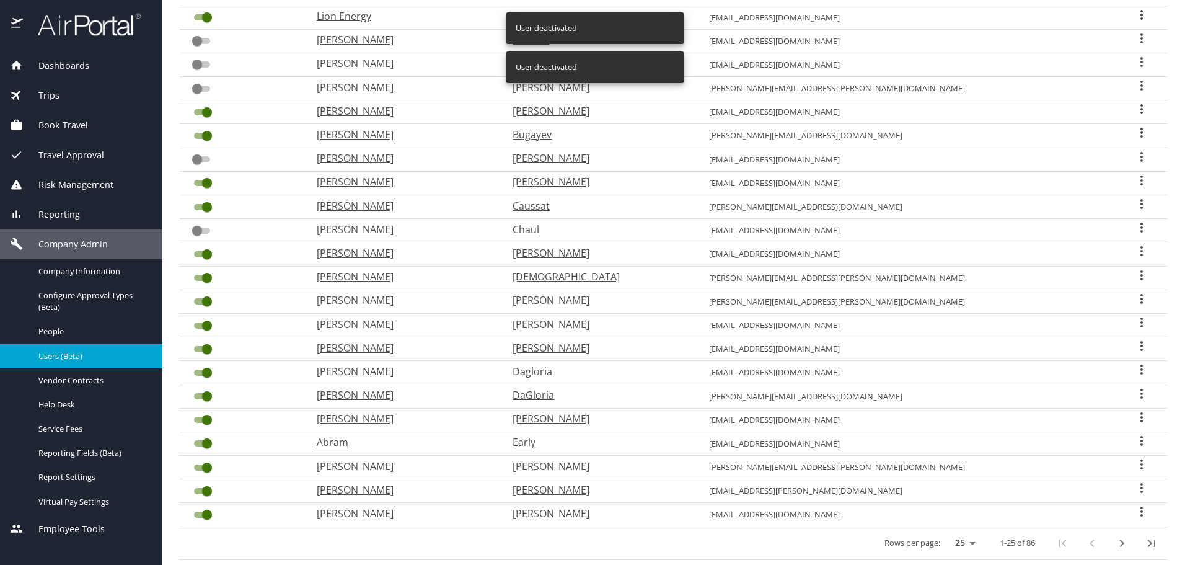
click at [195, 254] on input "User Search Table" at bounding box center [207, 254] width 45 height 15
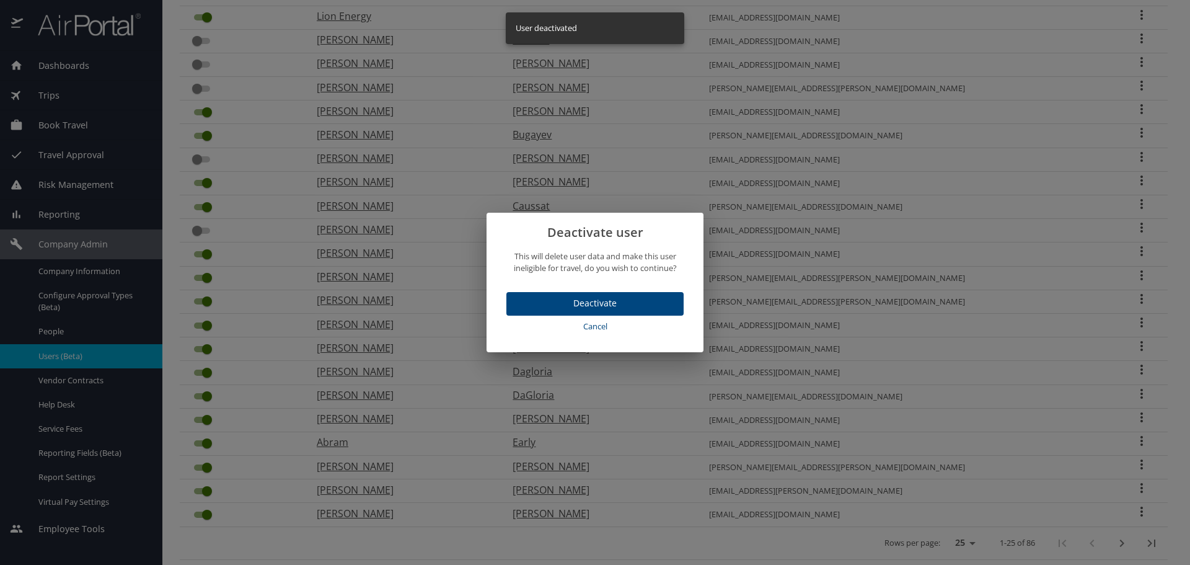
click at [556, 299] on span "Deactivate" at bounding box center [594, 303] width 157 height 15
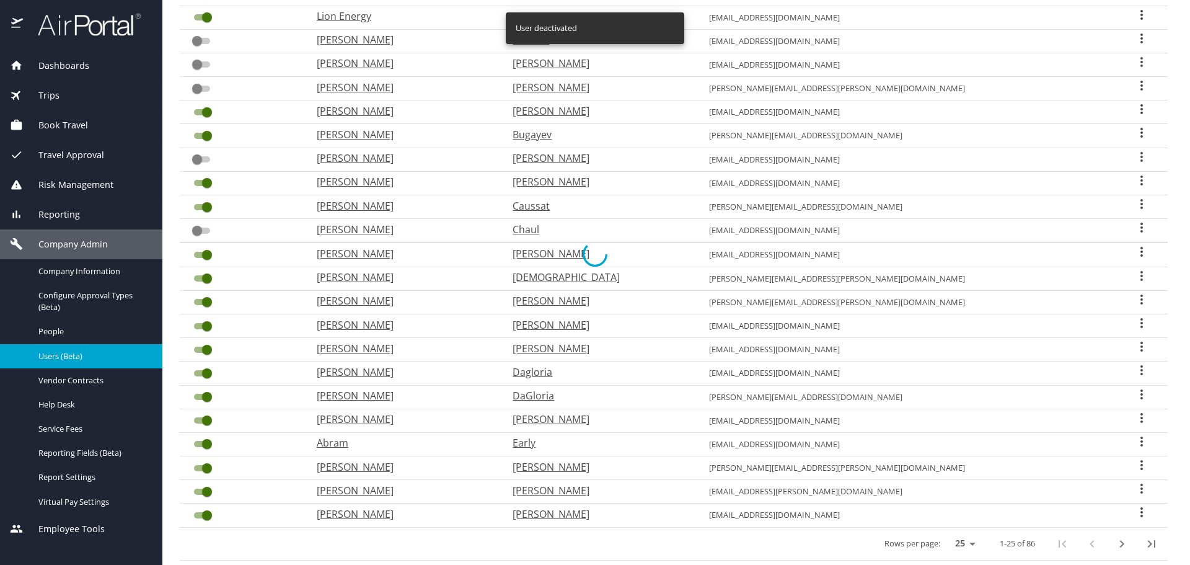
checkbox input "false"
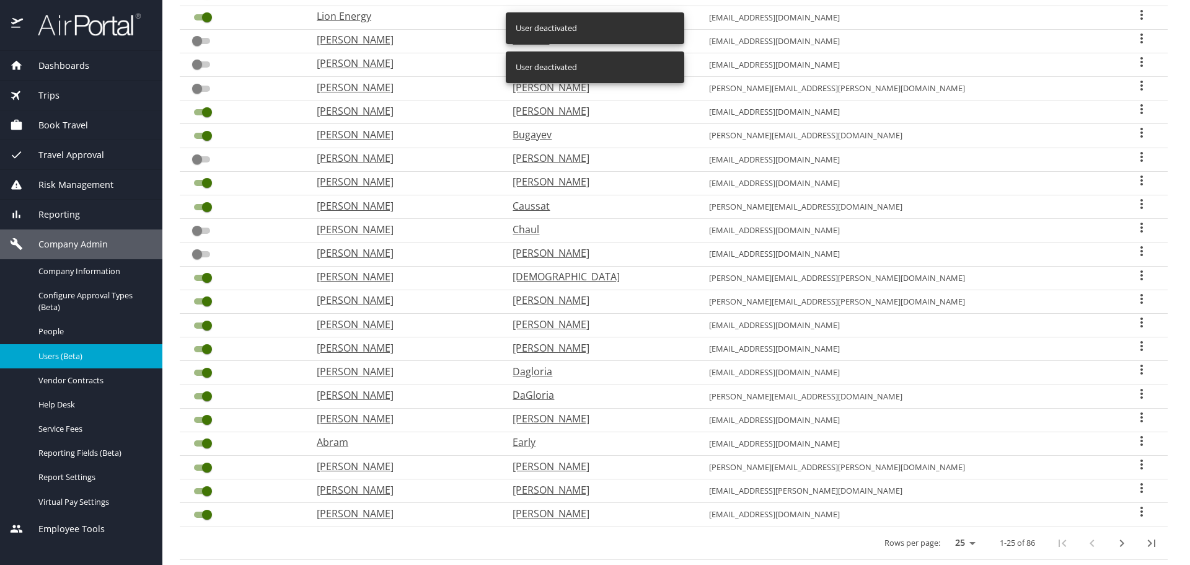
click at [197, 277] on input "User Search Table" at bounding box center [207, 277] width 45 height 15
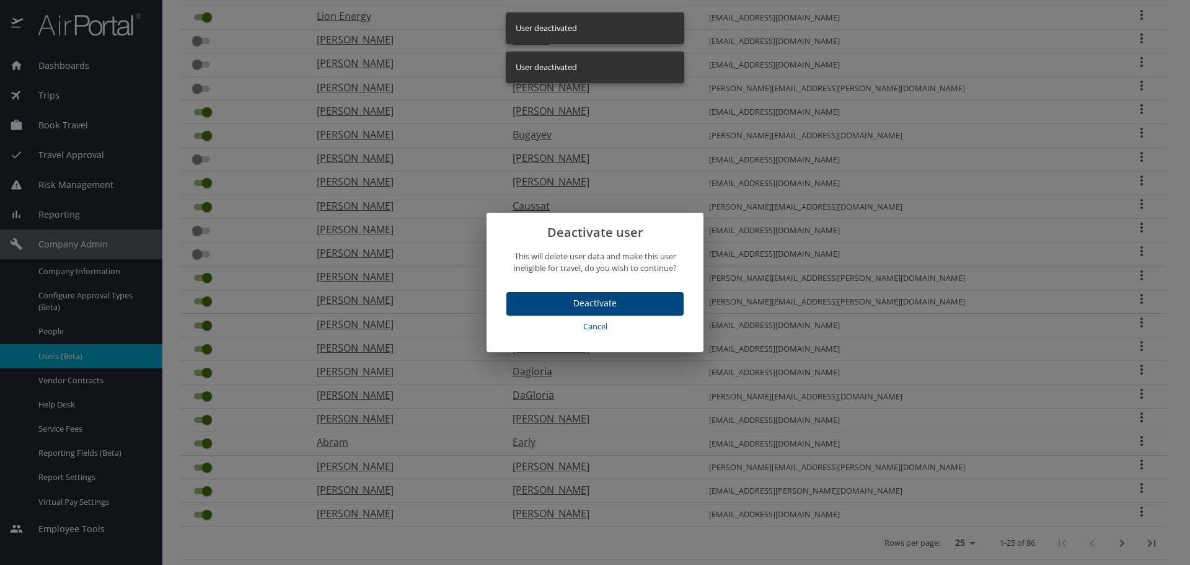
click at [564, 298] on span "Deactivate" at bounding box center [594, 303] width 157 height 15
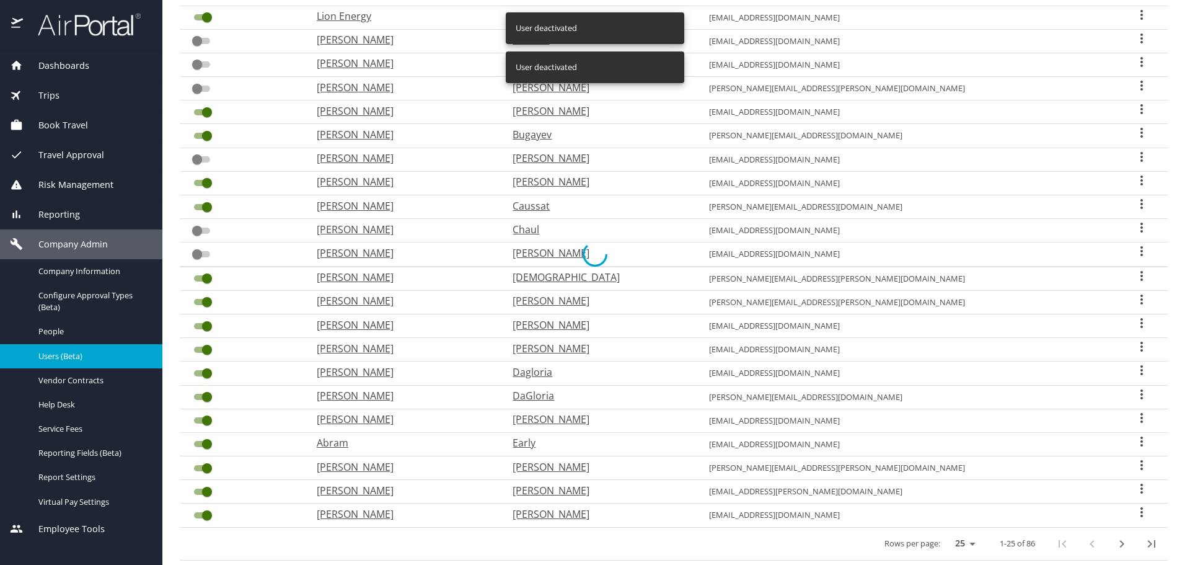
checkbox input "false"
click at [192, 326] on input "User Search Table" at bounding box center [207, 325] width 45 height 15
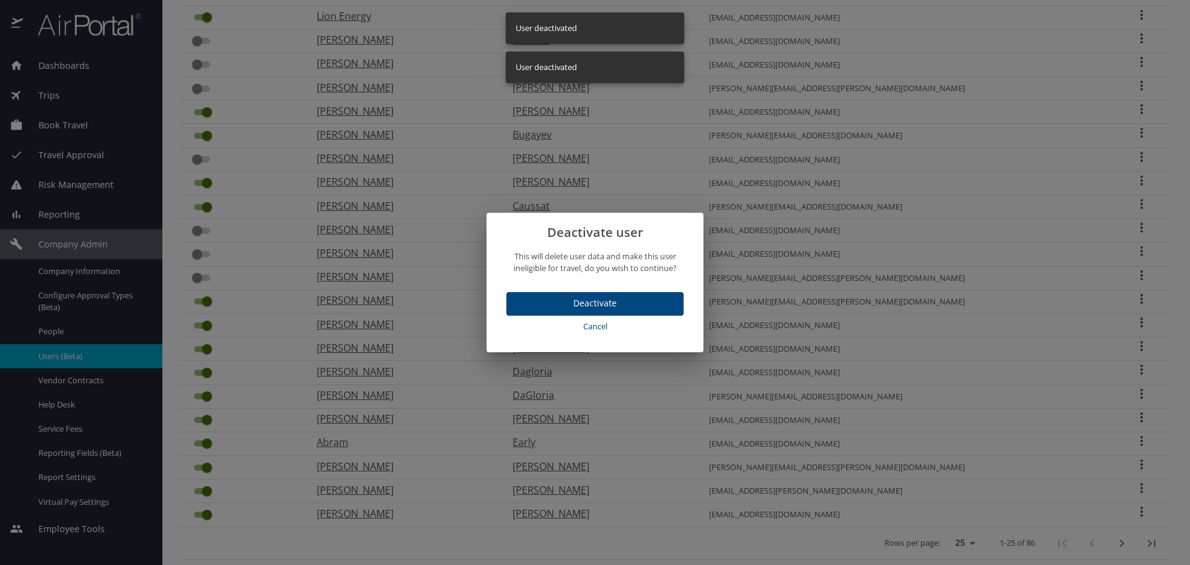
click at [528, 298] on span "Deactivate" at bounding box center [594, 303] width 157 height 15
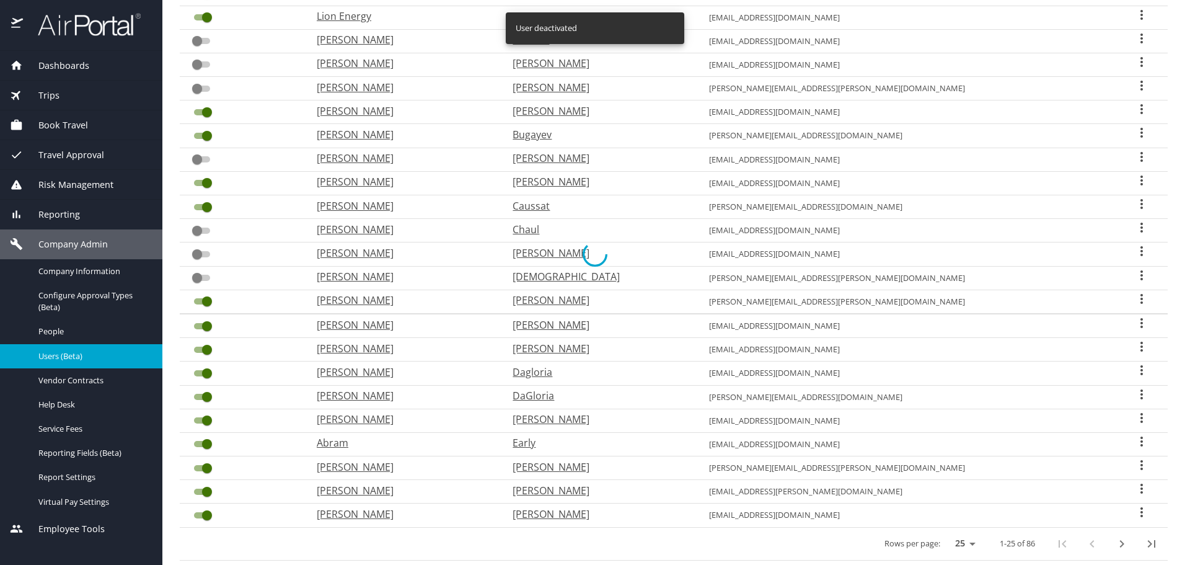
checkbox input "false"
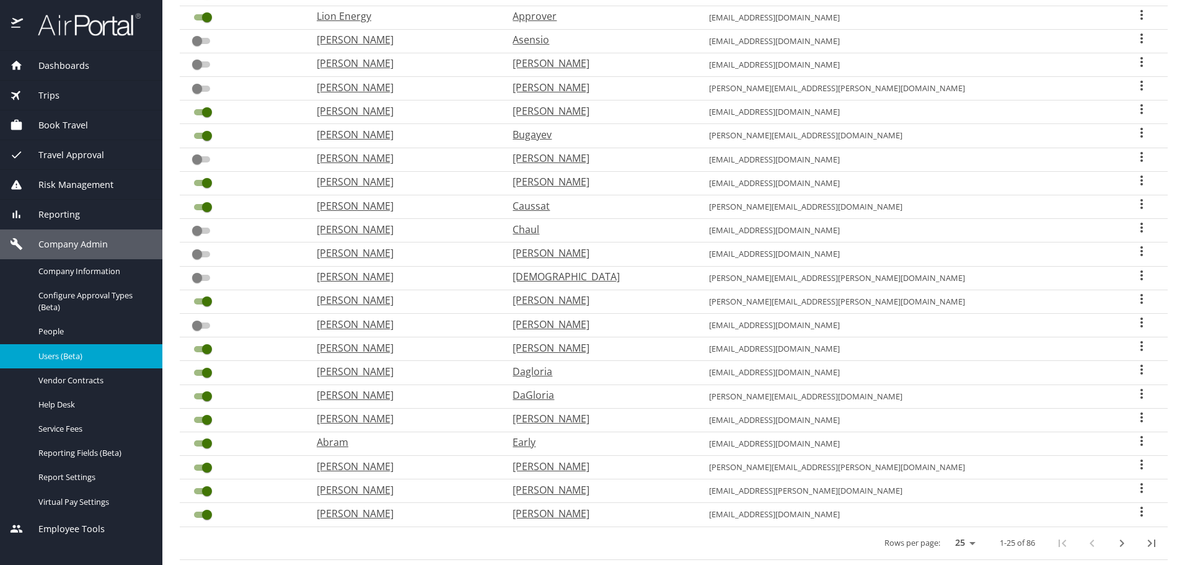
scroll to position [274, 0]
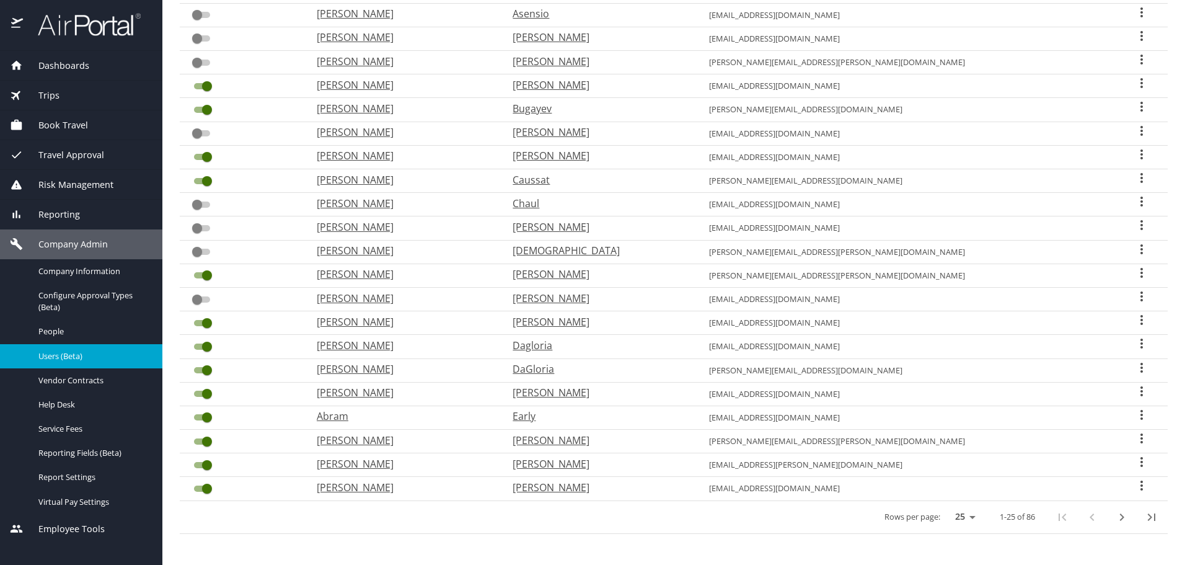
click at [197, 443] on input "User Search Table" at bounding box center [207, 441] width 45 height 15
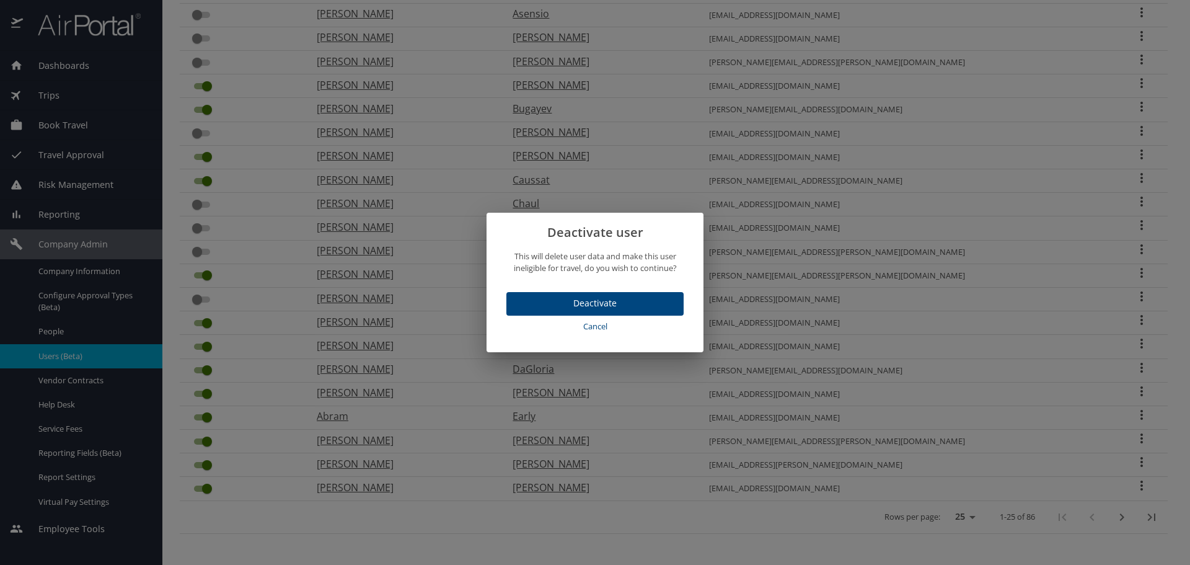
click at [580, 296] on span "Deactivate" at bounding box center [594, 303] width 157 height 15
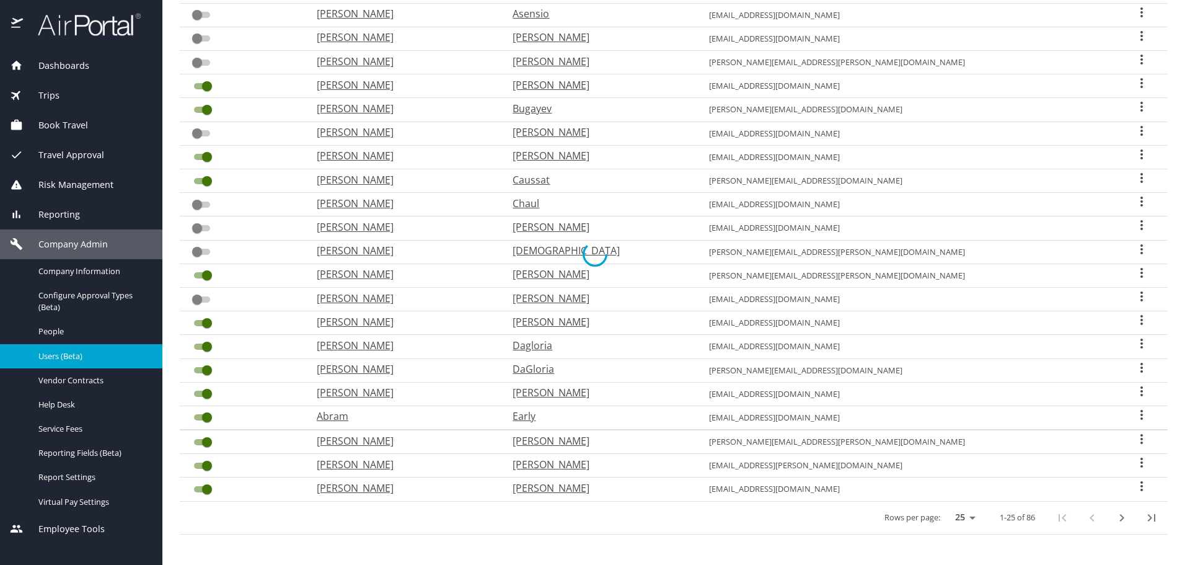
checkbox input "false"
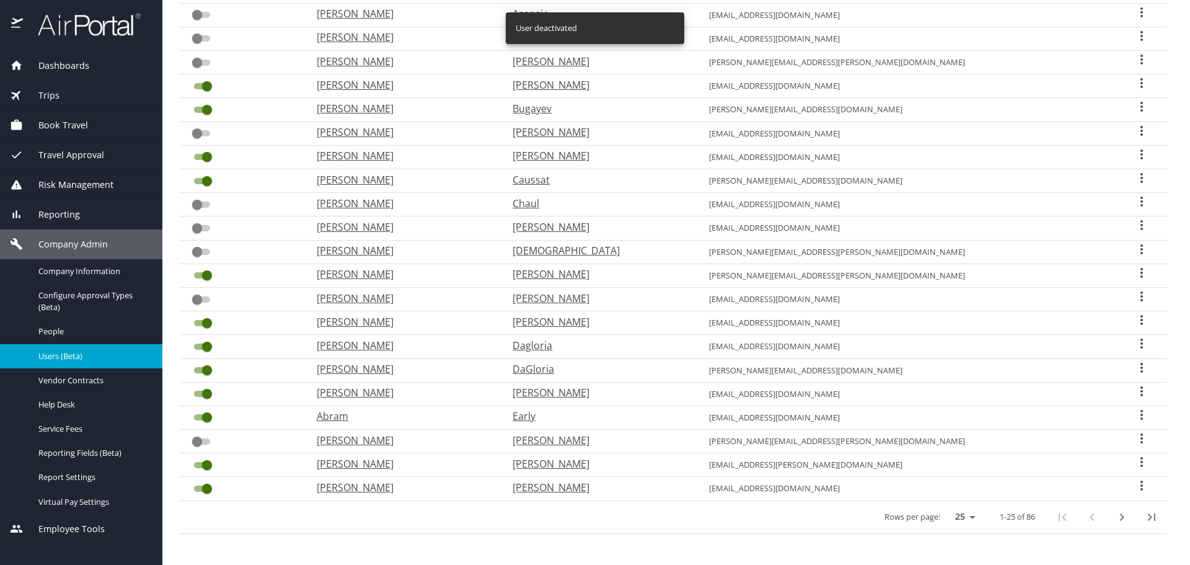
click at [198, 466] on input "User Search Table" at bounding box center [207, 465] width 45 height 15
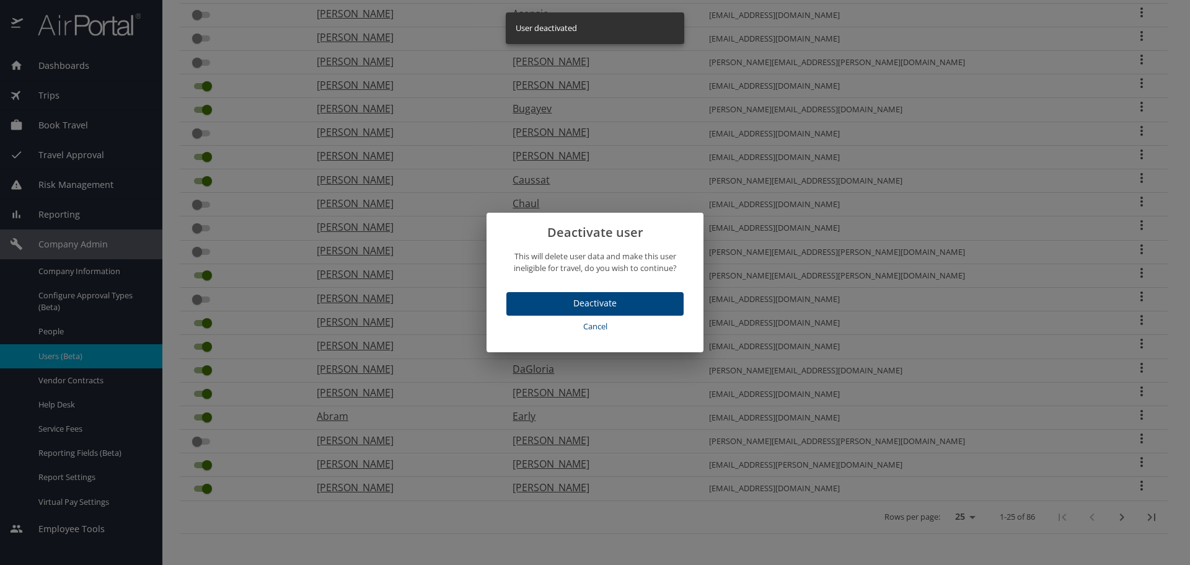
click at [556, 296] on span "Deactivate" at bounding box center [594, 303] width 157 height 15
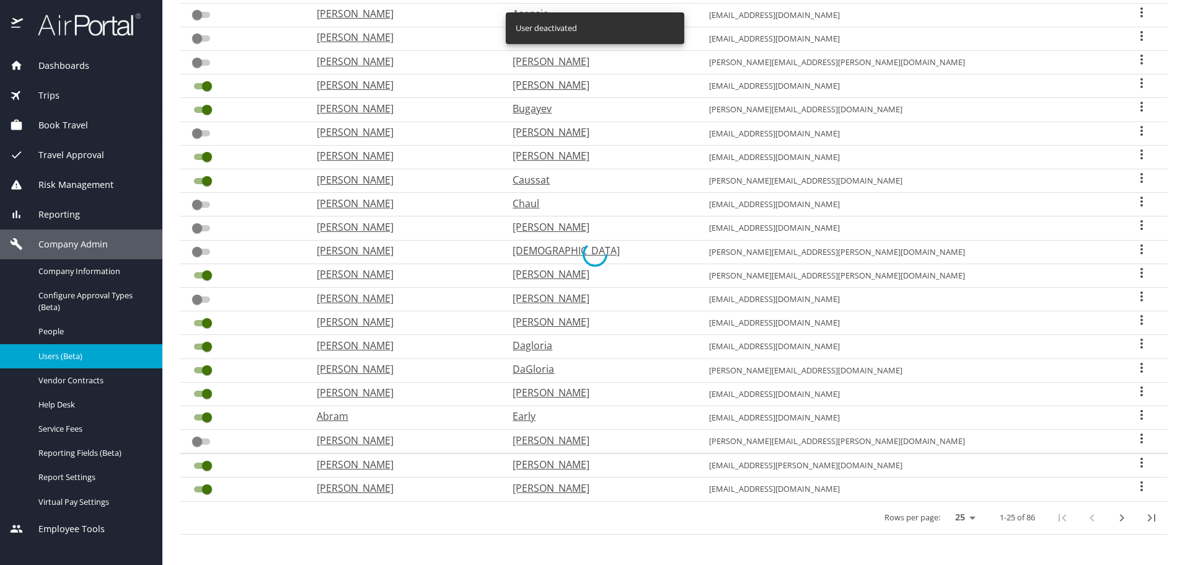
checkbox input "false"
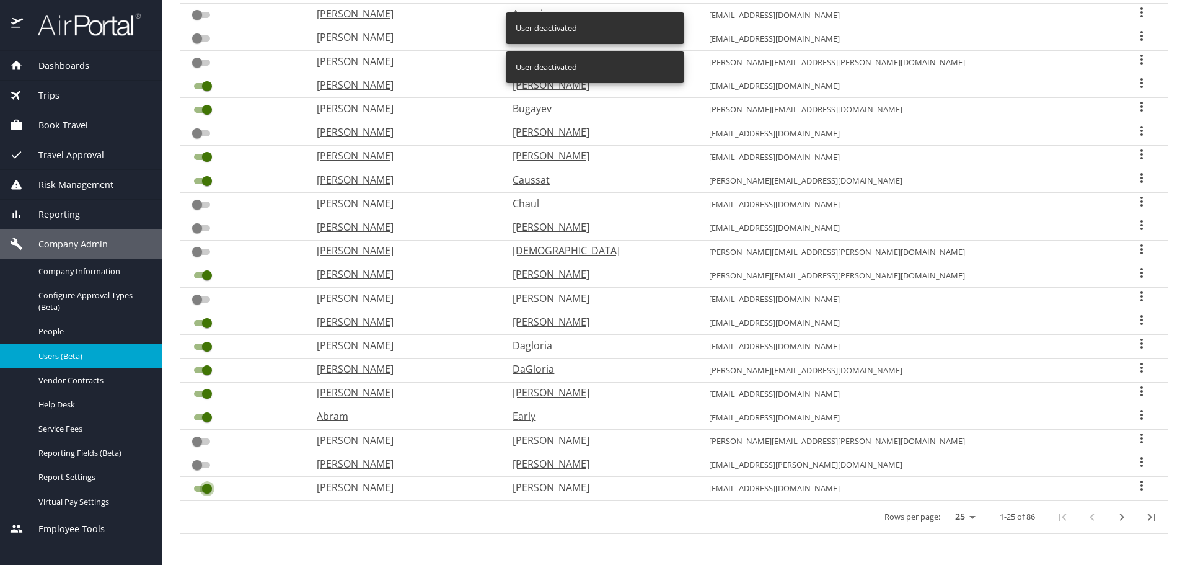
click at [192, 489] on input "User Search Table" at bounding box center [207, 488] width 45 height 15
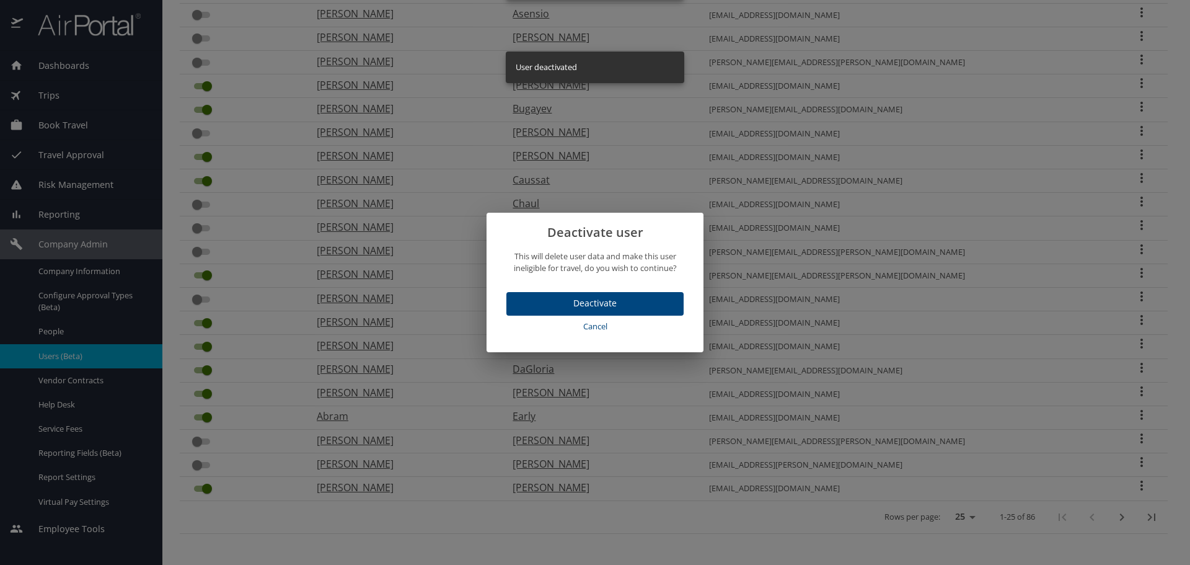
click at [551, 302] on span "Deactivate" at bounding box center [594, 303] width 157 height 15
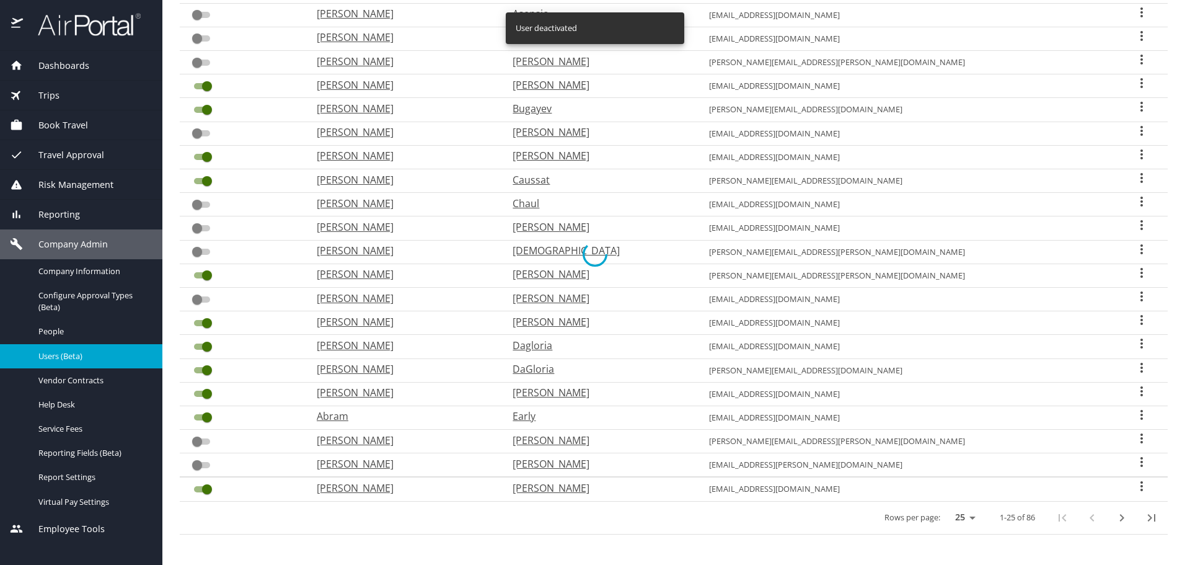
checkbox input "false"
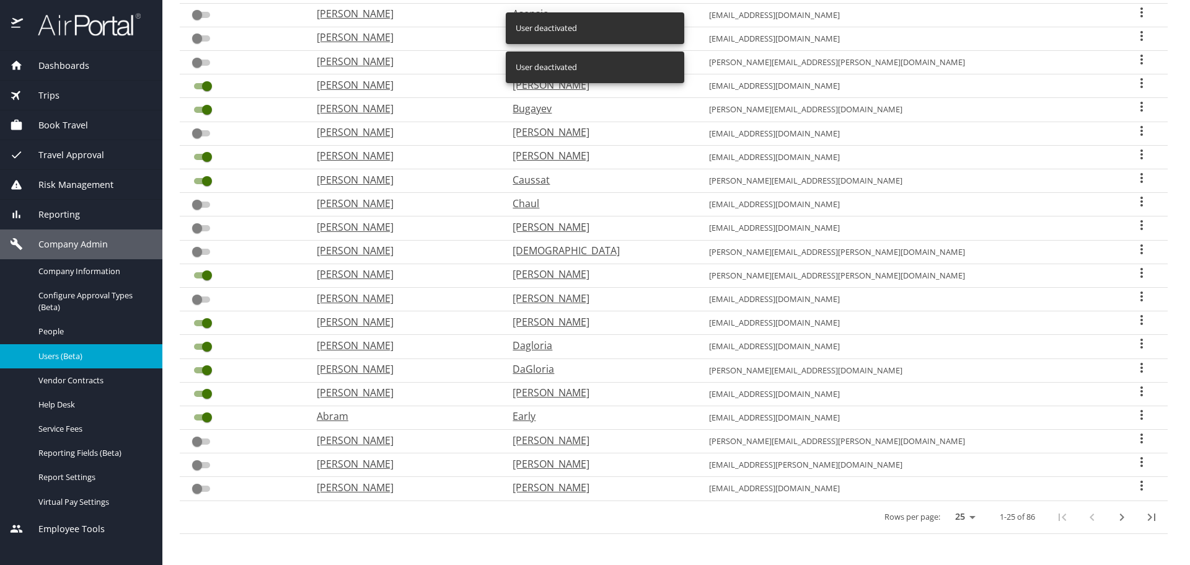
click at [961, 516] on select "25 50 100" at bounding box center [962, 517] width 35 height 19
select select "100"
click at [945, 508] on select "25 50 100" at bounding box center [962, 517] width 35 height 19
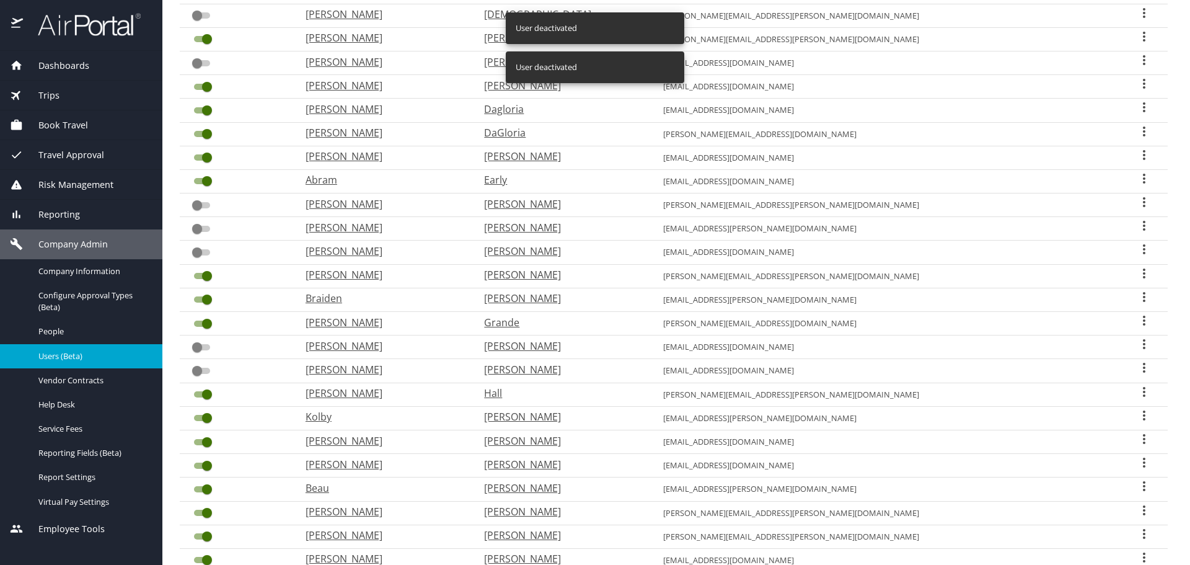
scroll to position [522, 0]
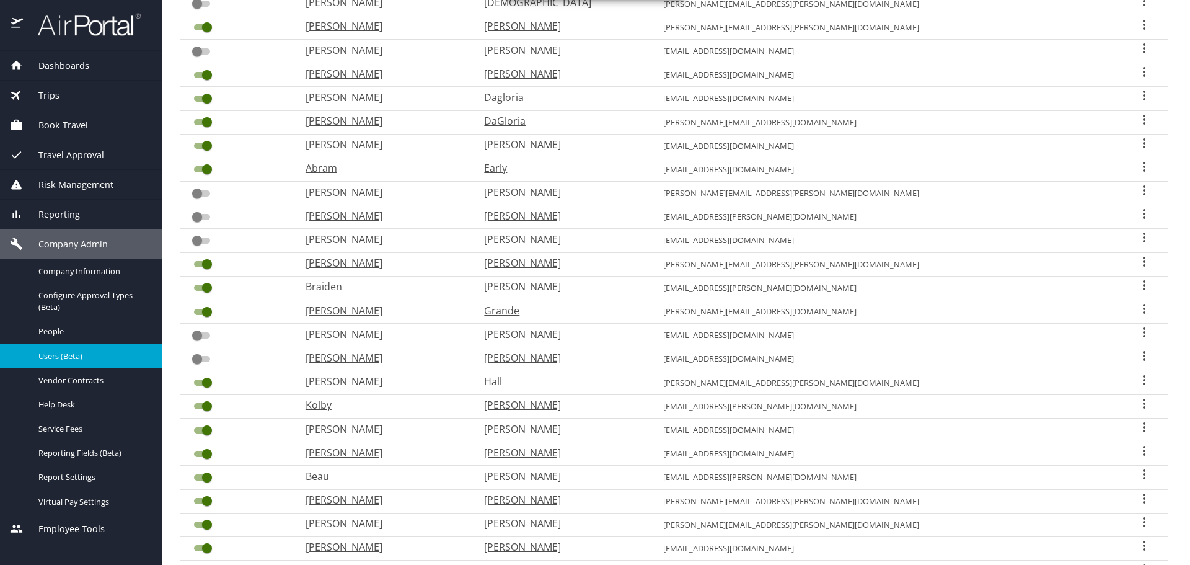
click at [199, 286] on input "User Search Table" at bounding box center [207, 287] width 45 height 15
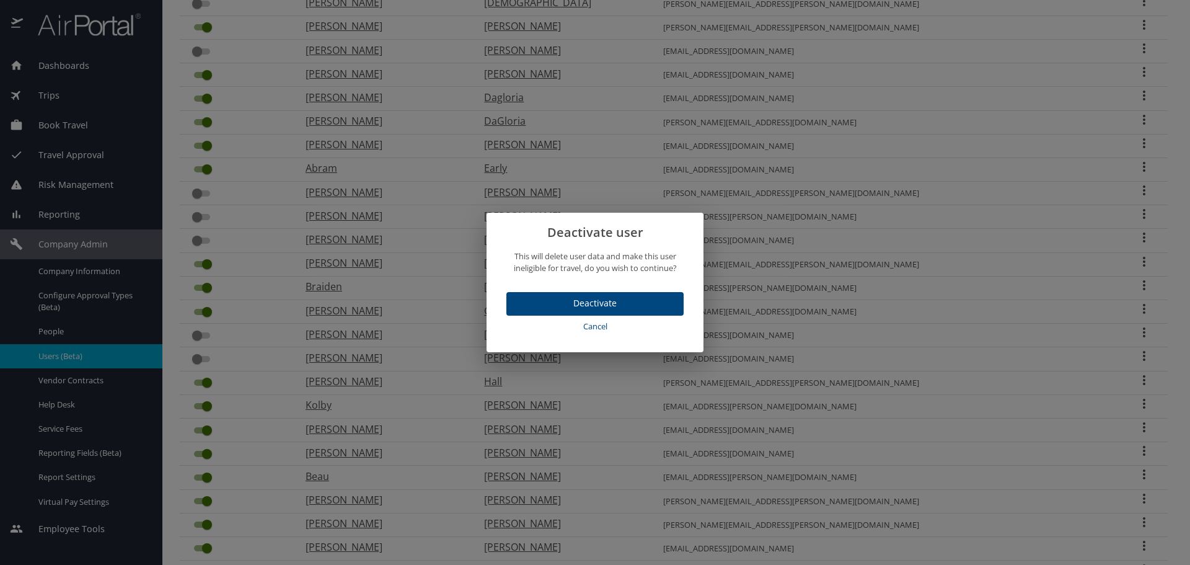
click at [604, 304] on span "Deactivate" at bounding box center [594, 303] width 157 height 15
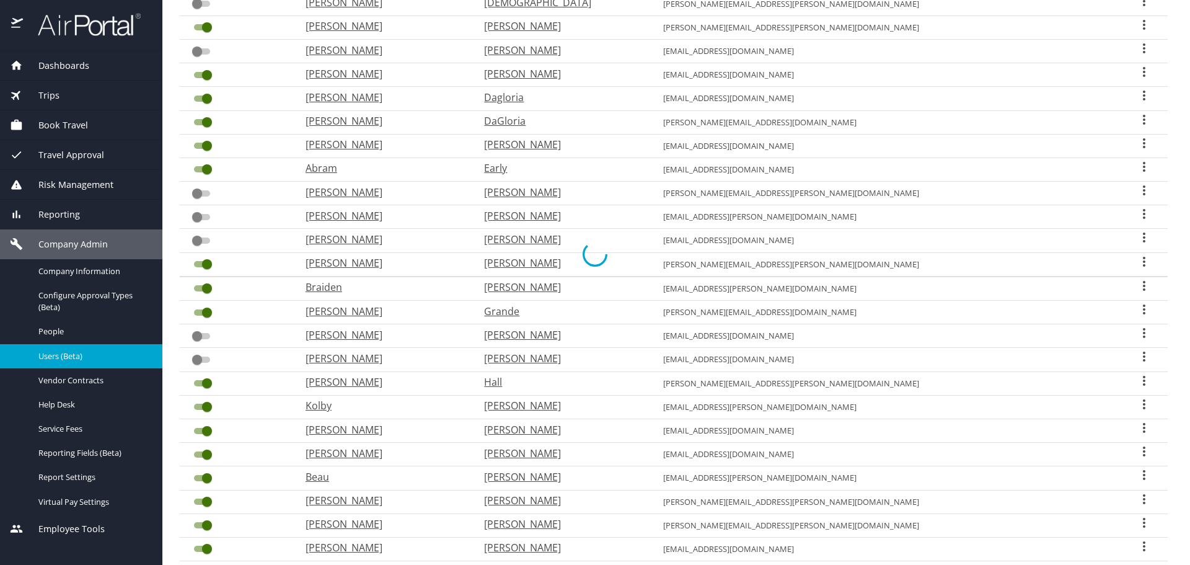
checkbox input "false"
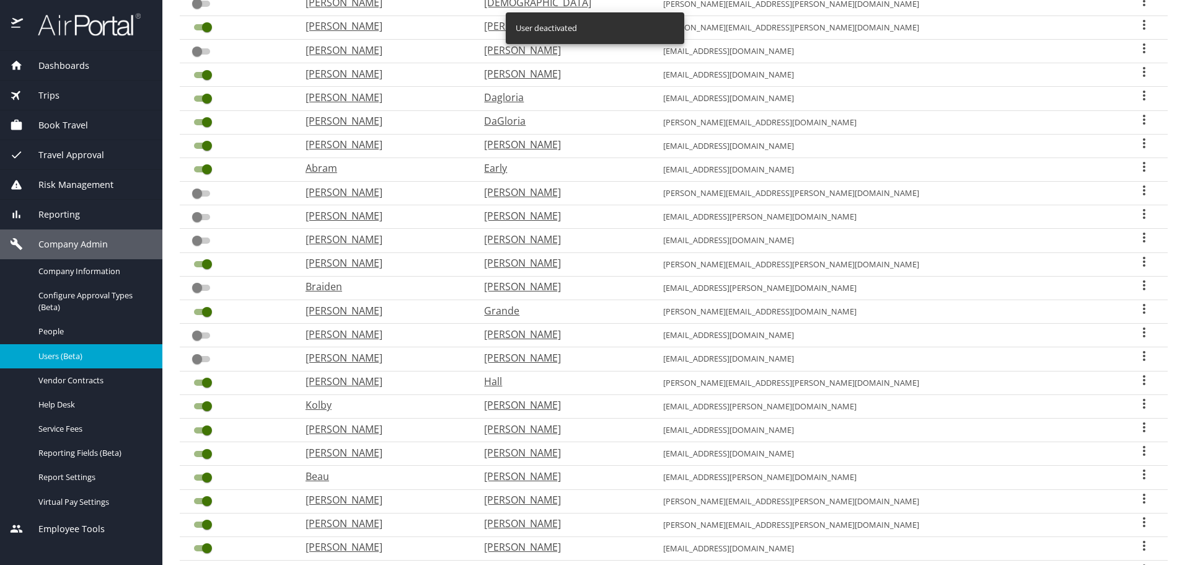
click at [196, 313] on input "User Search Table" at bounding box center [207, 311] width 45 height 15
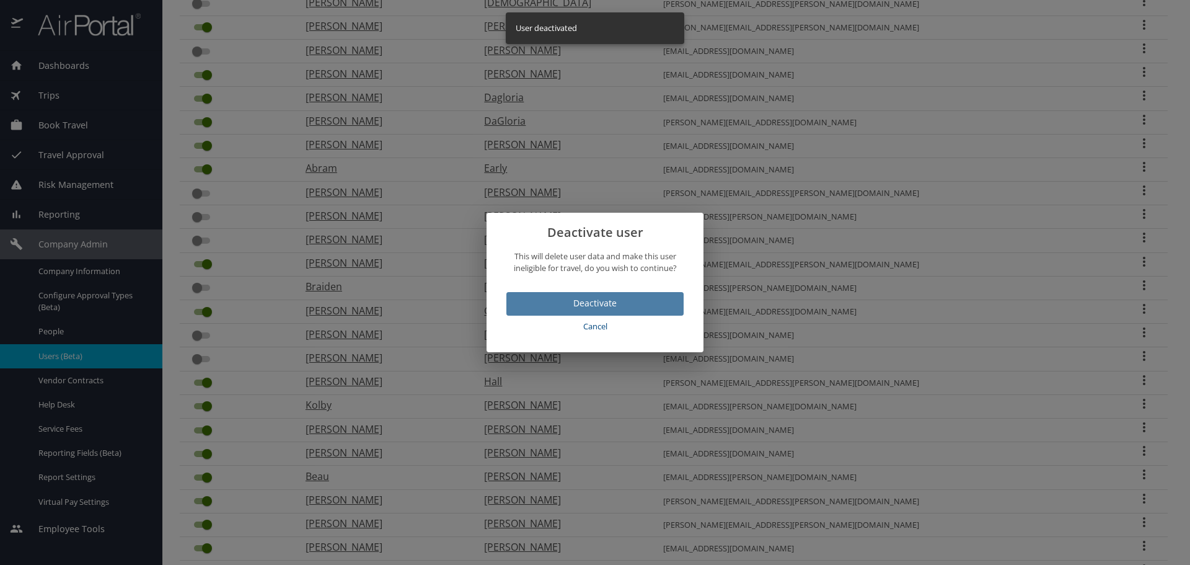
click at [569, 305] on span "Deactivate" at bounding box center [594, 303] width 157 height 15
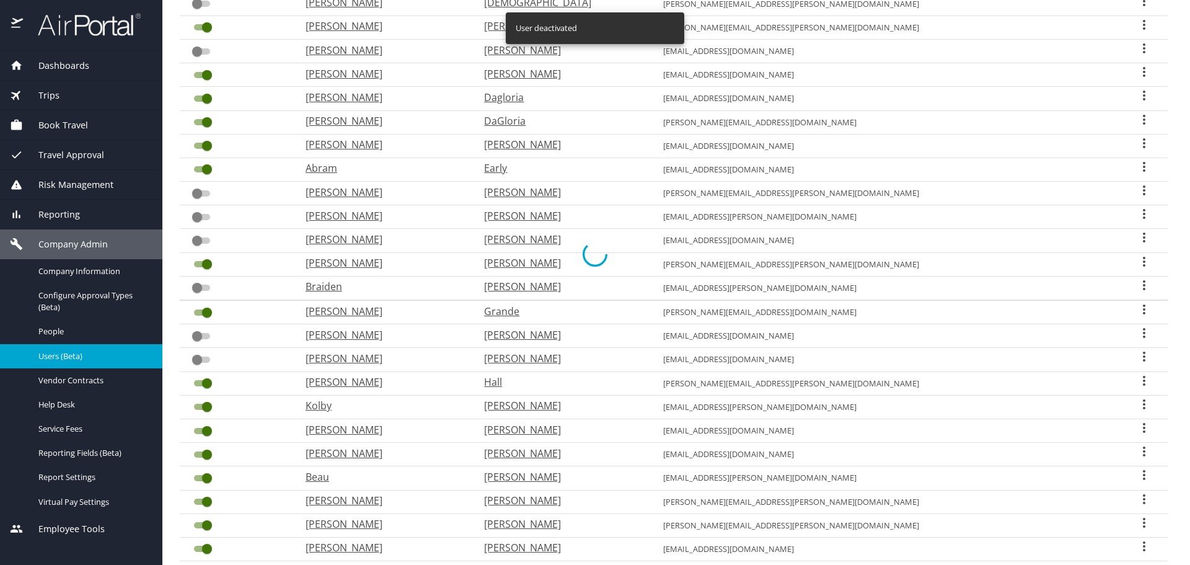
checkbox input "false"
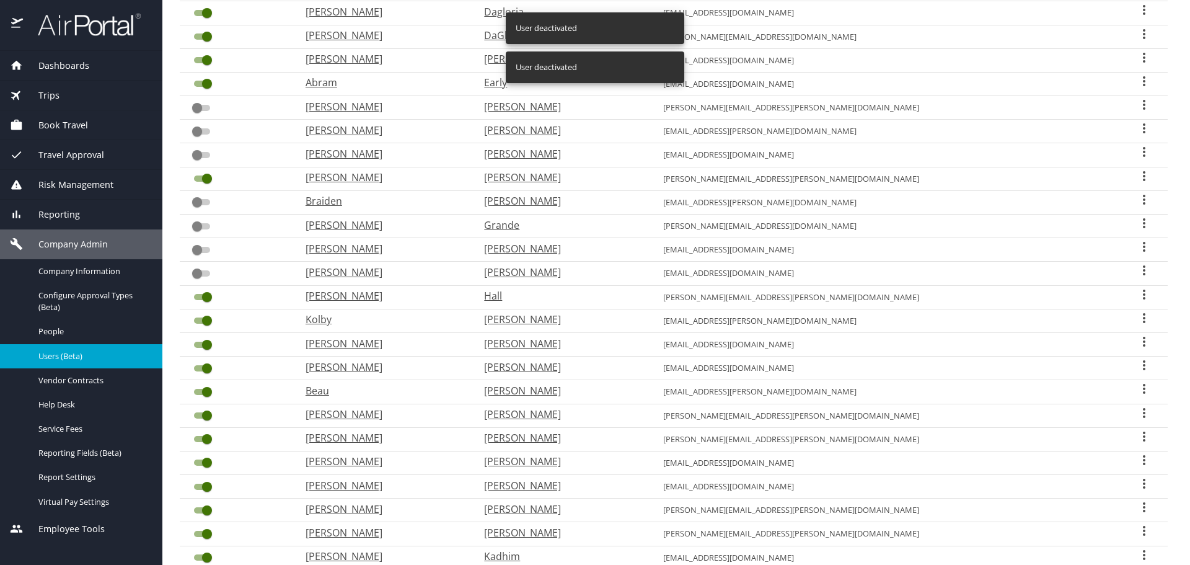
scroll to position [646, 0]
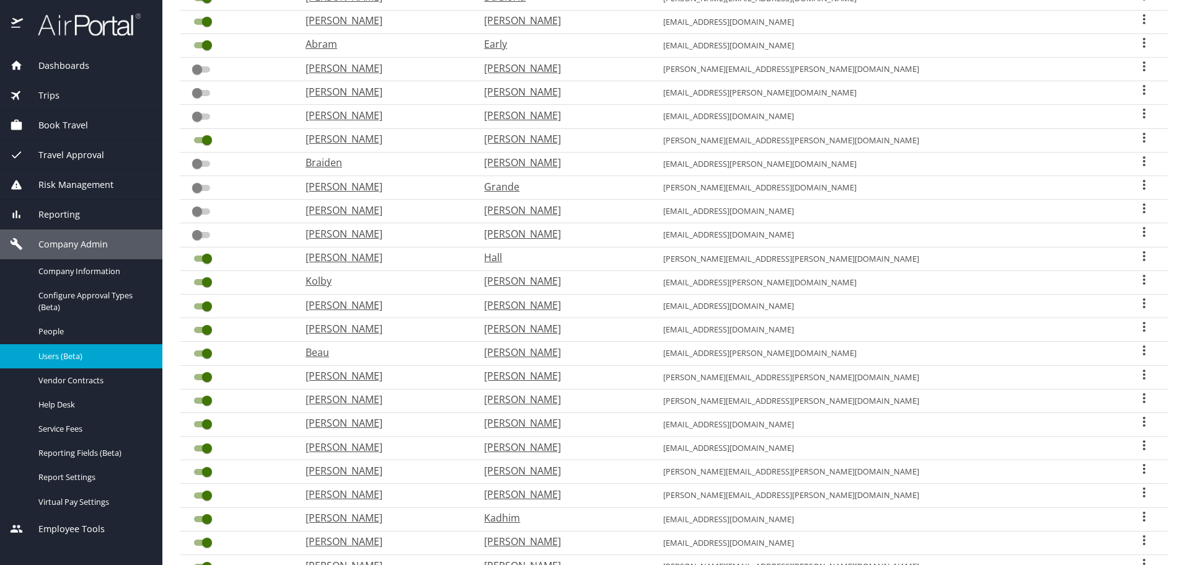
click at [195, 305] on input "User Search Table" at bounding box center [207, 306] width 45 height 15
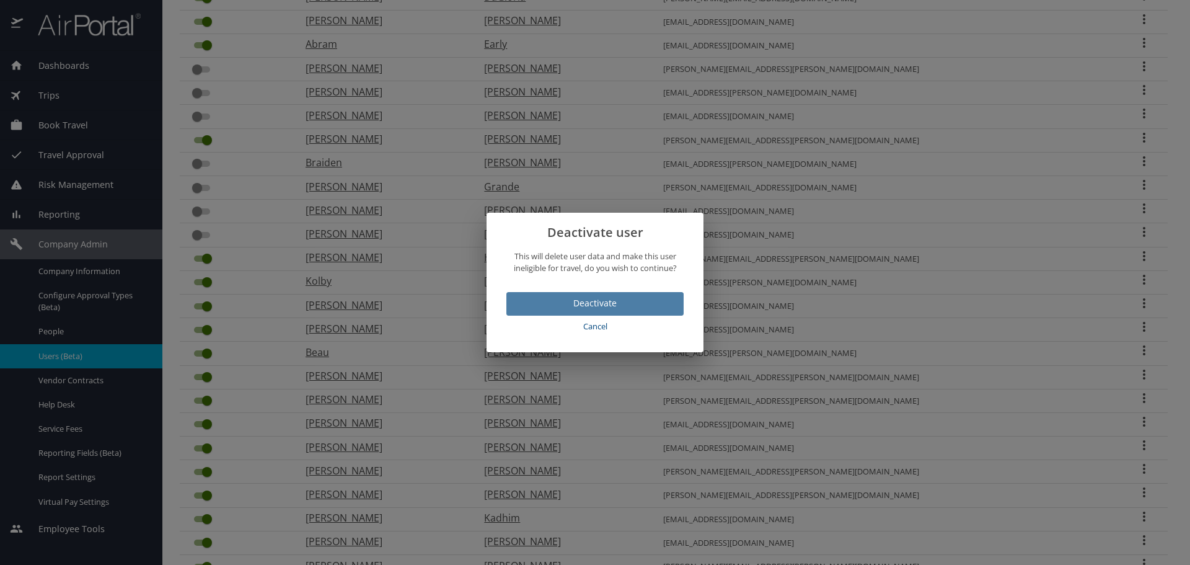
click at [648, 301] on span "Deactivate" at bounding box center [594, 303] width 157 height 15
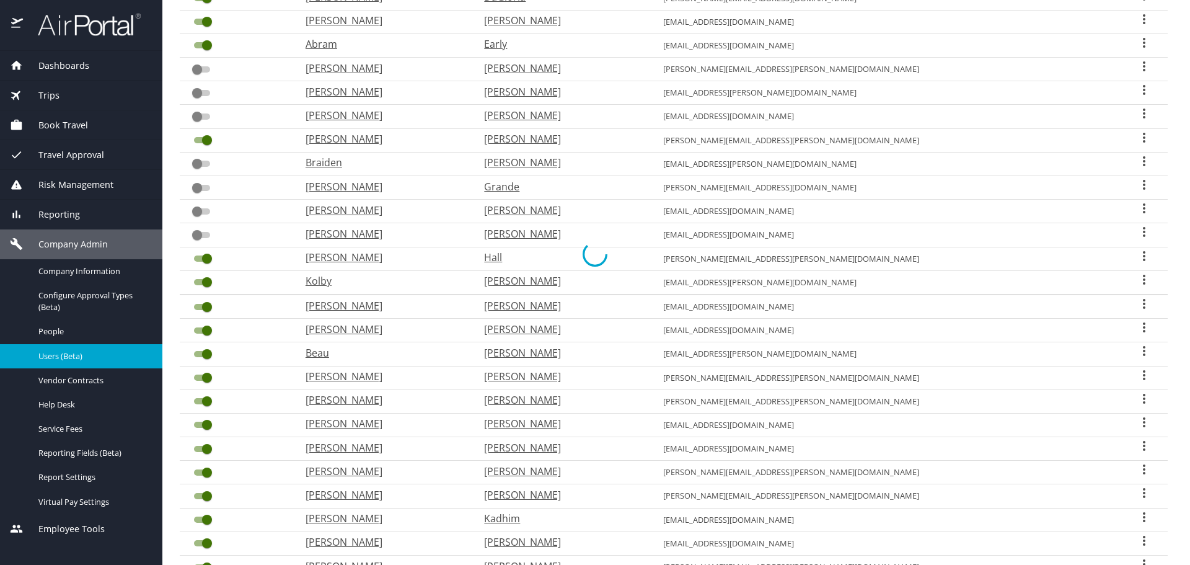
checkbox input "false"
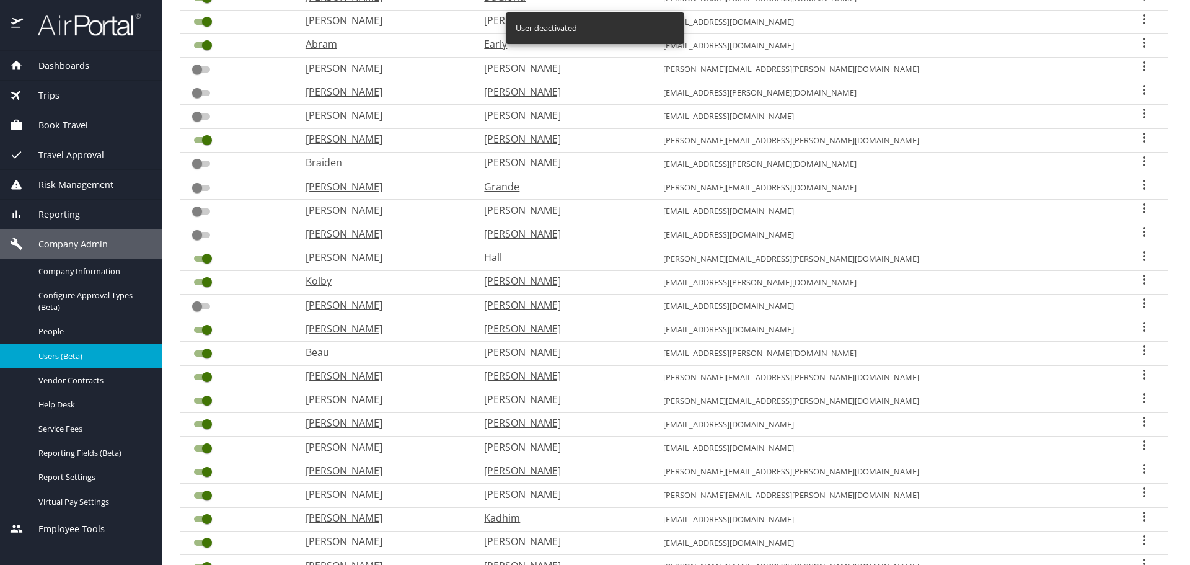
click at [195, 329] on input "User Search Table" at bounding box center [207, 329] width 45 height 15
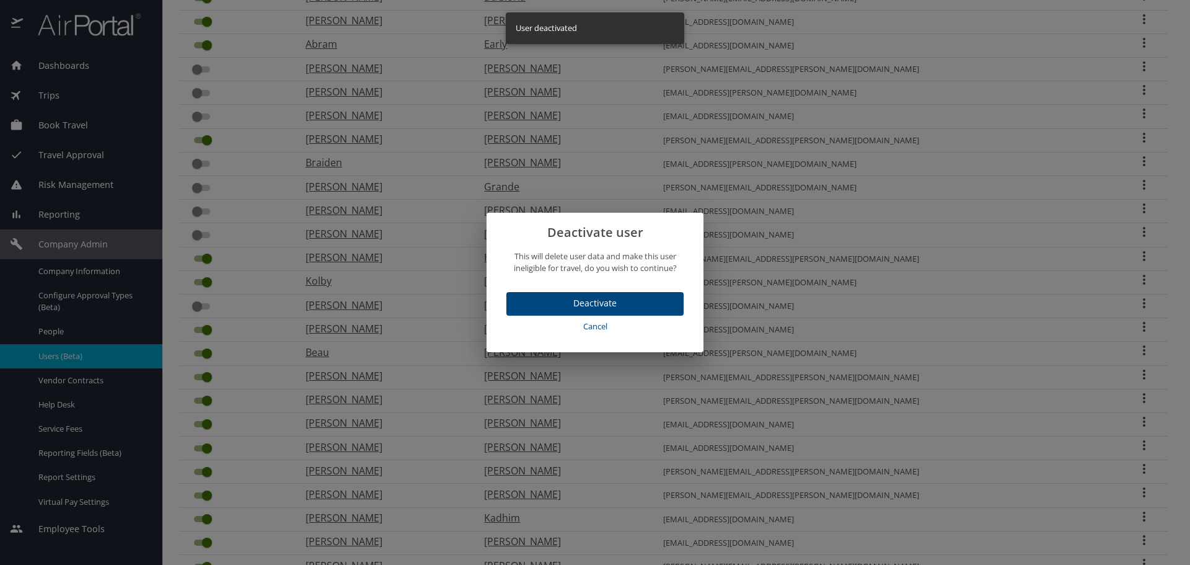
click at [519, 306] on span "Deactivate" at bounding box center [594, 303] width 157 height 15
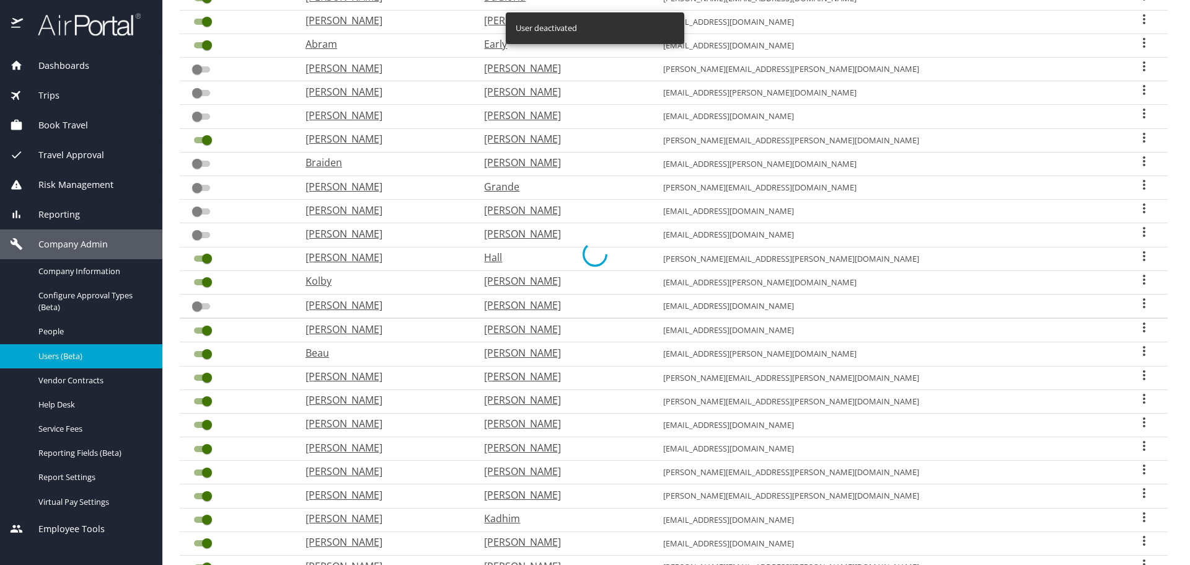
checkbox input "false"
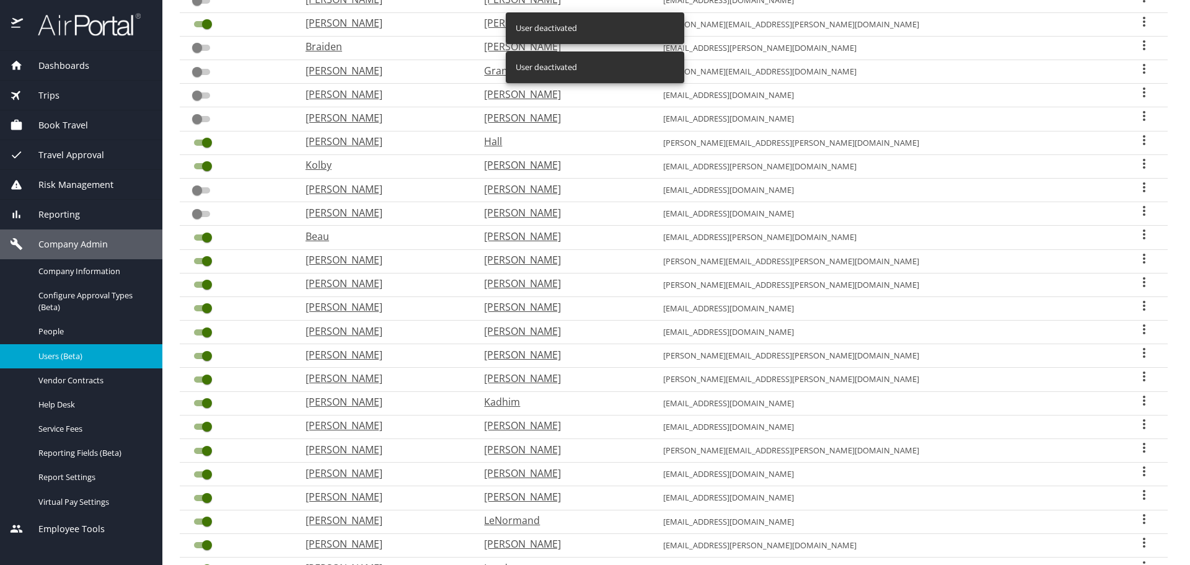
scroll to position [770, 0]
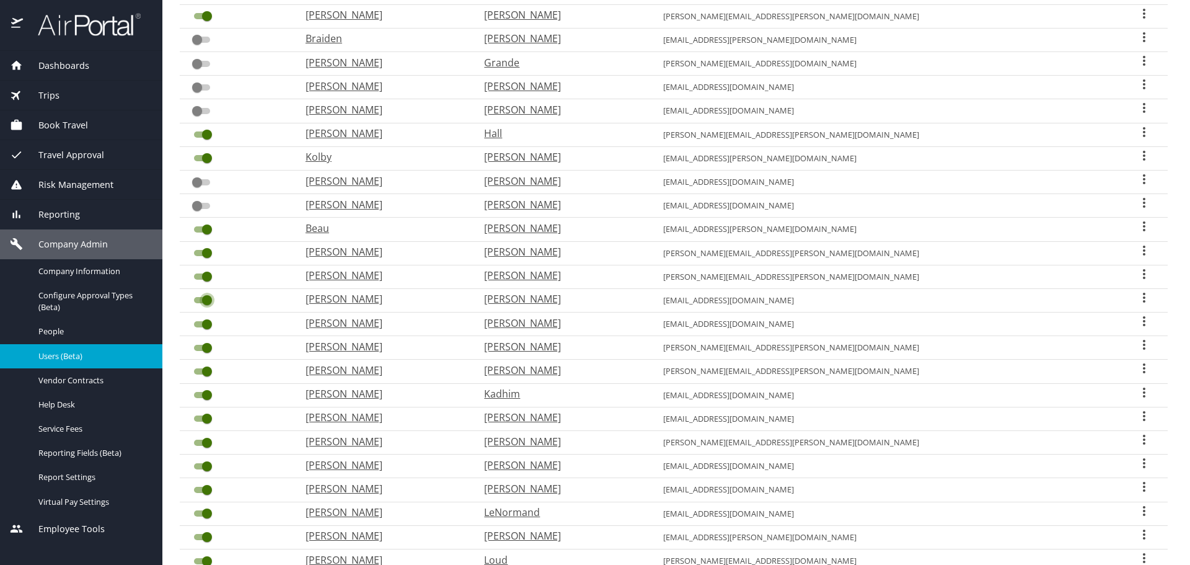
click at [199, 299] on input "User Search Table" at bounding box center [207, 300] width 45 height 15
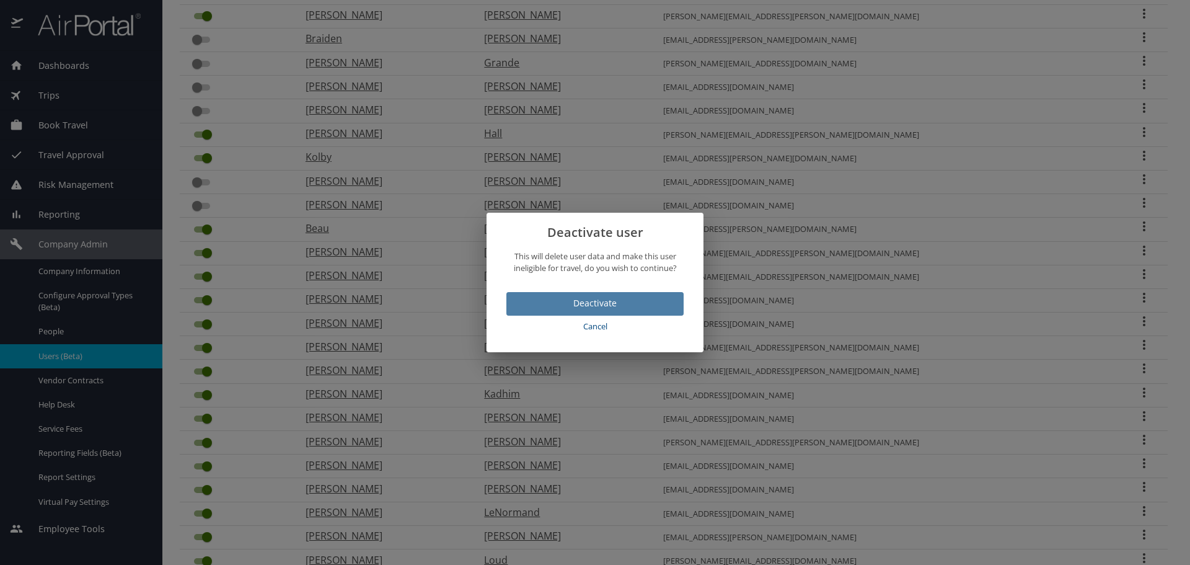
click at [544, 307] on span "Deactivate" at bounding box center [594, 303] width 157 height 15
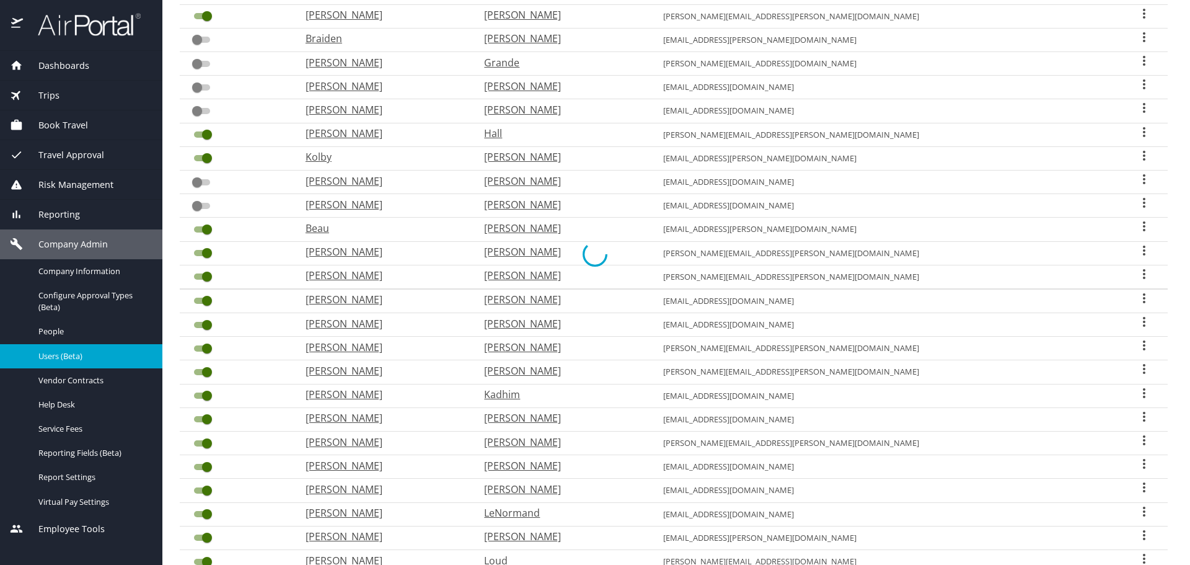
checkbox input "false"
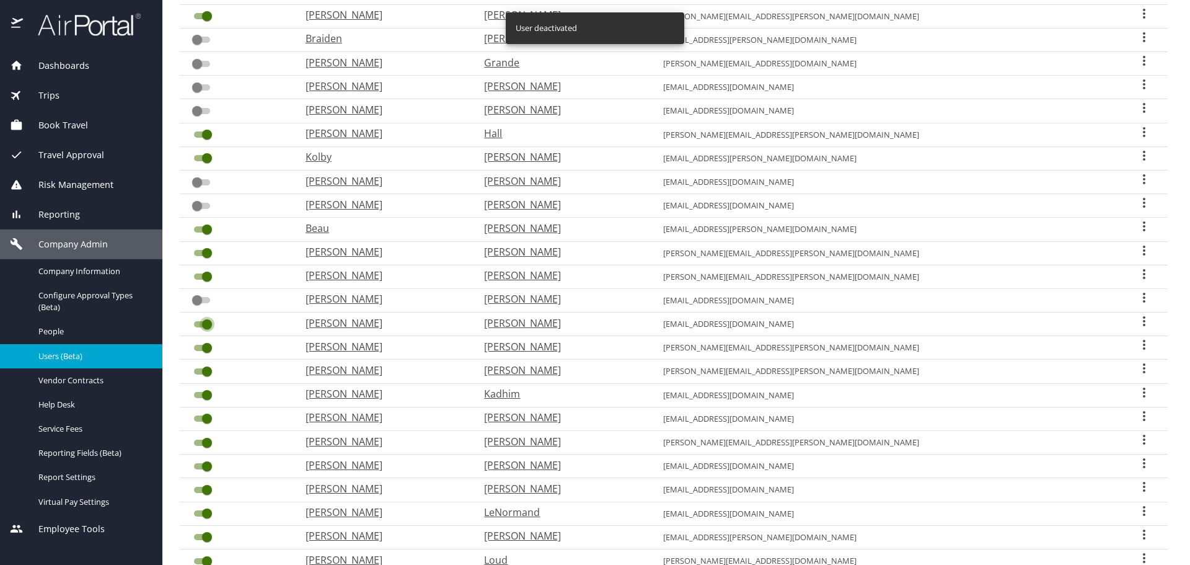
click at [199, 325] on input "User Search Table" at bounding box center [207, 324] width 45 height 15
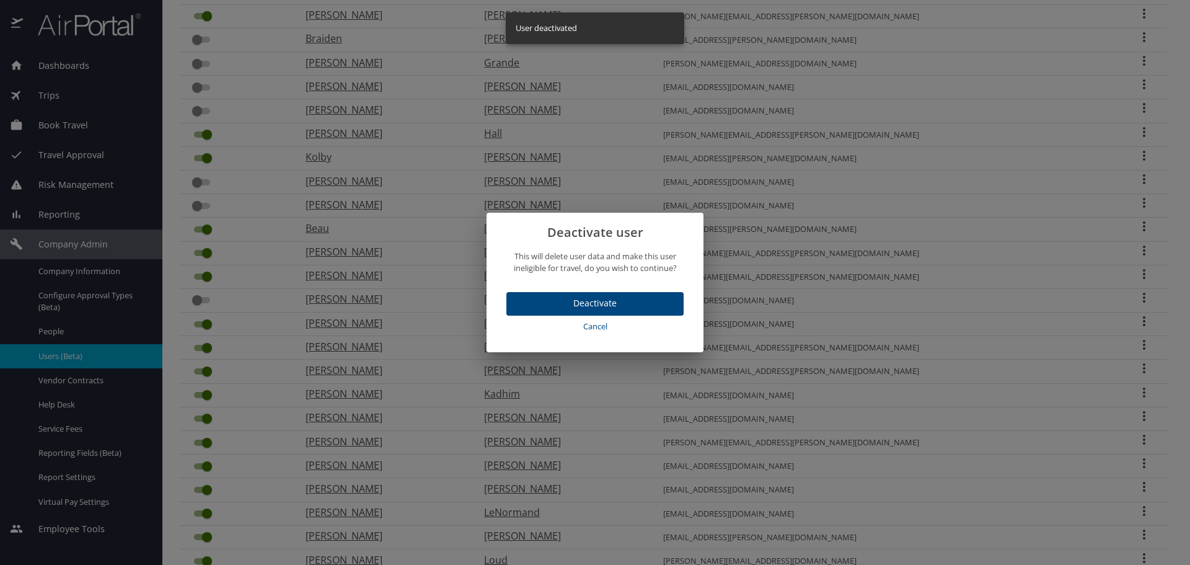
click at [572, 299] on span "Deactivate" at bounding box center [594, 303] width 157 height 15
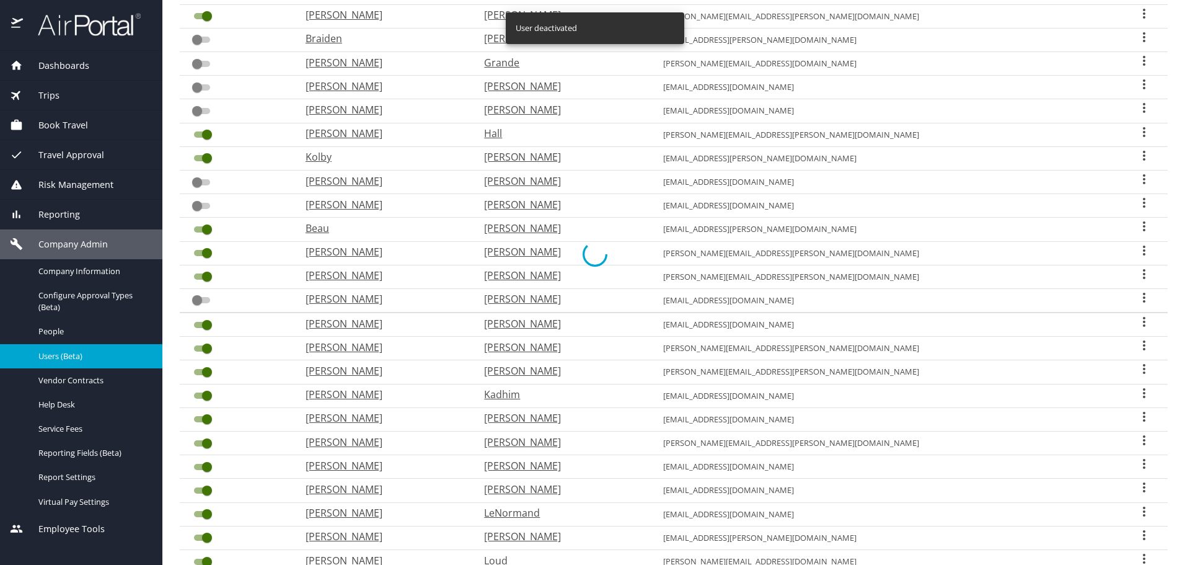
checkbox input "false"
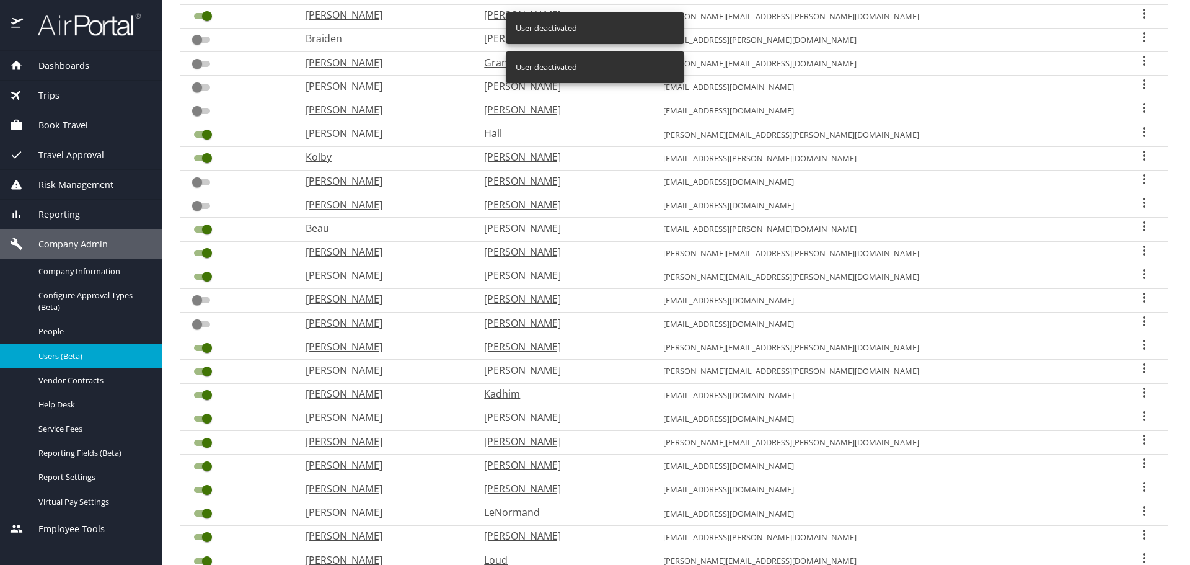
click at [197, 392] on input "User Search Table" at bounding box center [207, 394] width 45 height 15
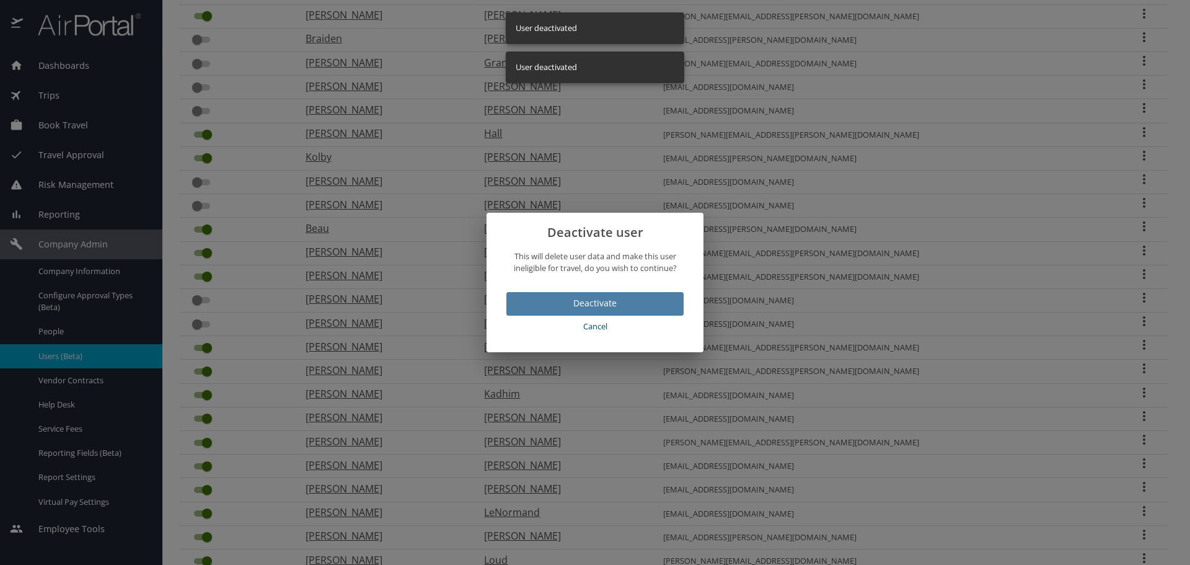
click at [534, 296] on span "Deactivate" at bounding box center [594, 303] width 157 height 15
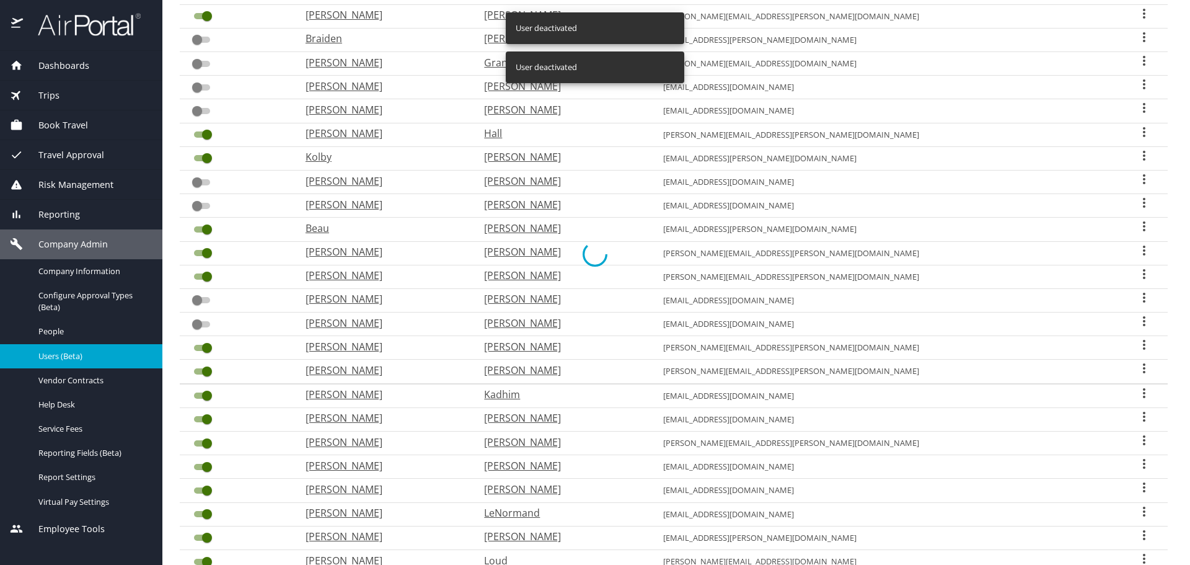
checkbox input "false"
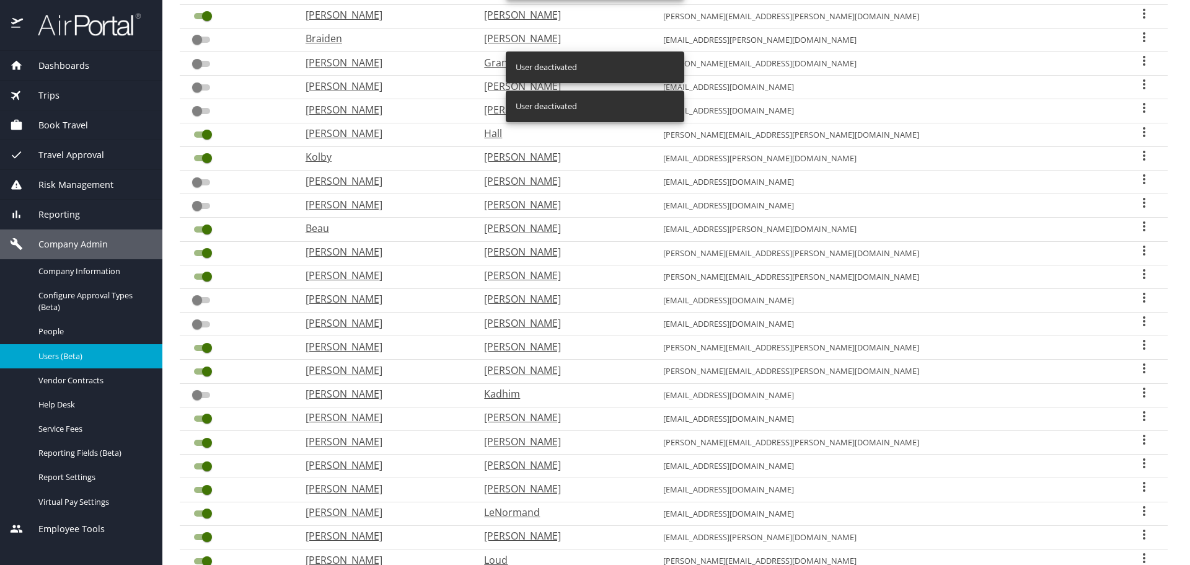
click at [198, 419] on input "User Search Table" at bounding box center [207, 418] width 45 height 15
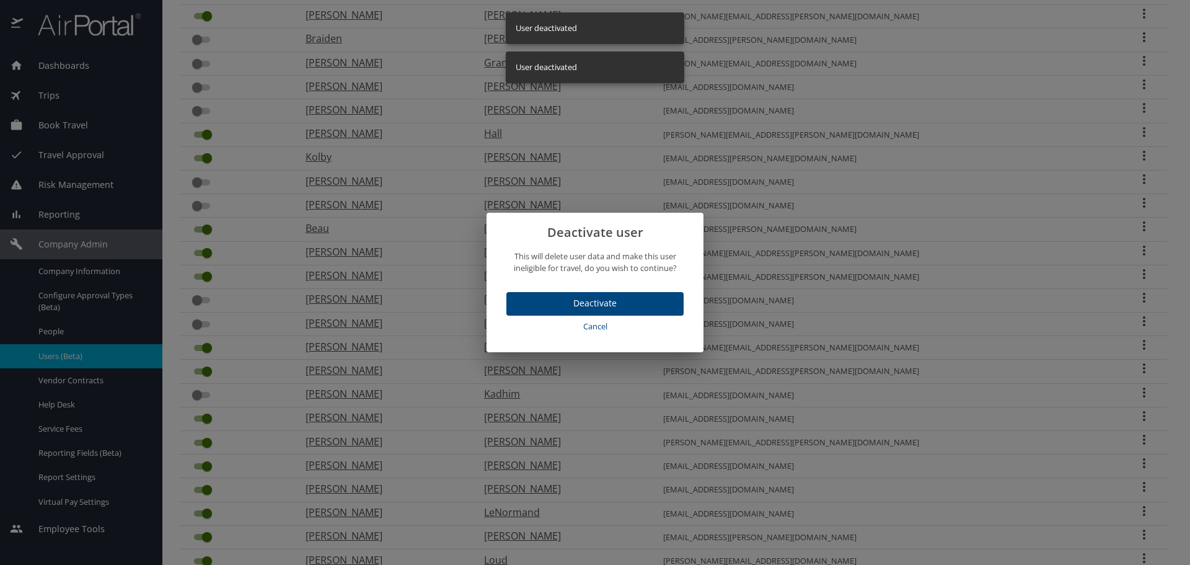
click at [546, 306] on span "Deactivate" at bounding box center [594, 303] width 157 height 15
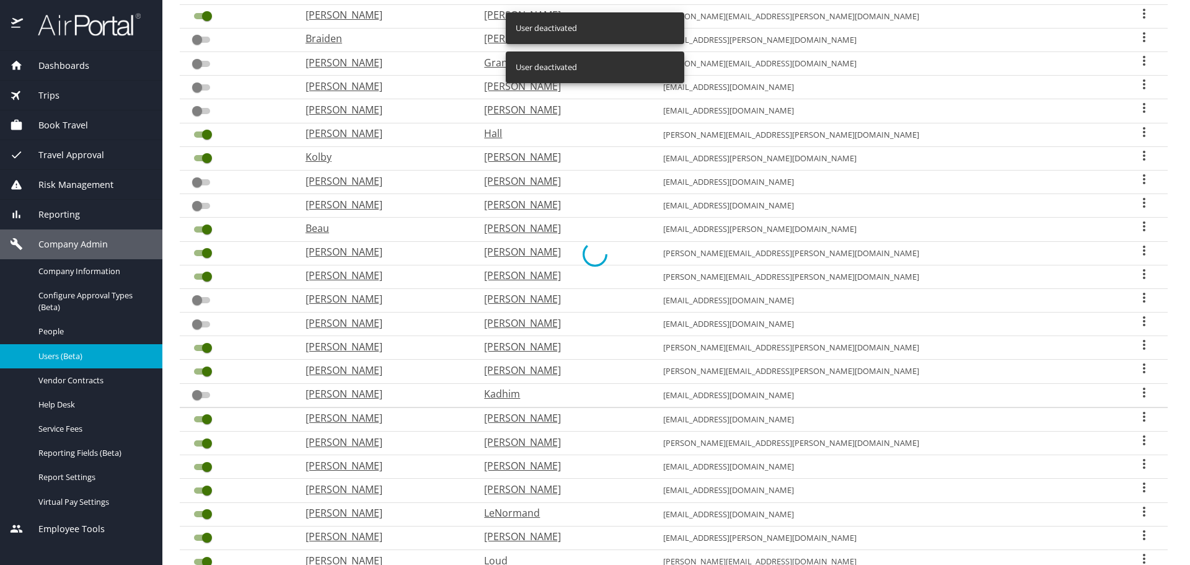
checkbox input "false"
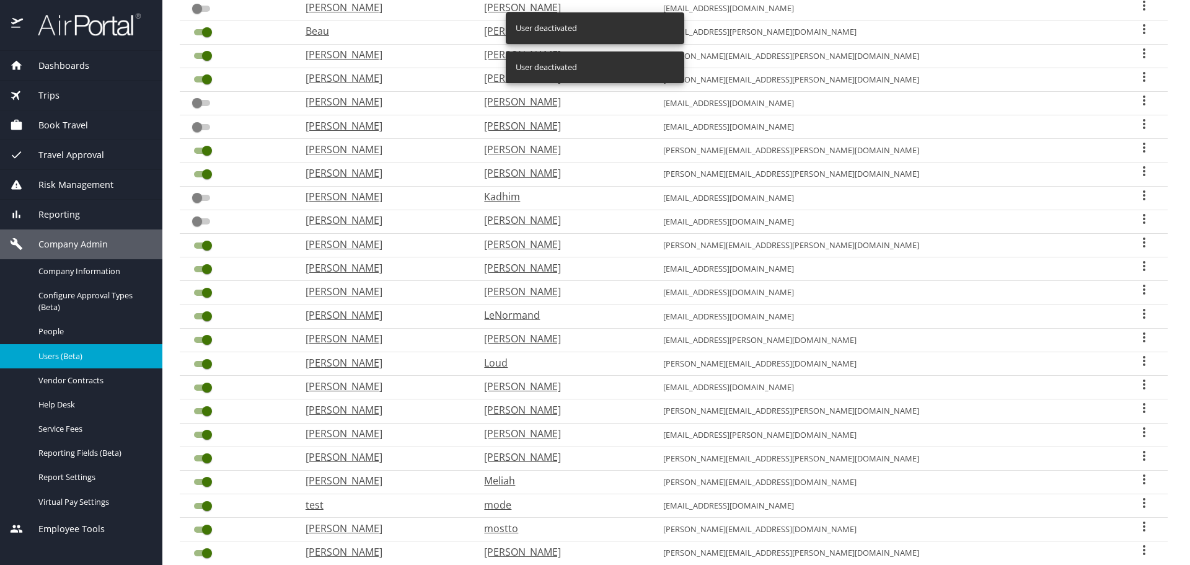
scroll to position [1018, 0]
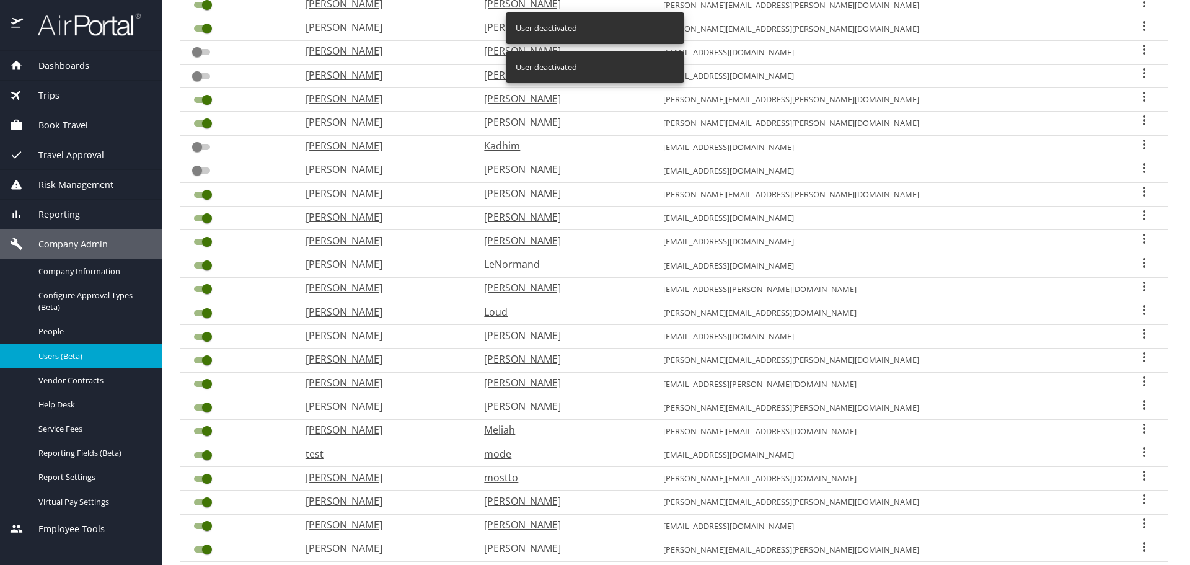
click at [195, 217] on input "User Search Table" at bounding box center [207, 218] width 45 height 15
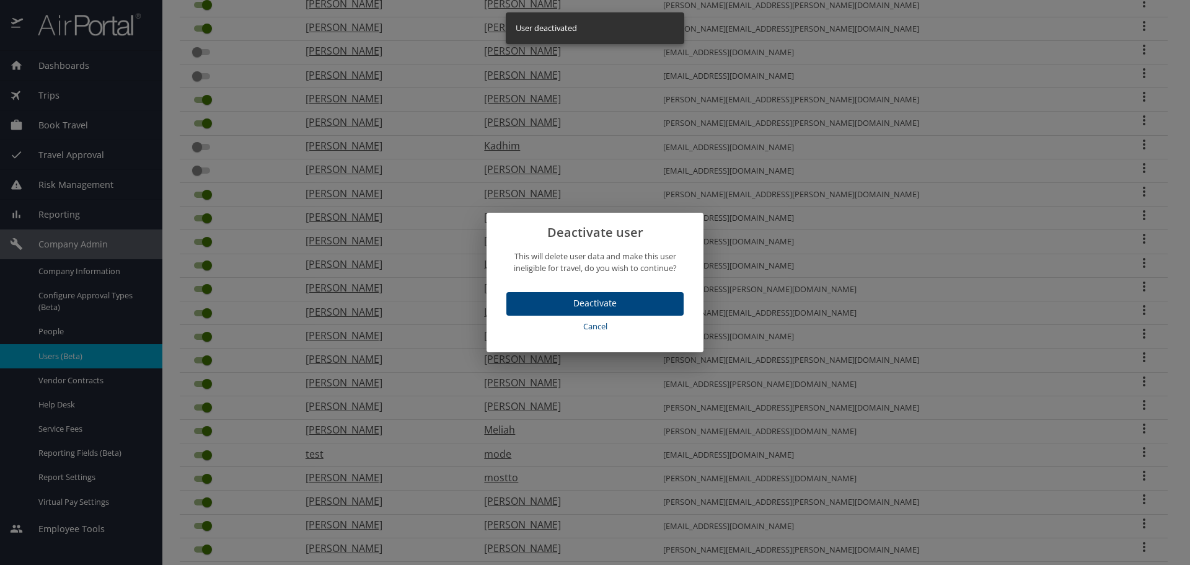
click at [529, 301] on span "Deactivate" at bounding box center [594, 303] width 157 height 15
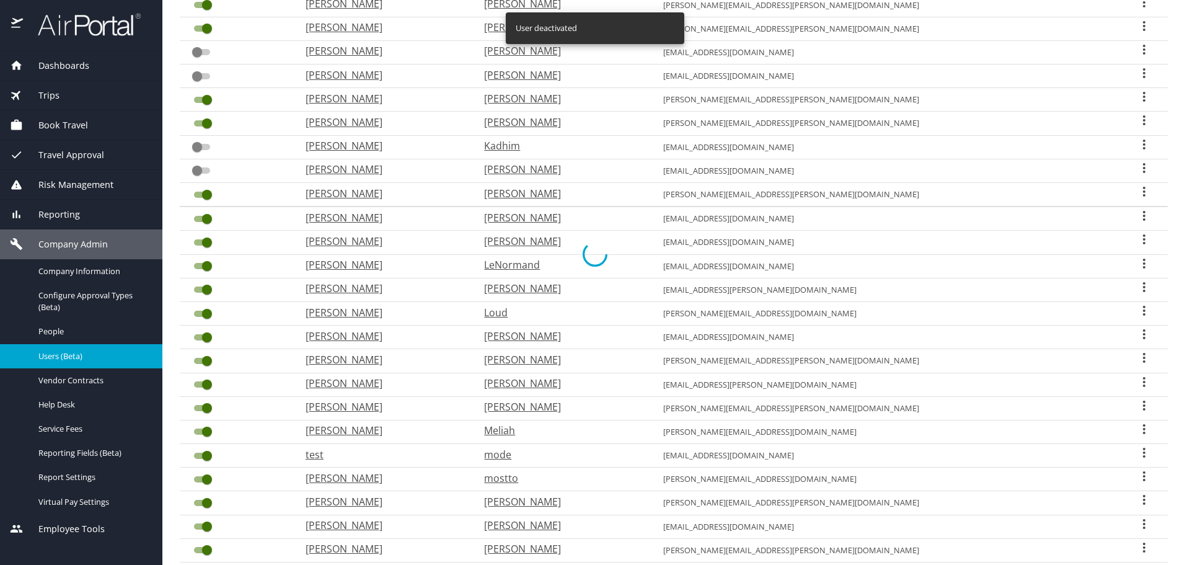
checkbox input "false"
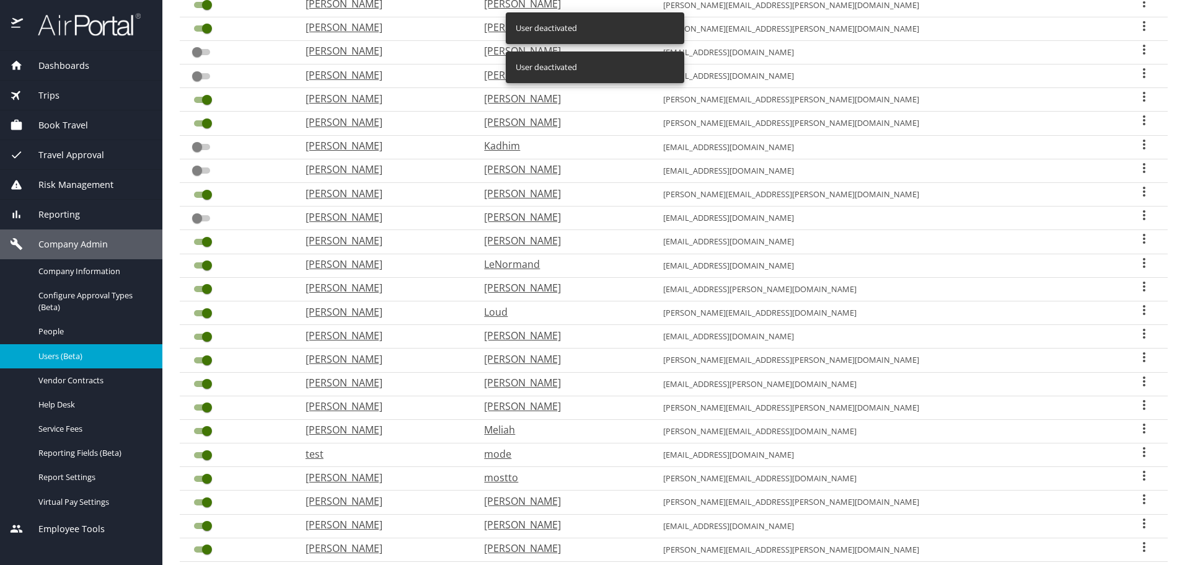
click at [198, 243] on input "User Search Table" at bounding box center [207, 241] width 45 height 15
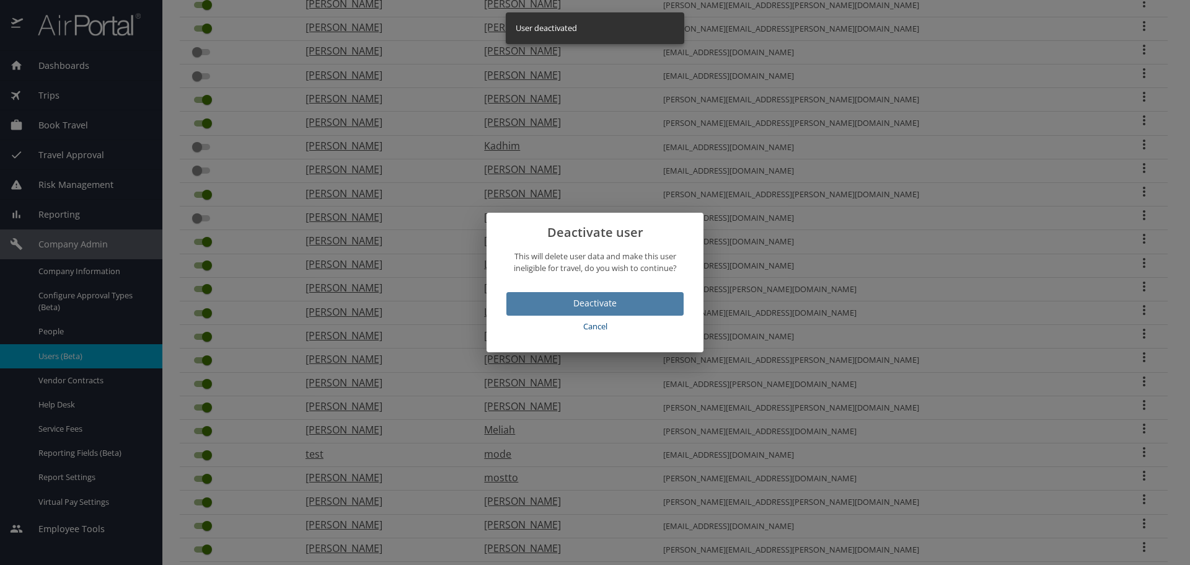
click at [531, 297] on span "Deactivate" at bounding box center [594, 303] width 157 height 15
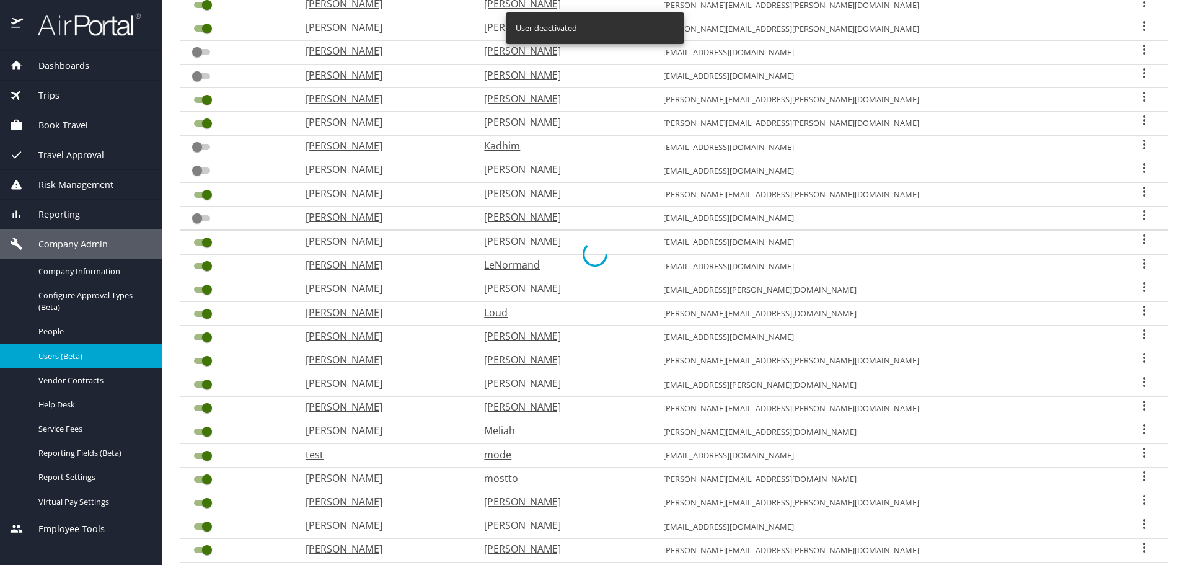
checkbox input "false"
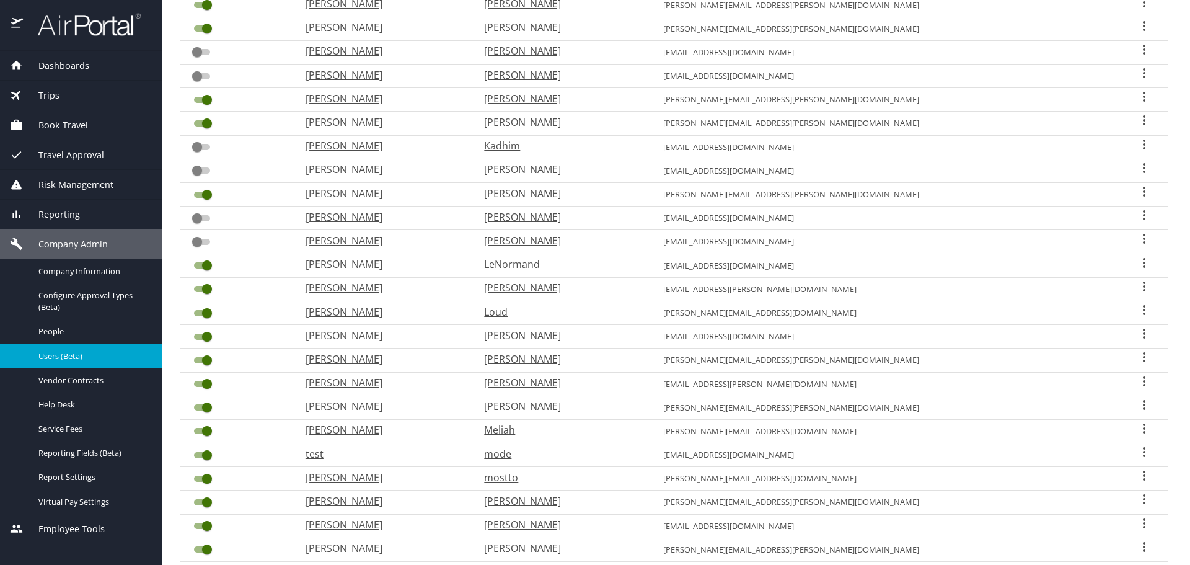
click at [199, 267] on input "User Search Table" at bounding box center [207, 265] width 45 height 15
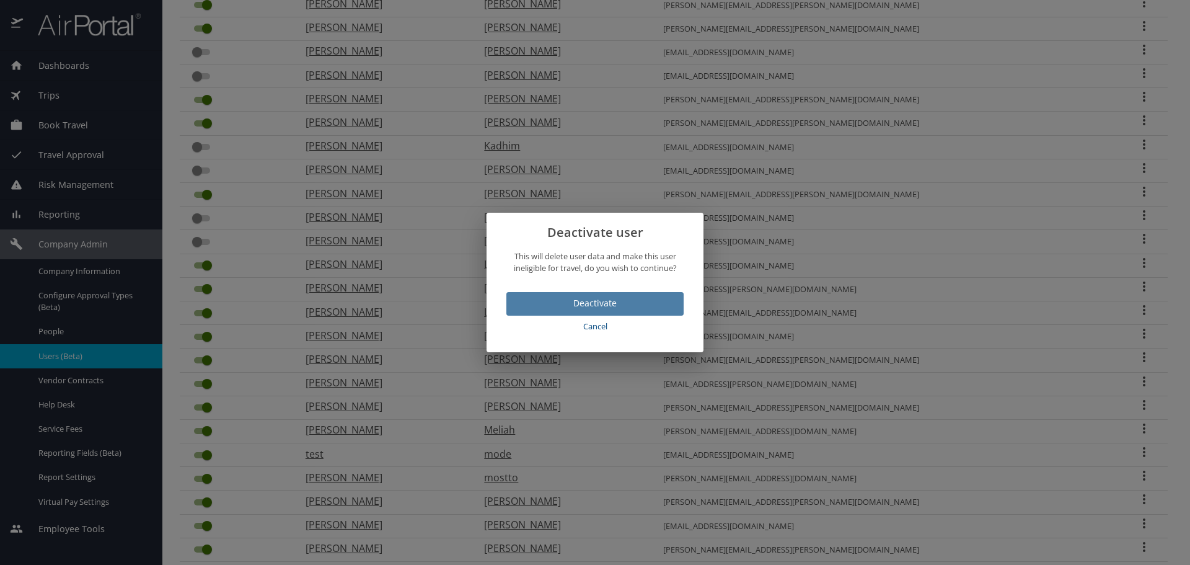
click at [544, 299] on span "Deactivate" at bounding box center [594, 303] width 157 height 15
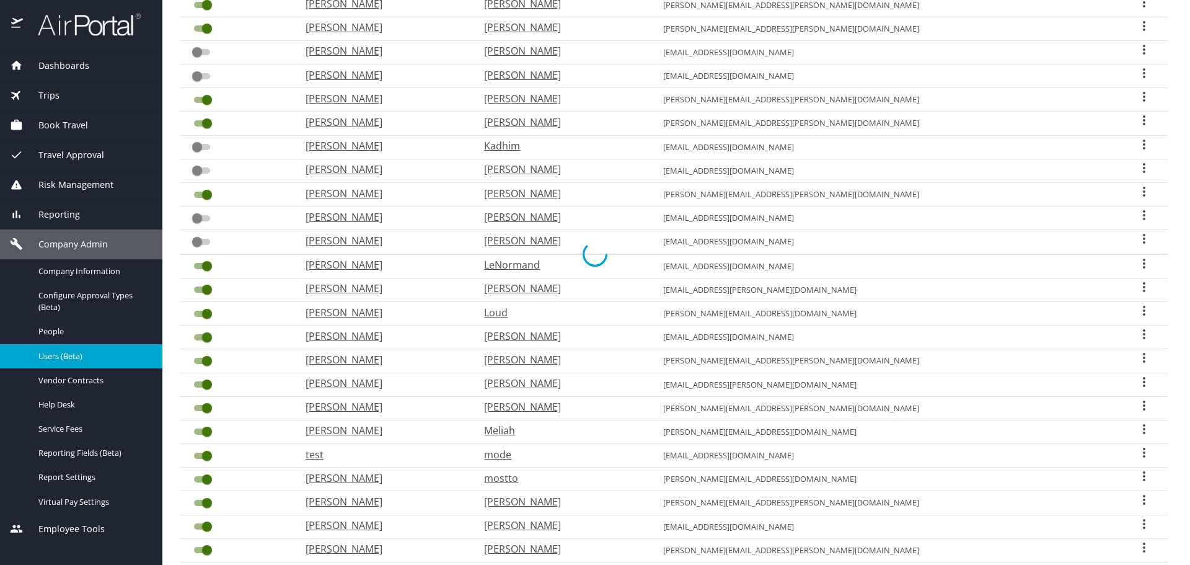
checkbox input "false"
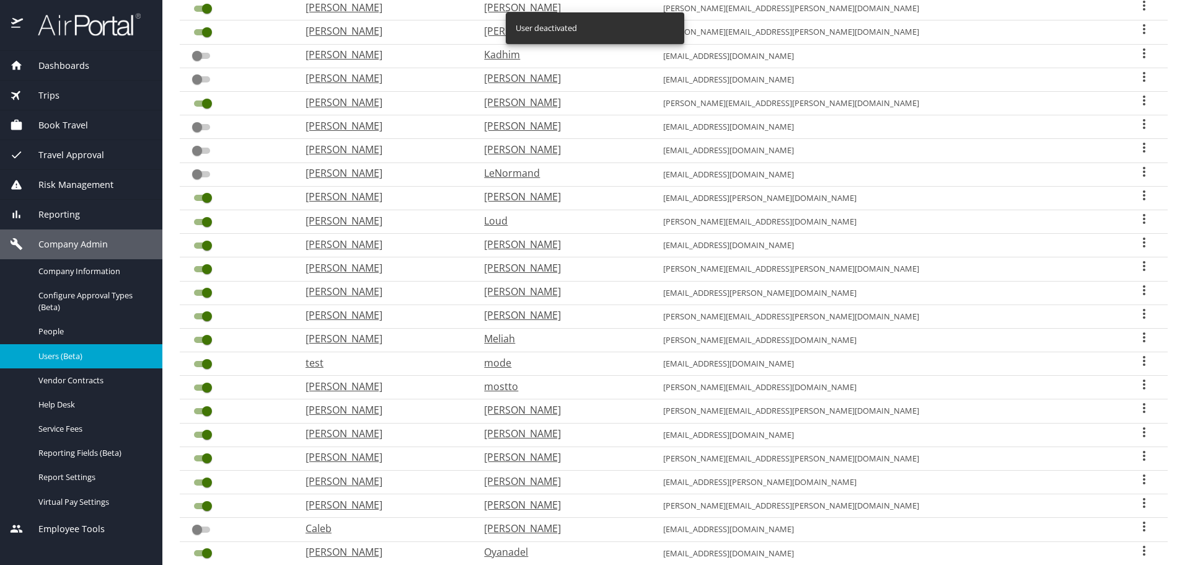
scroll to position [1142, 0]
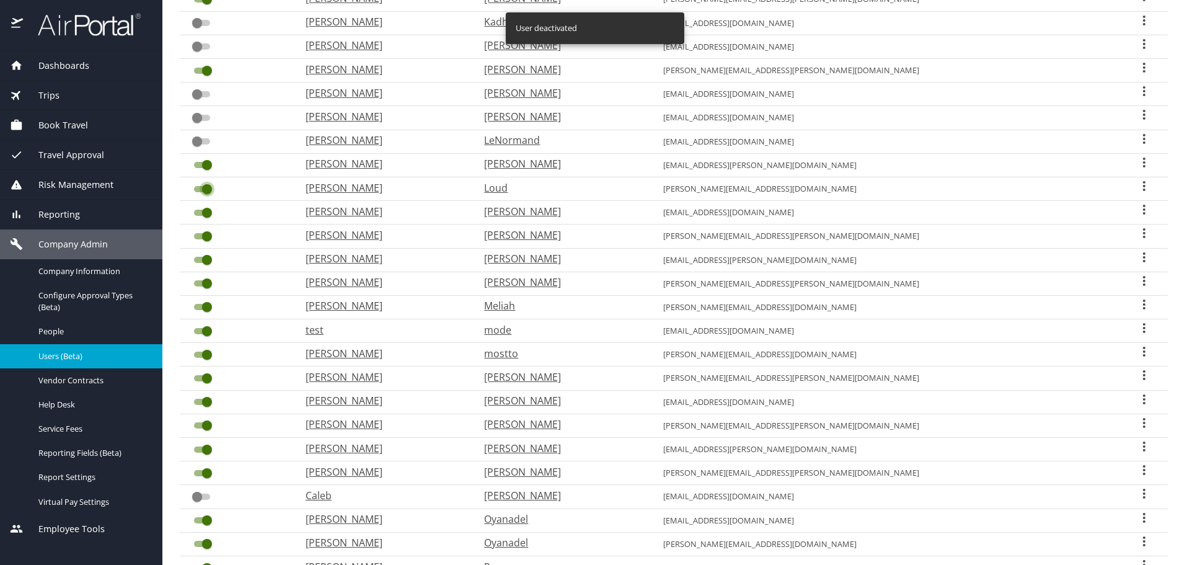
click at [198, 187] on input "User Search Table" at bounding box center [207, 189] width 45 height 15
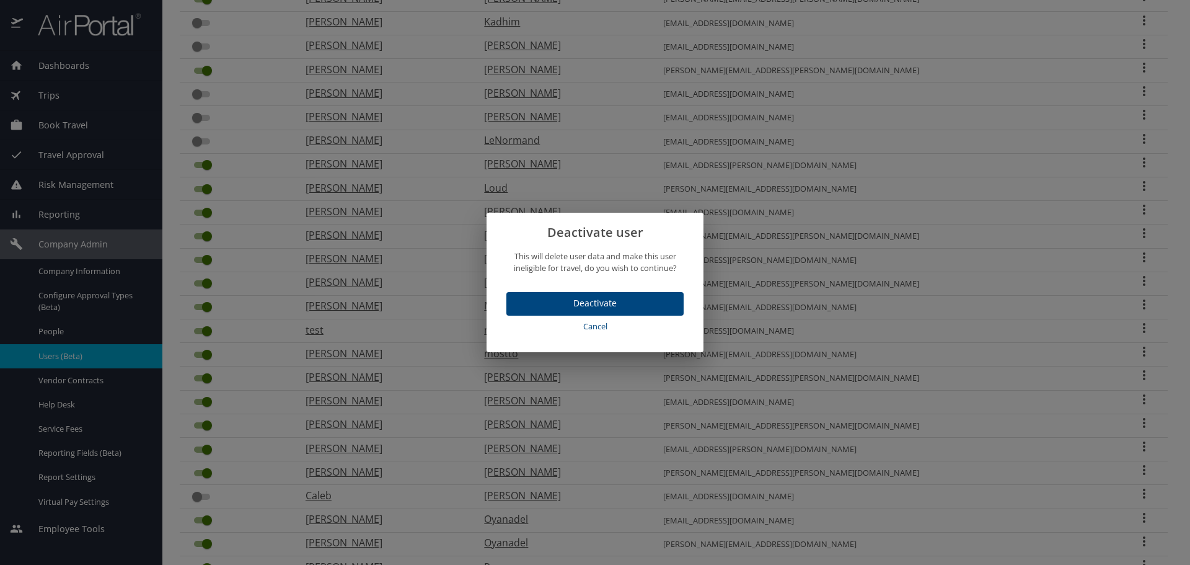
click at [588, 294] on button "Deactivate" at bounding box center [594, 304] width 177 height 24
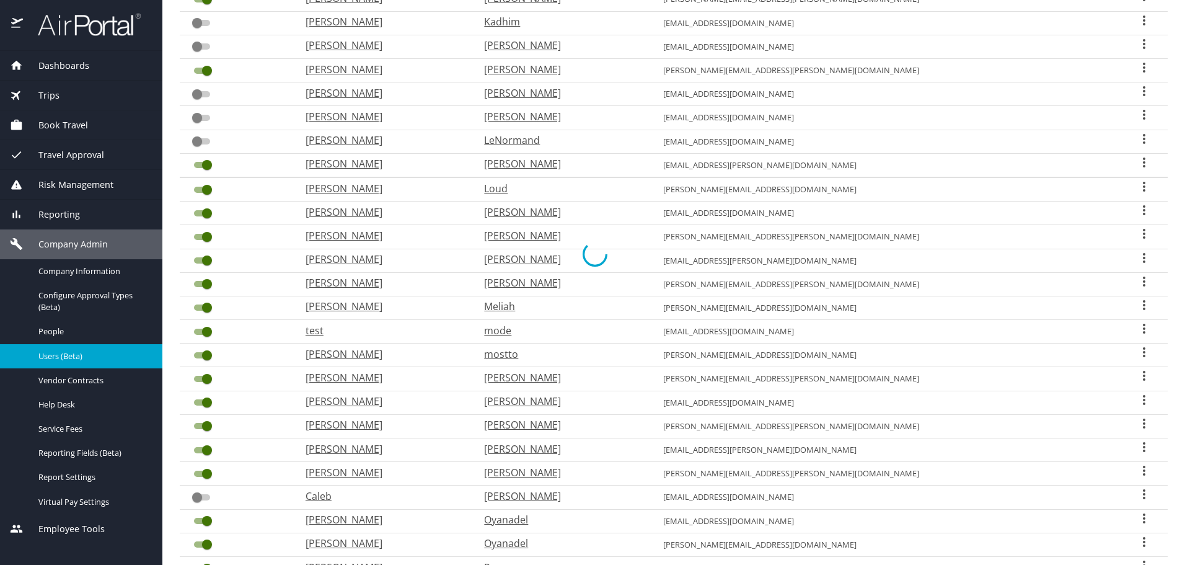
checkbox input "false"
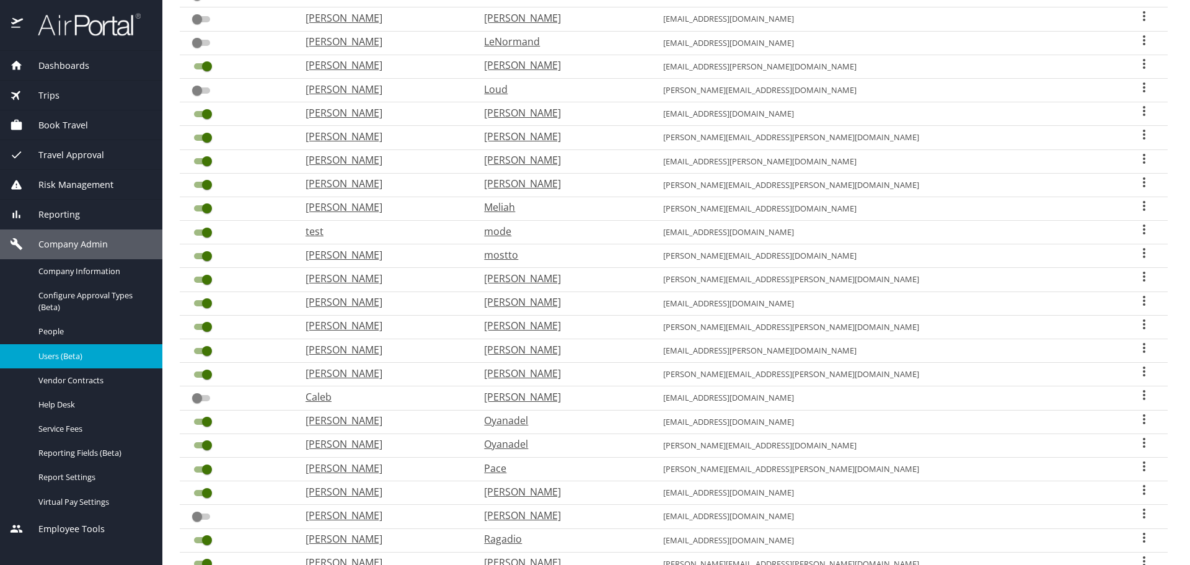
scroll to position [1266, 0]
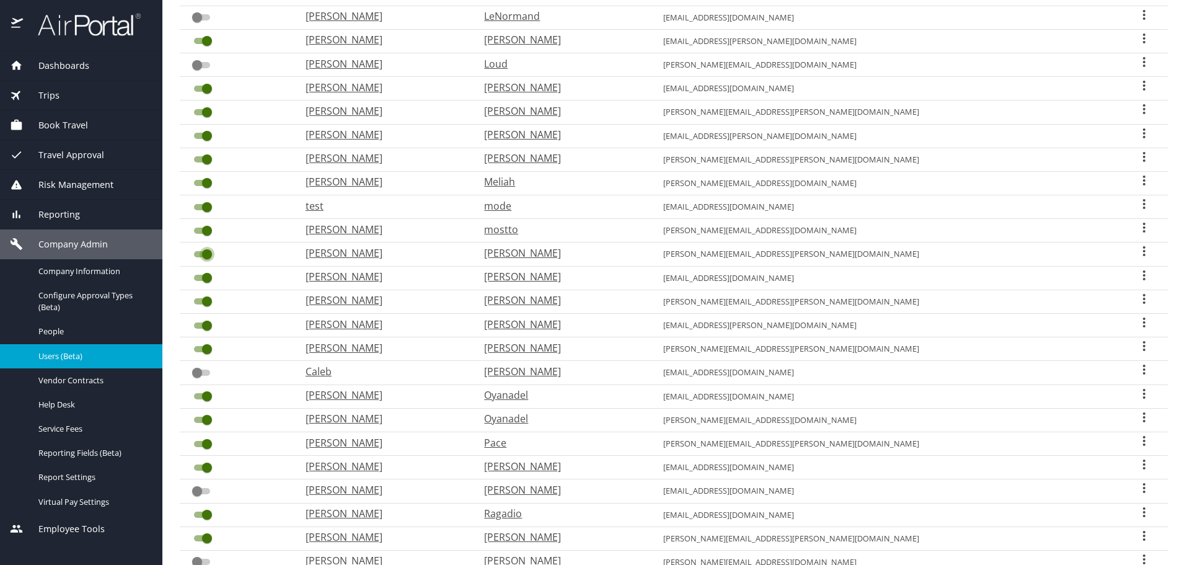
click at [203, 256] on input "User Search Table" at bounding box center [207, 254] width 45 height 15
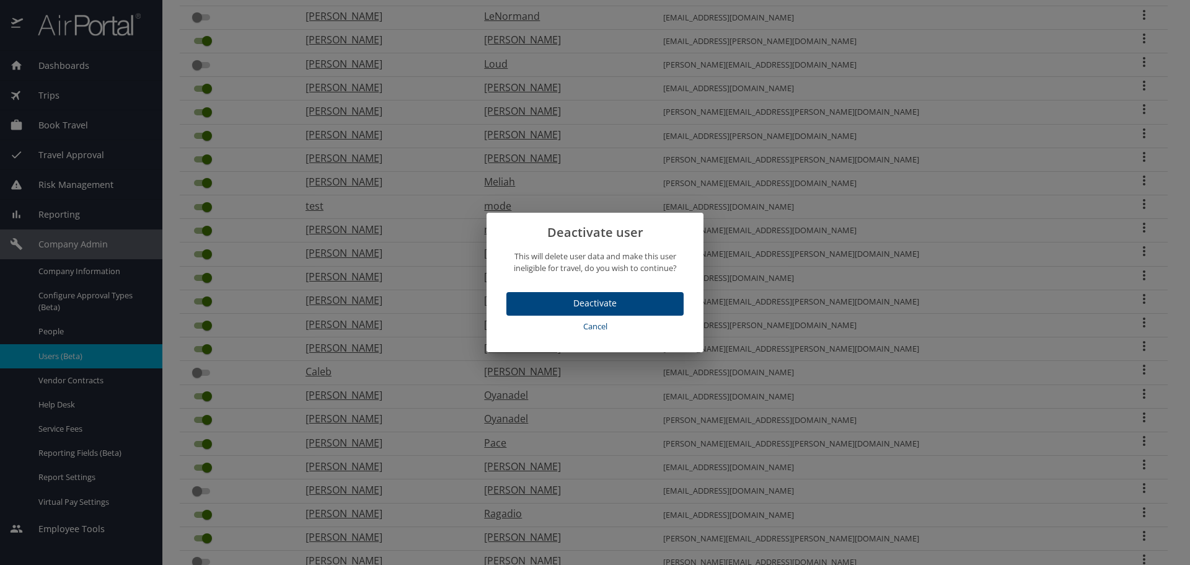
click at [541, 296] on span "Deactivate" at bounding box center [594, 303] width 157 height 15
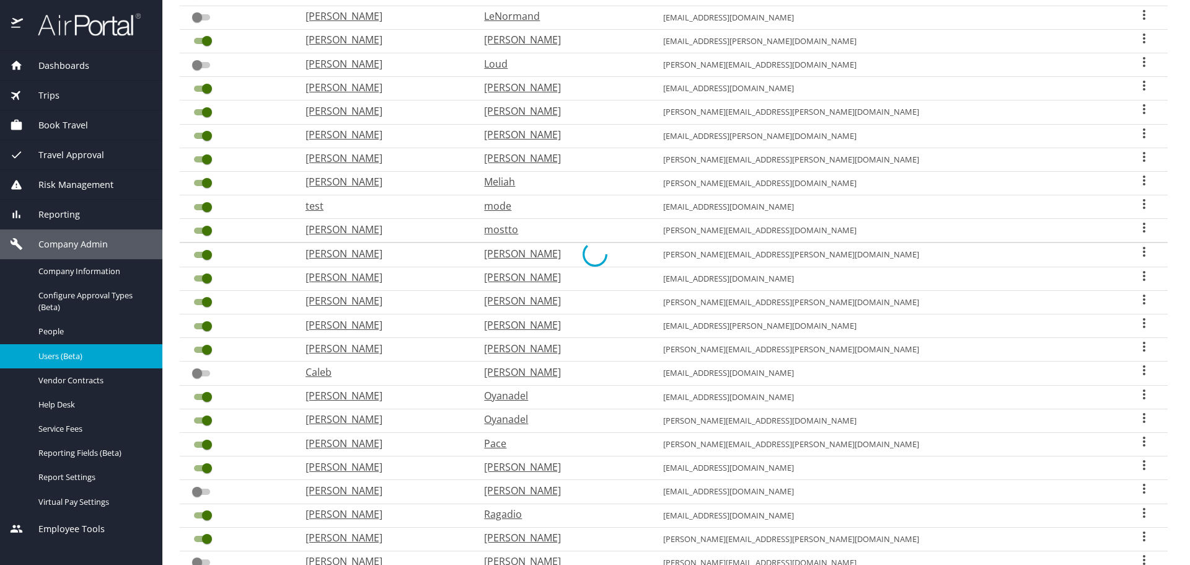
checkbox input "false"
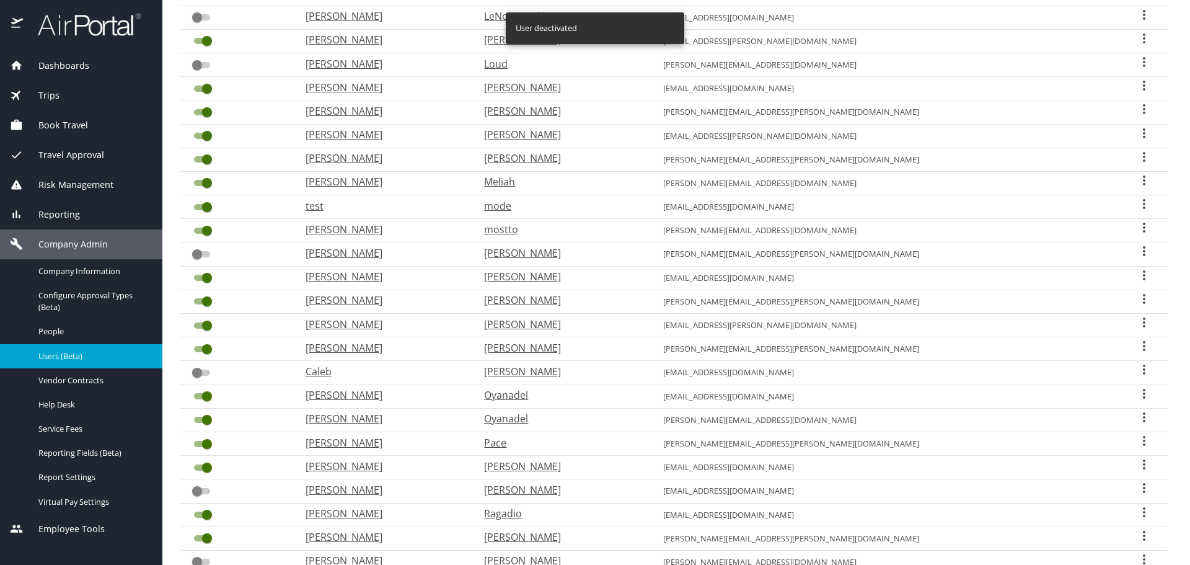
click at [197, 277] on input "User Search Table" at bounding box center [207, 277] width 45 height 15
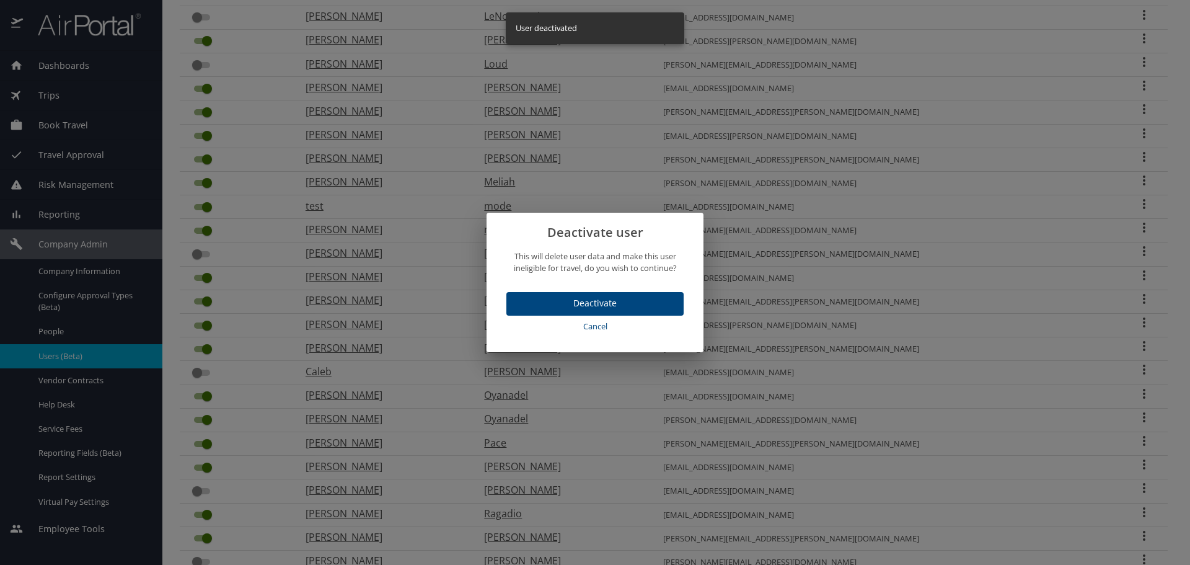
click at [527, 301] on span "Deactivate" at bounding box center [594, 303] width 157 height 15
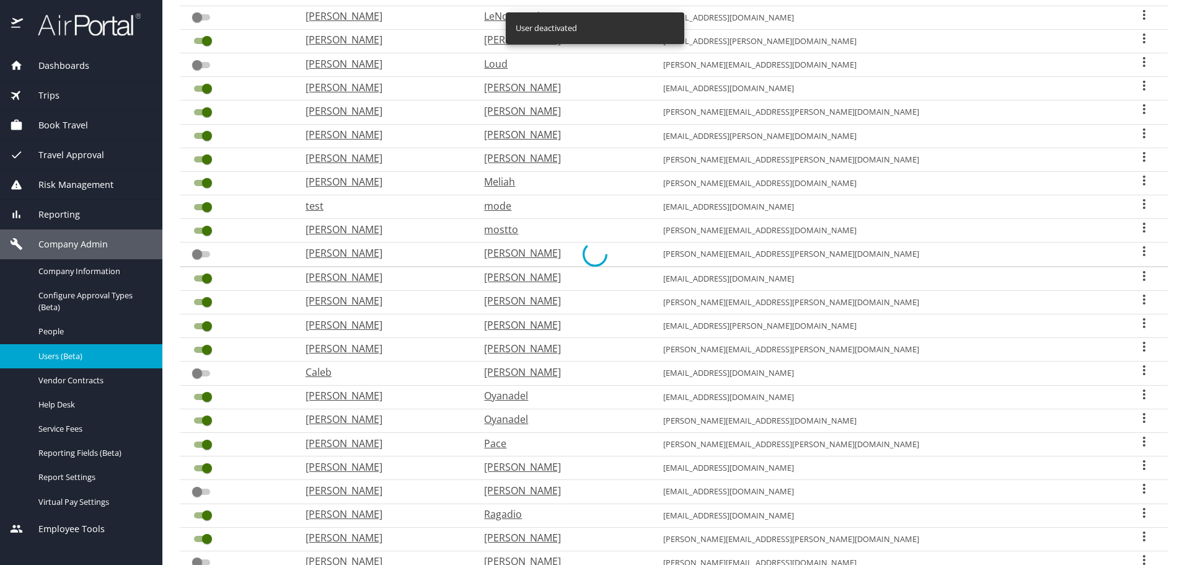
checkbox input "false"
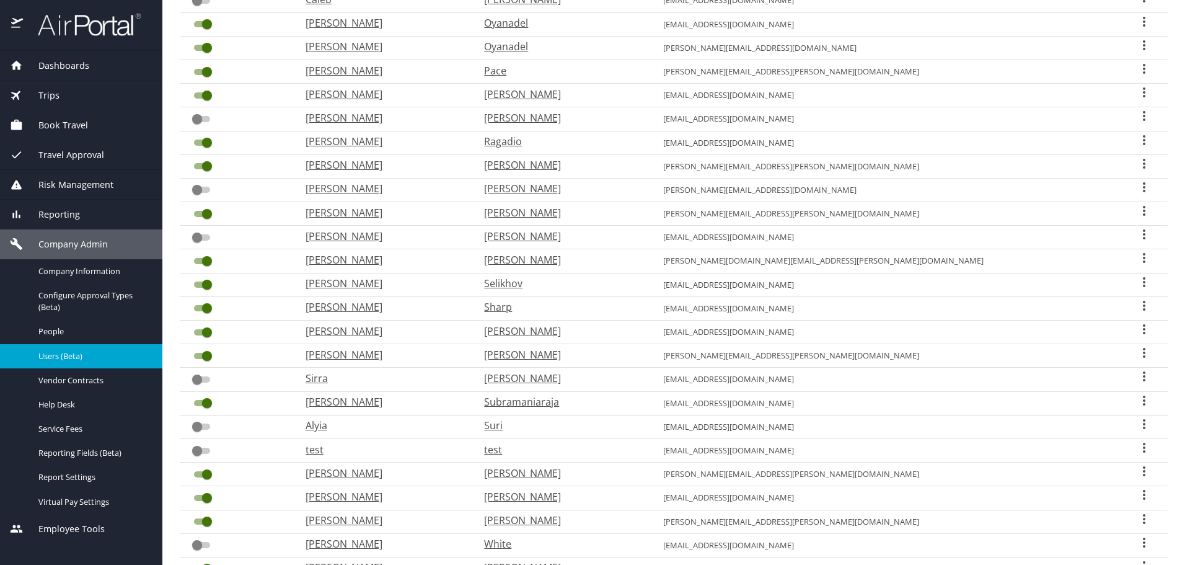
scroll to position [1700, 0]
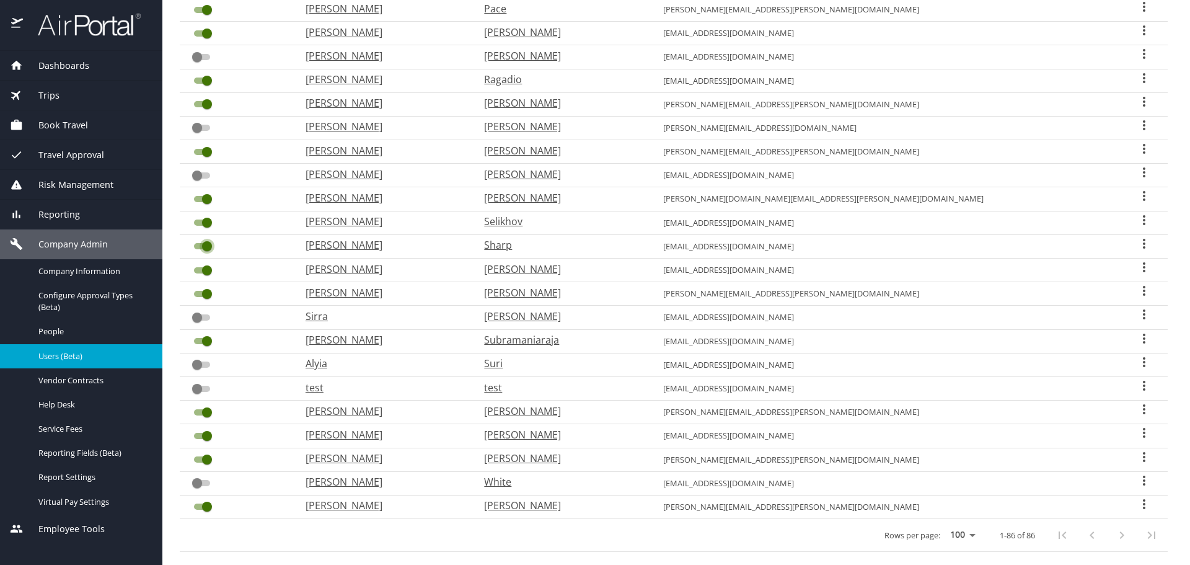
click at [199, 244] on input "User Search Table" at bounding box center [207, 246] width 45 height 15
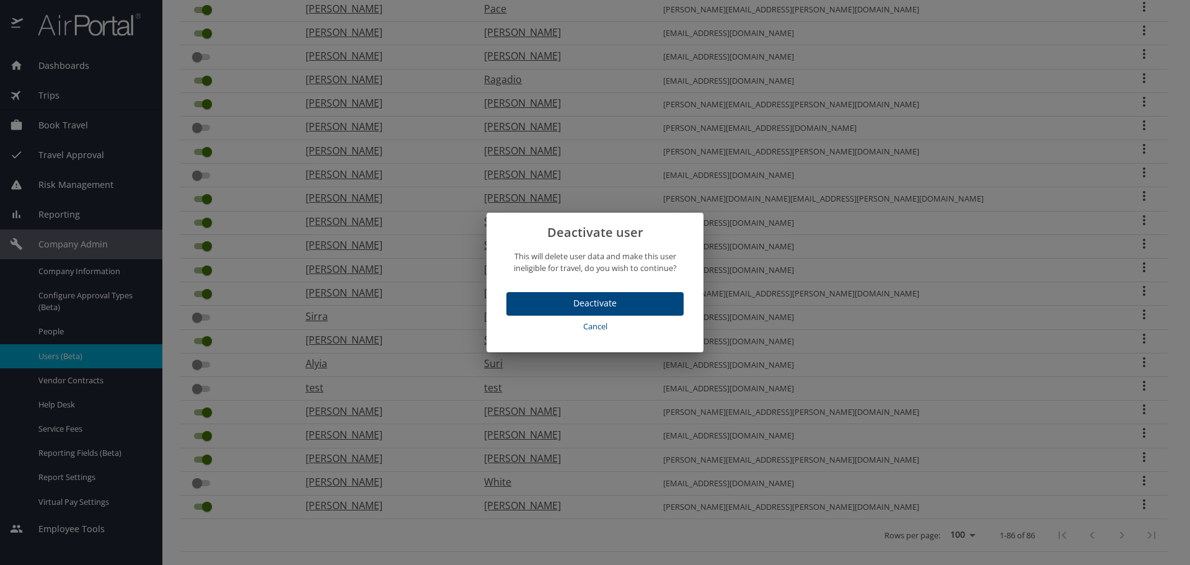
click at [597, 296] on span "Deactivate" at bounding box center [594, 303] width 157 height 15
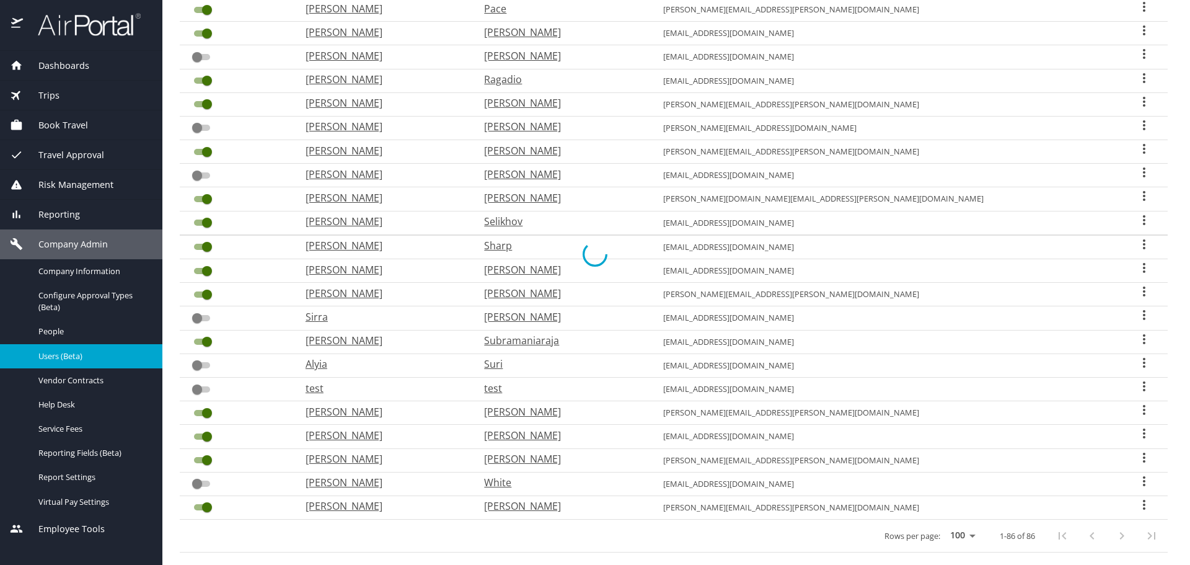
checkbox input "false"
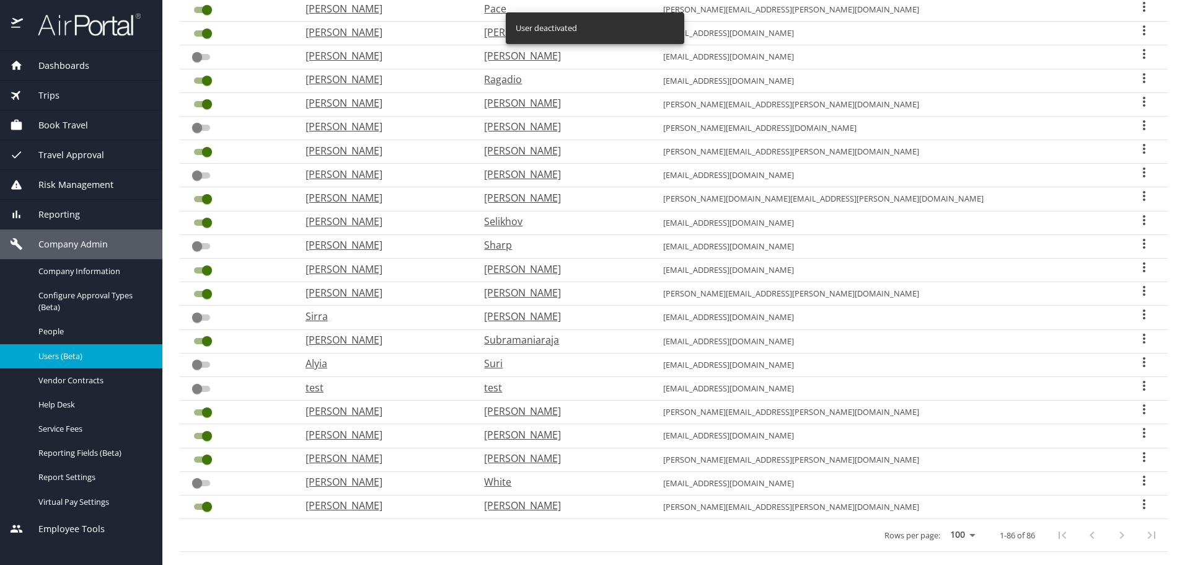
scroll to position [1718, 0]
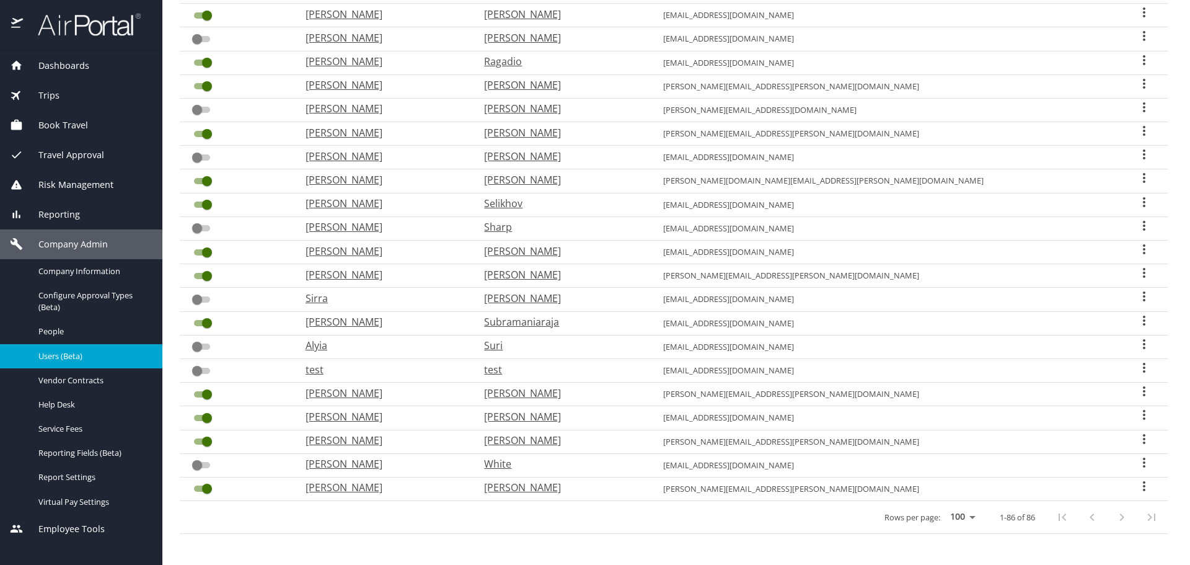
click at [205, 417] on input "User Search Table" at bounding box center [207, 417] width 45 height 15
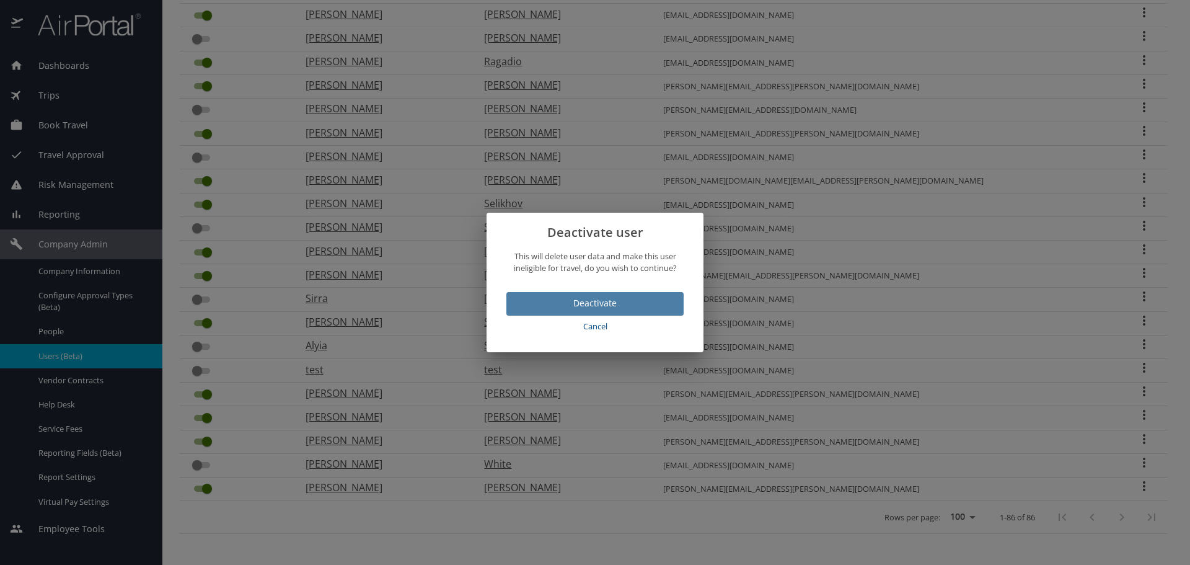
click at [533, 305] on span "Deactivate" at bounding box center [594, 303] width 157 height 15
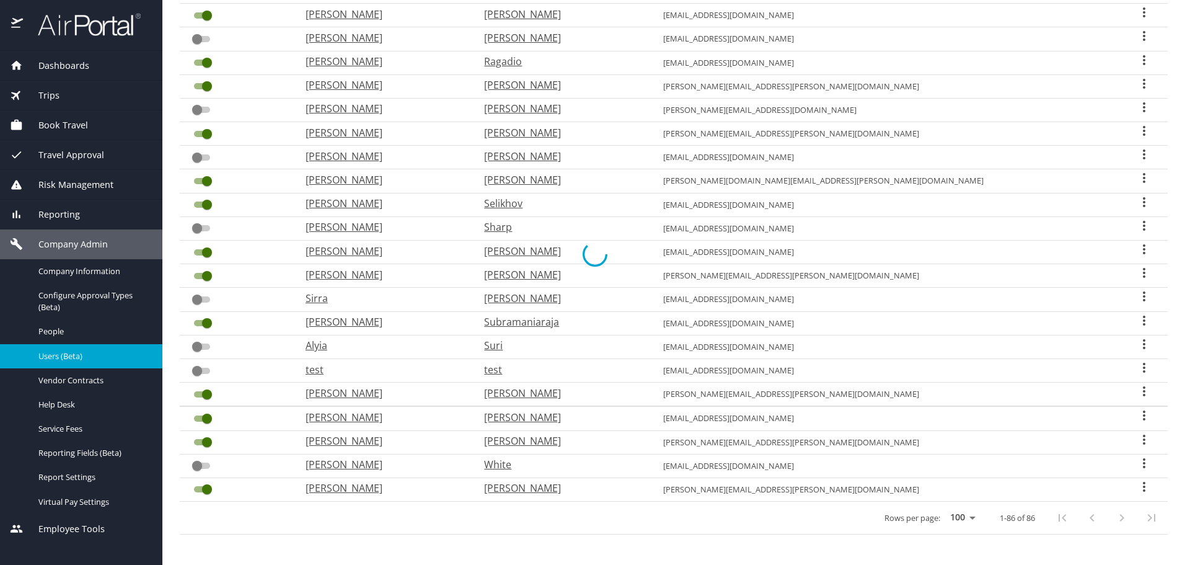
checkbox input "false"
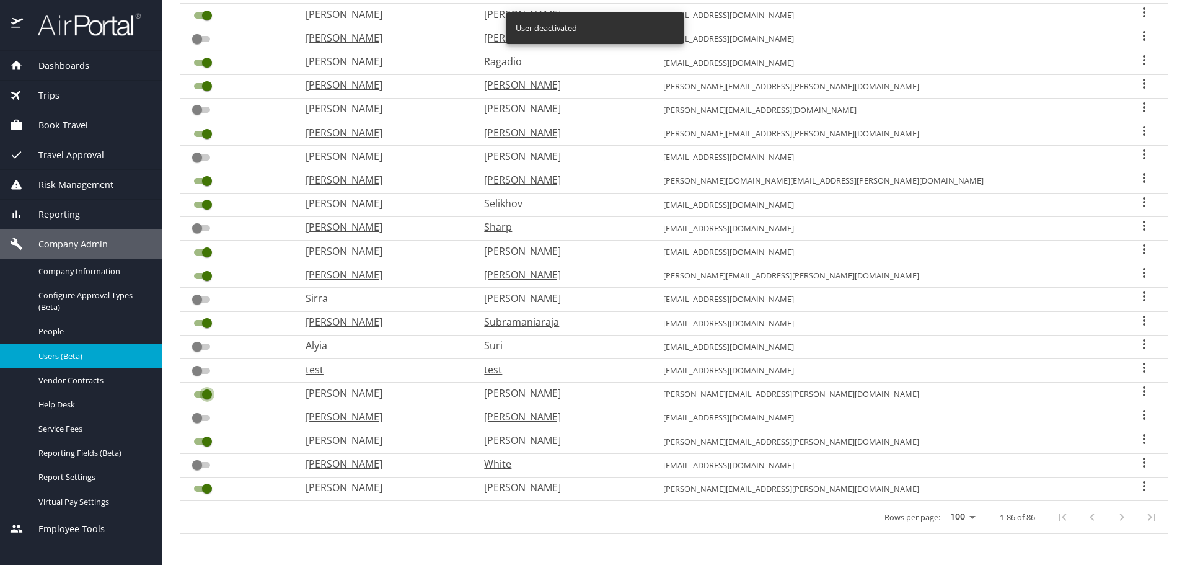
click at [203, 392] on input "User Search Table" at bounding box center [207, 394] width 45 height 15
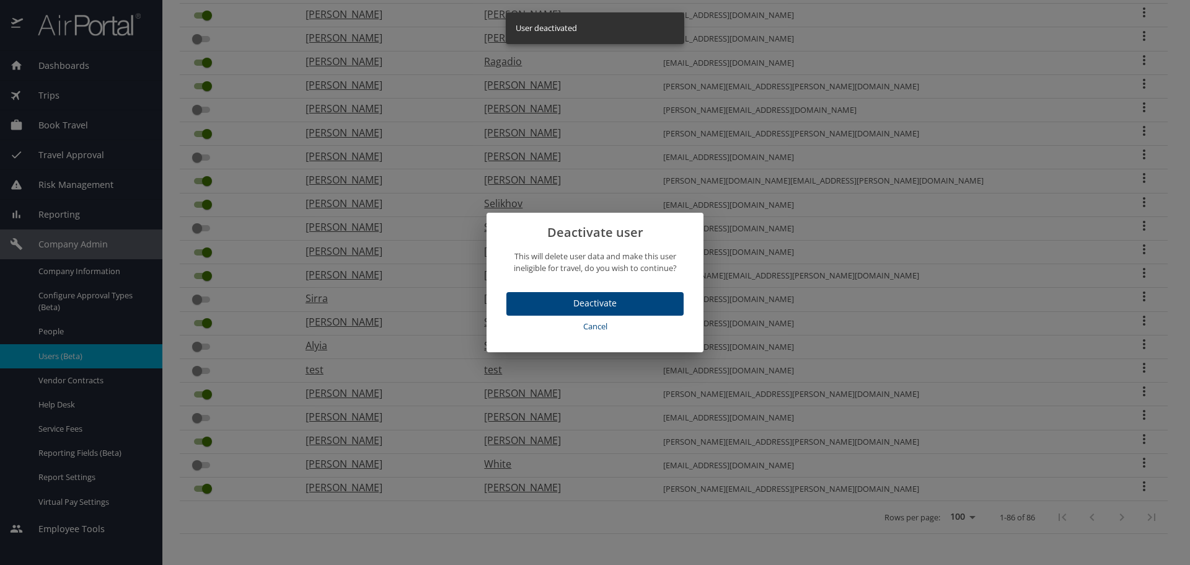
click at [647, 297] on span "Deactivate" at bounding box center [594, 303] width 157 height 15
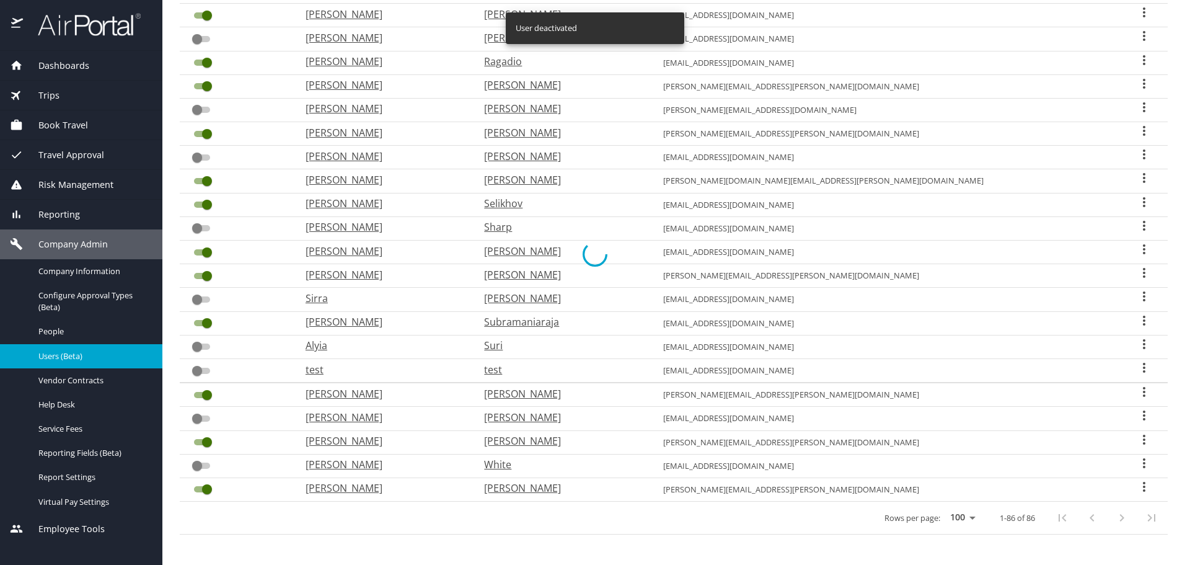
checkbox input "false"
